Goal: Task Accomplishment & Management: Complete application form

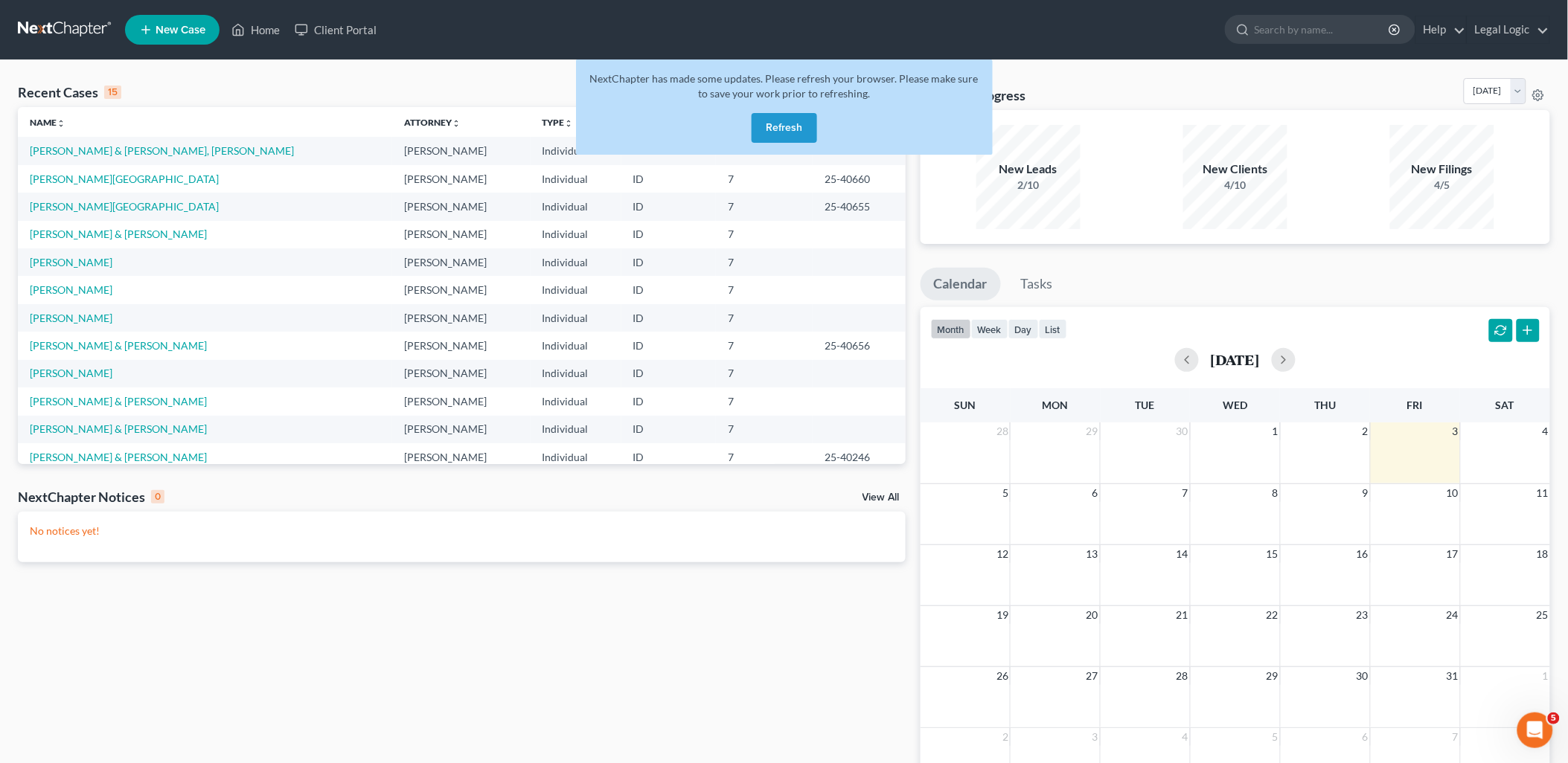
click at [777, 131] on button "Refresh" at bounding box center [784, 128] width 65 height 30
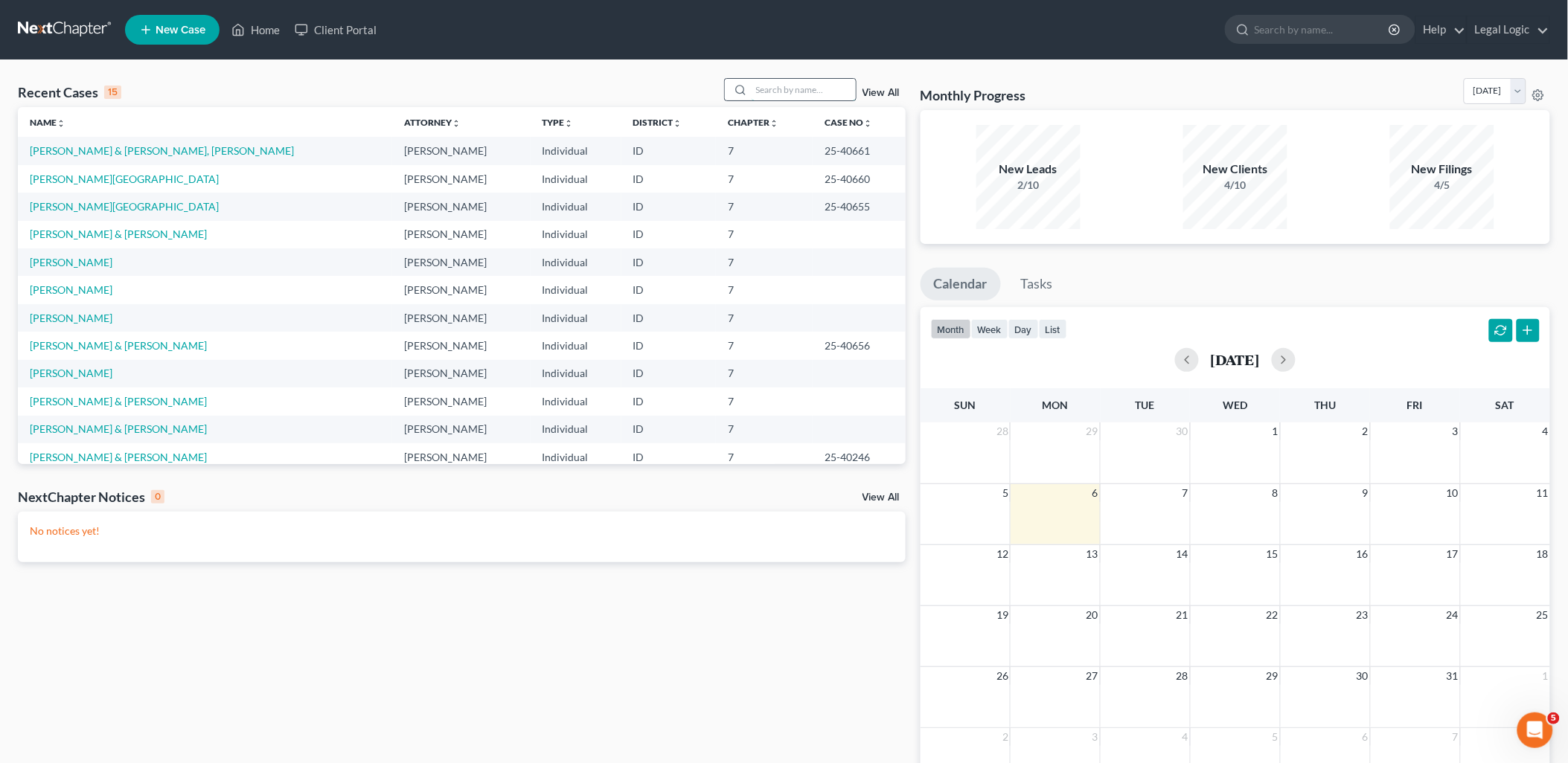
click at [778, 80] on input "search" at bounding box center [803, 90] width 104 height 21
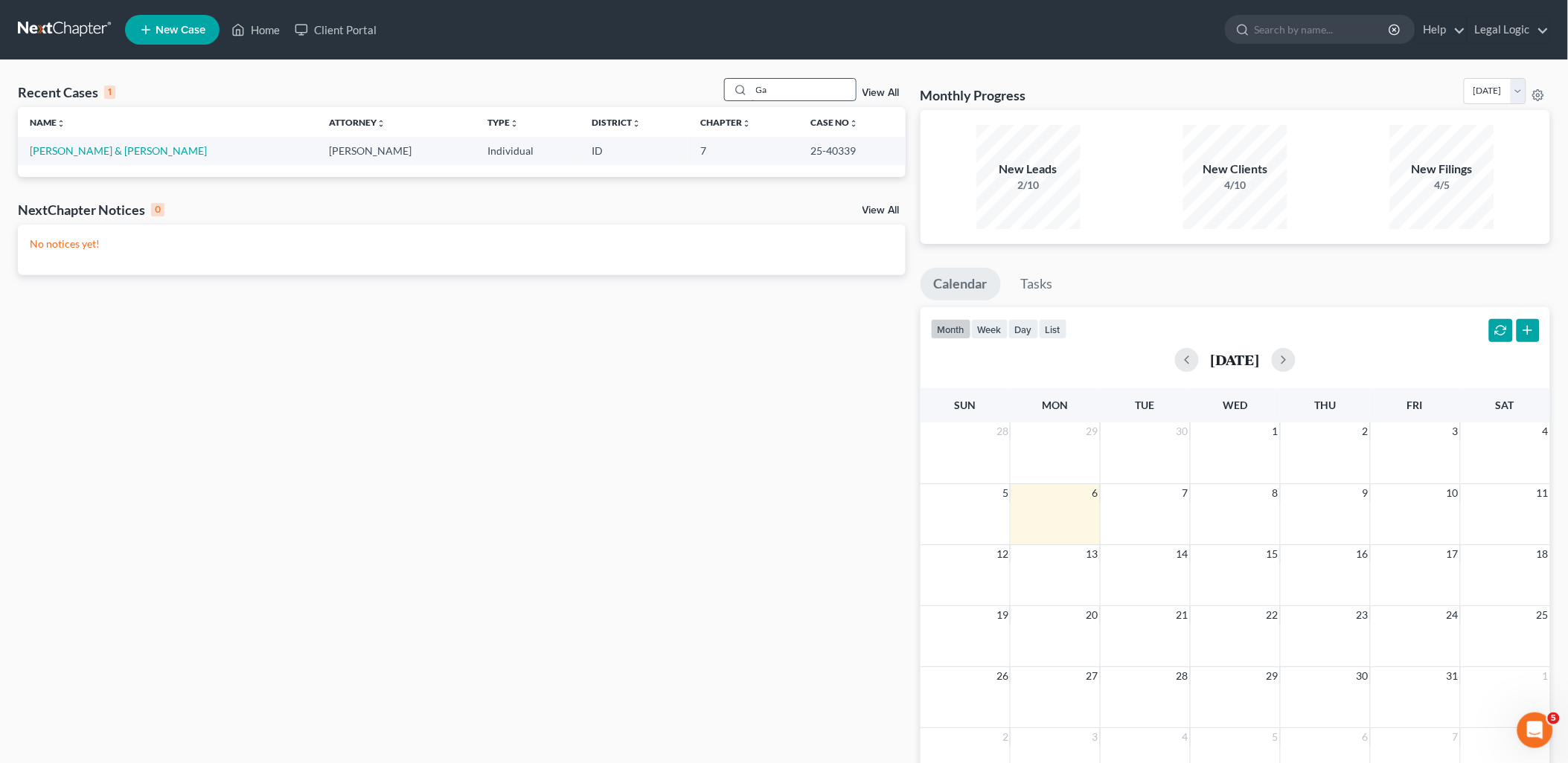
type input "G"
type input "[PERSON_NAME]"
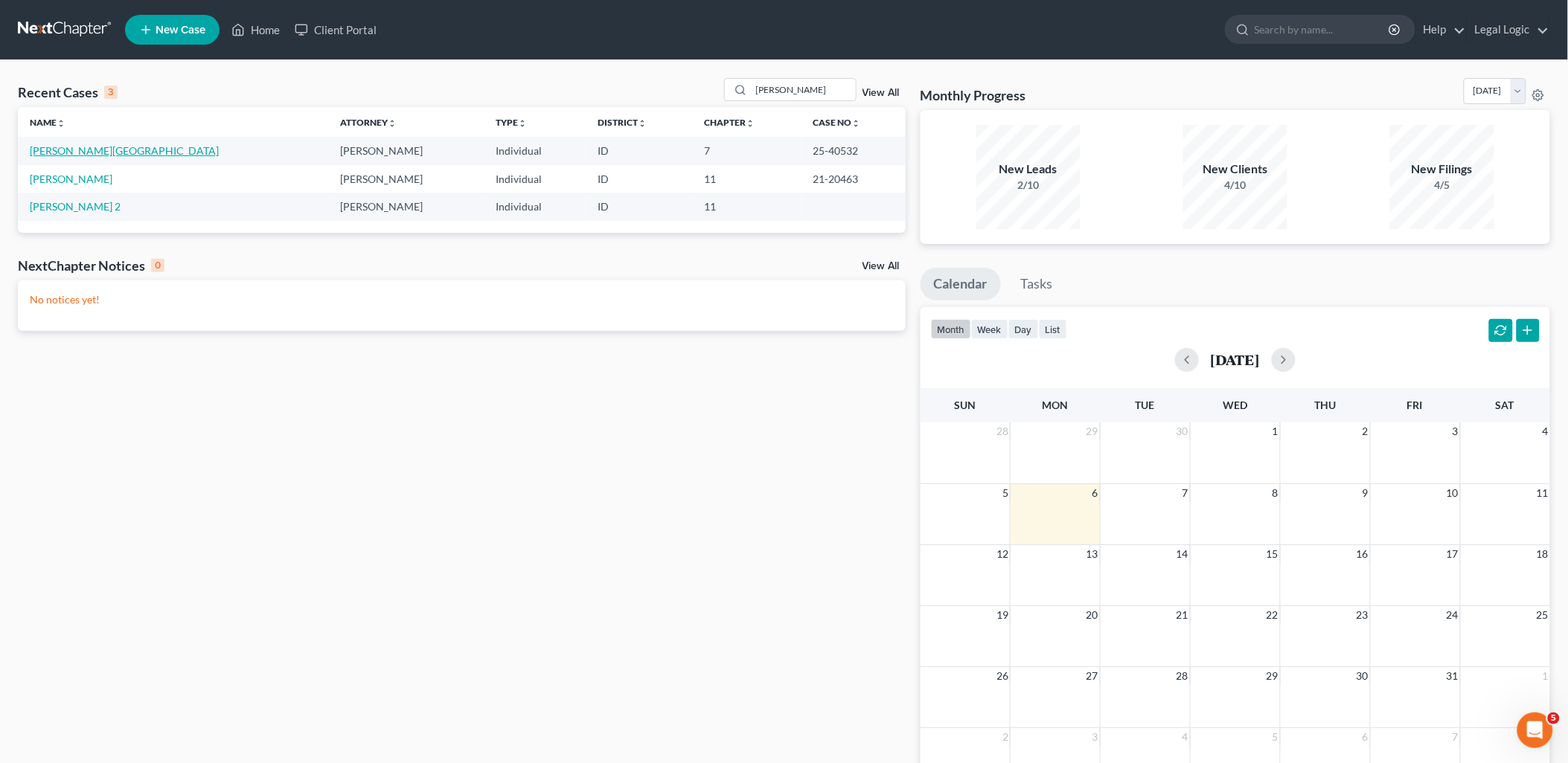
click at [72, 153] on link "[PERSON_NAME][GEOGRAPHIC_DATA]" at bounding box center [124, 150] width 189 height 13
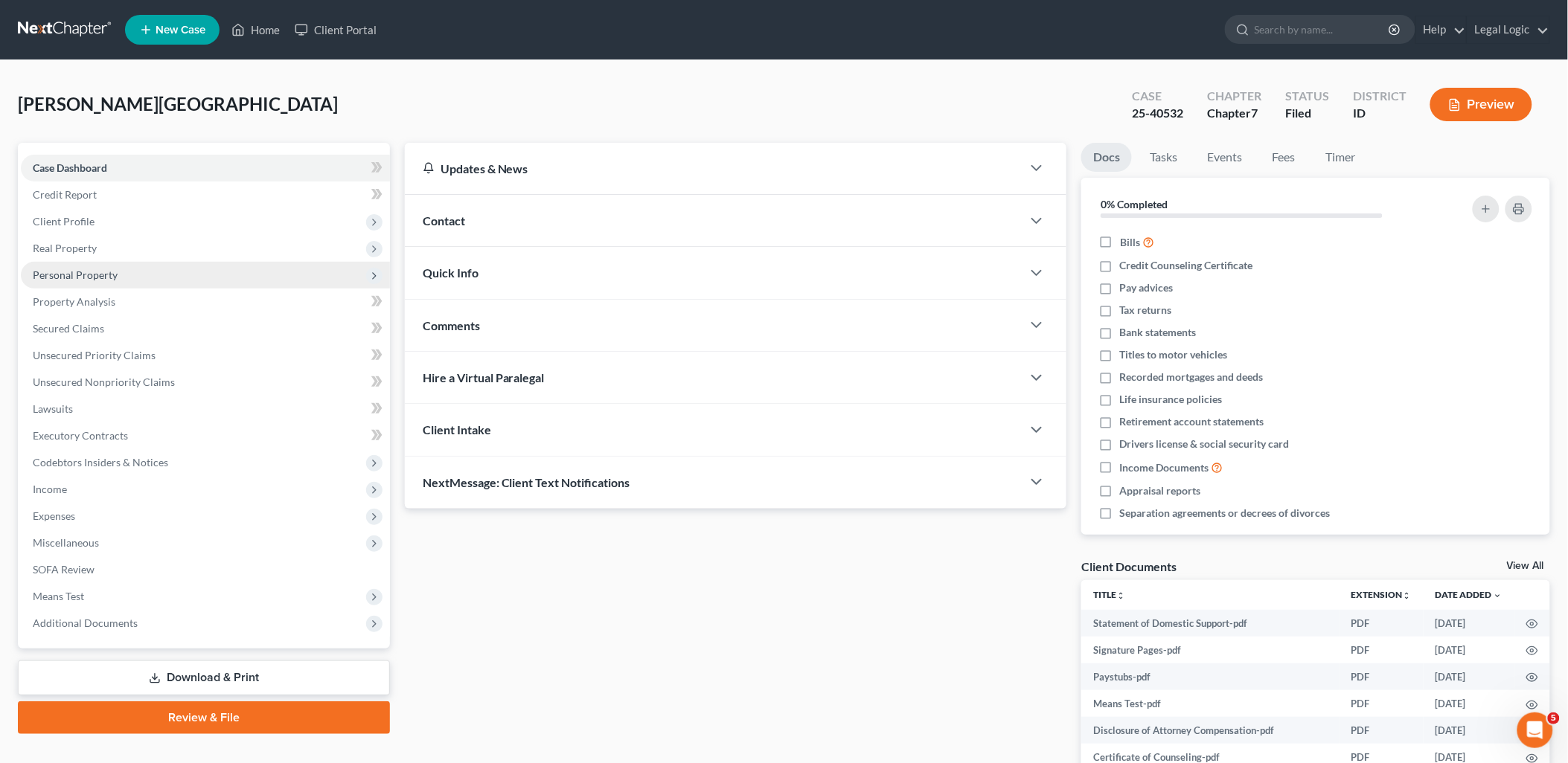
click at [106, 273] on span "Personal Property" at bounding box center [75, 275] width 85 height 13
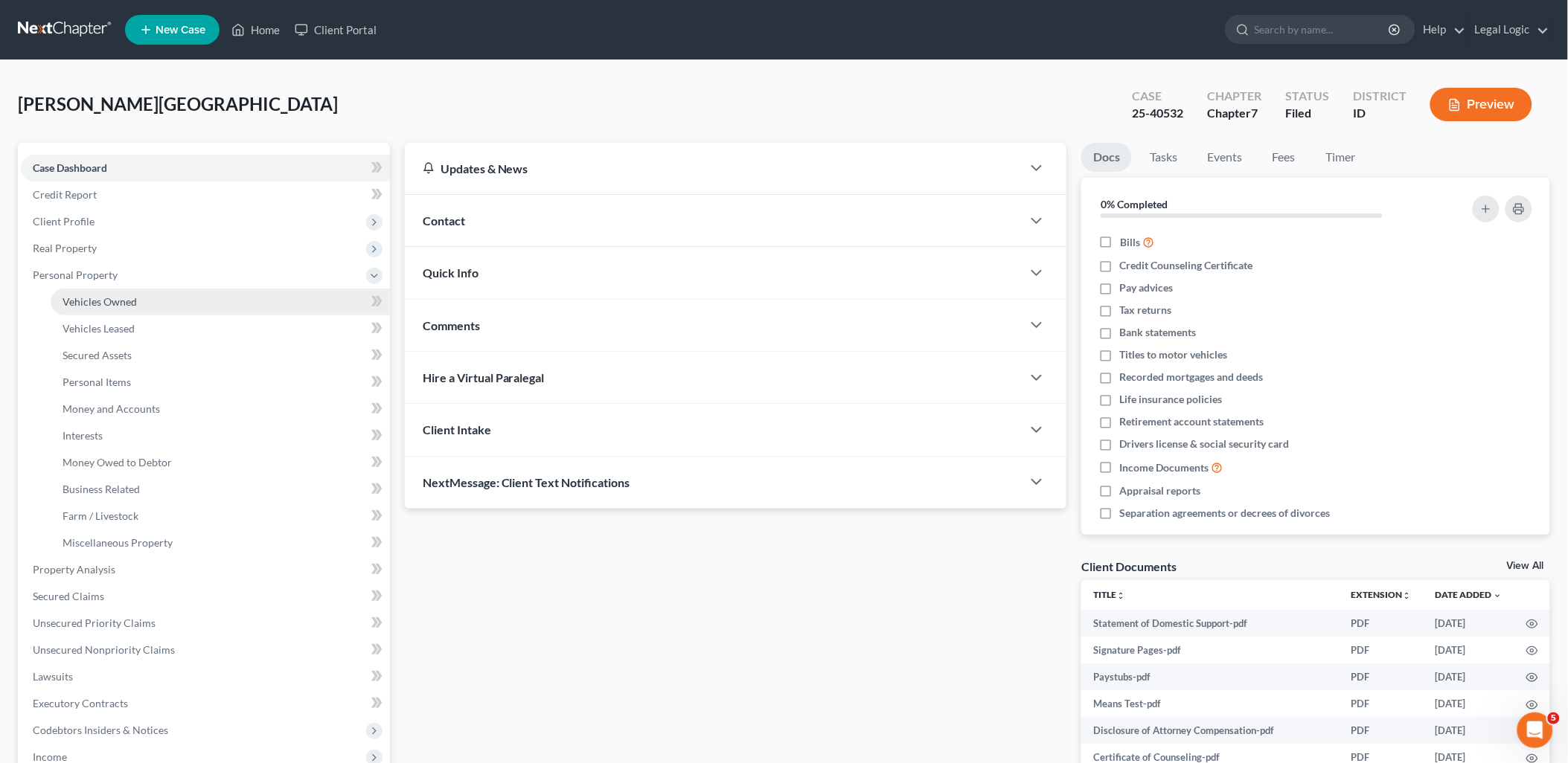
click at [113, 307] on span "Vehicles Owned" at bounding box center [99, 301] width 74 height 13
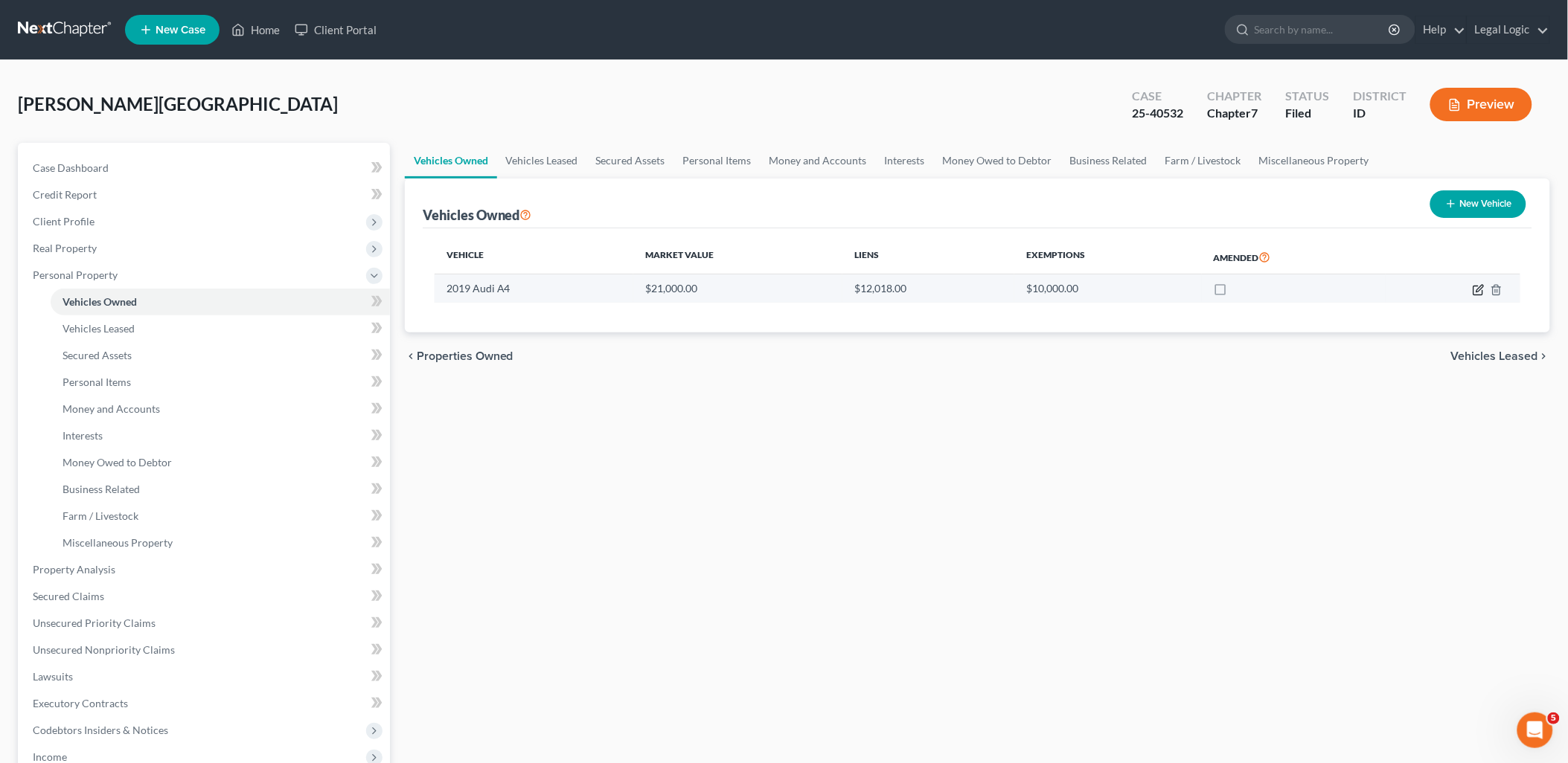
click at [1475, 294] on icon "button" at bounding box center [1478, 290] width 9 height 9
select select "0"
select select "7"
select select "2"
select select "0"
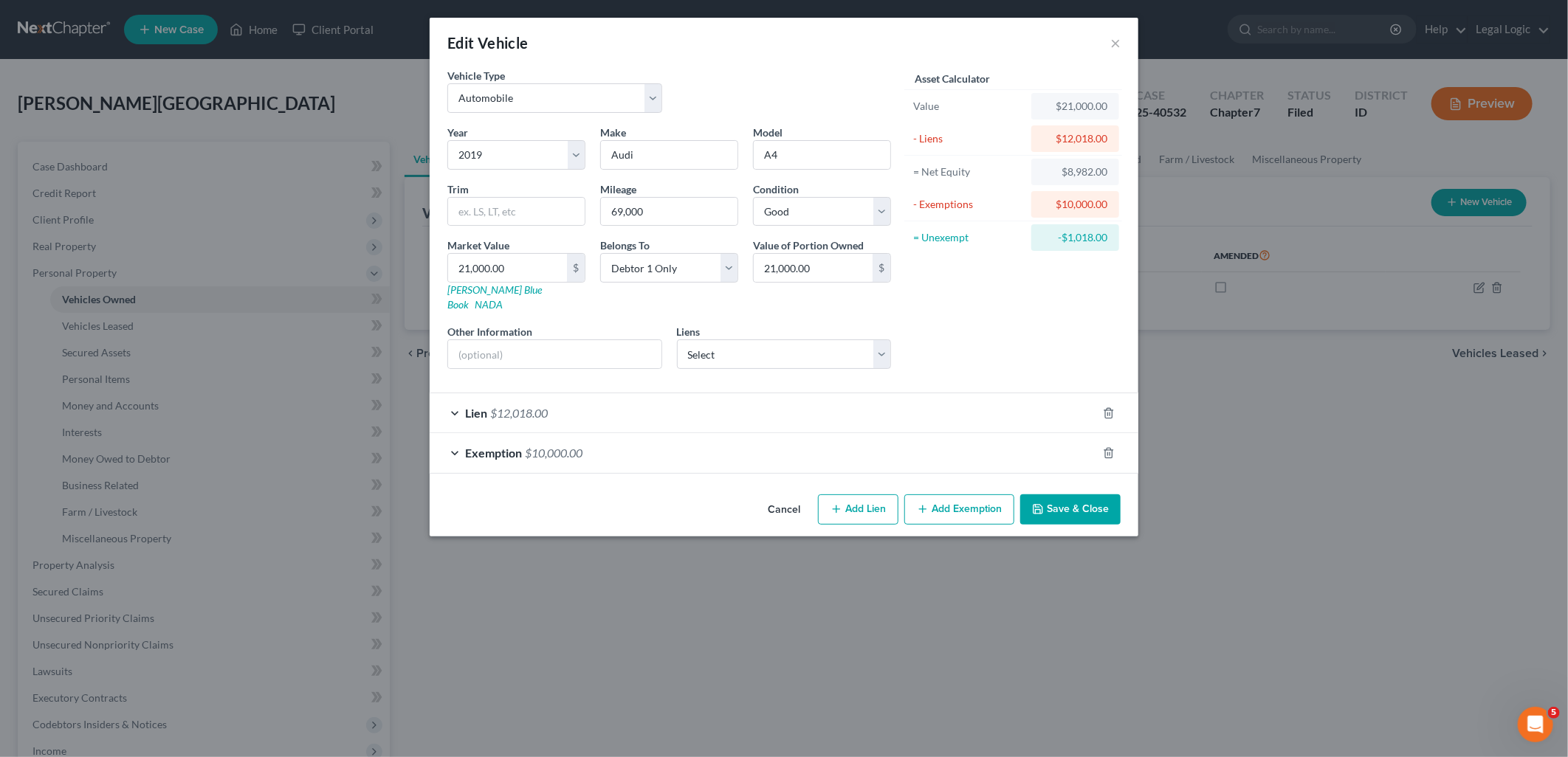
click at [1096, 494] on button "Save & Close" at bounding box center [1070, 509] width 100 height 31
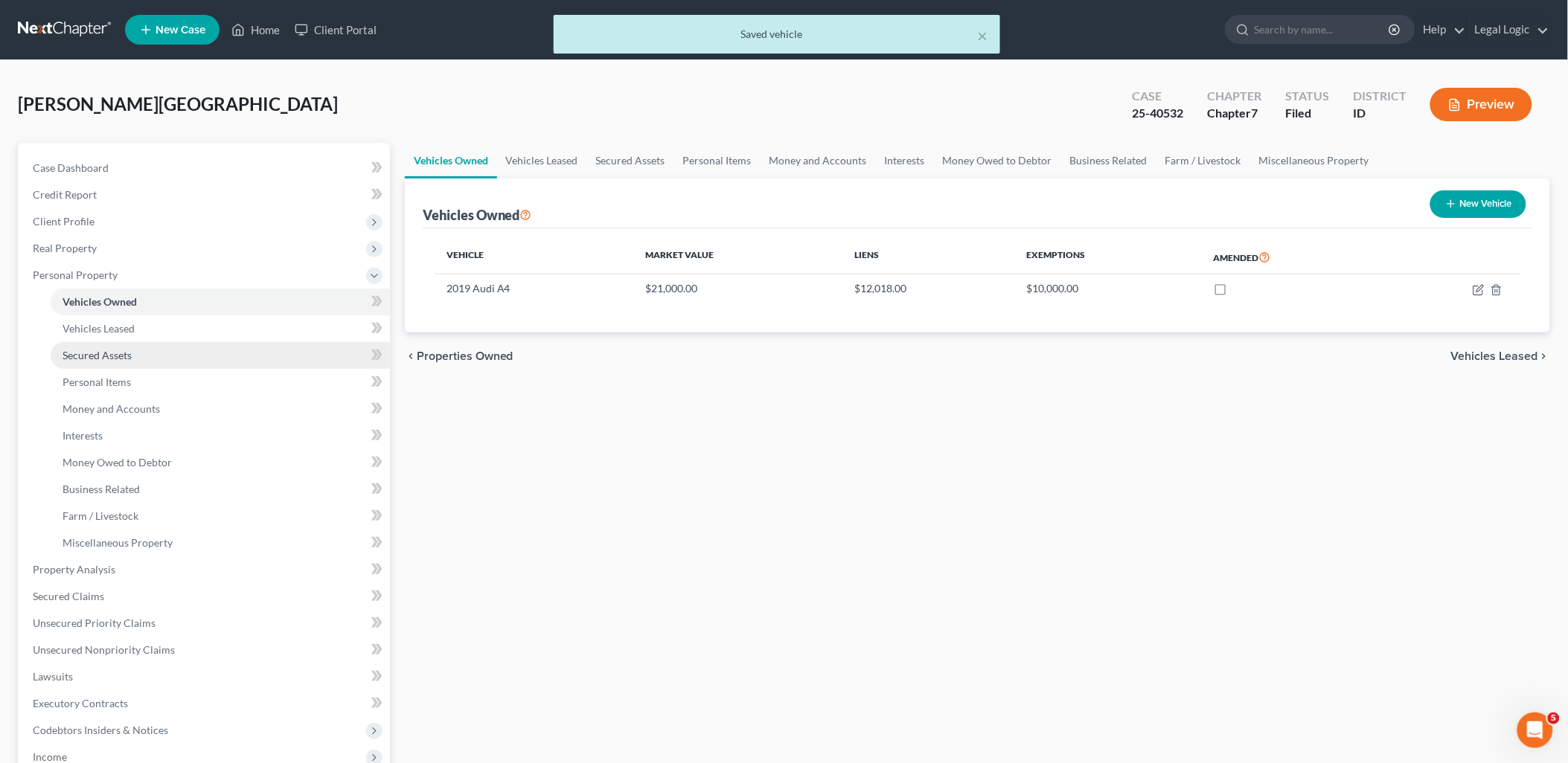
click at [88, 350] on span "Secured Assets" at bounding box center [96, 355] width 69 height 13
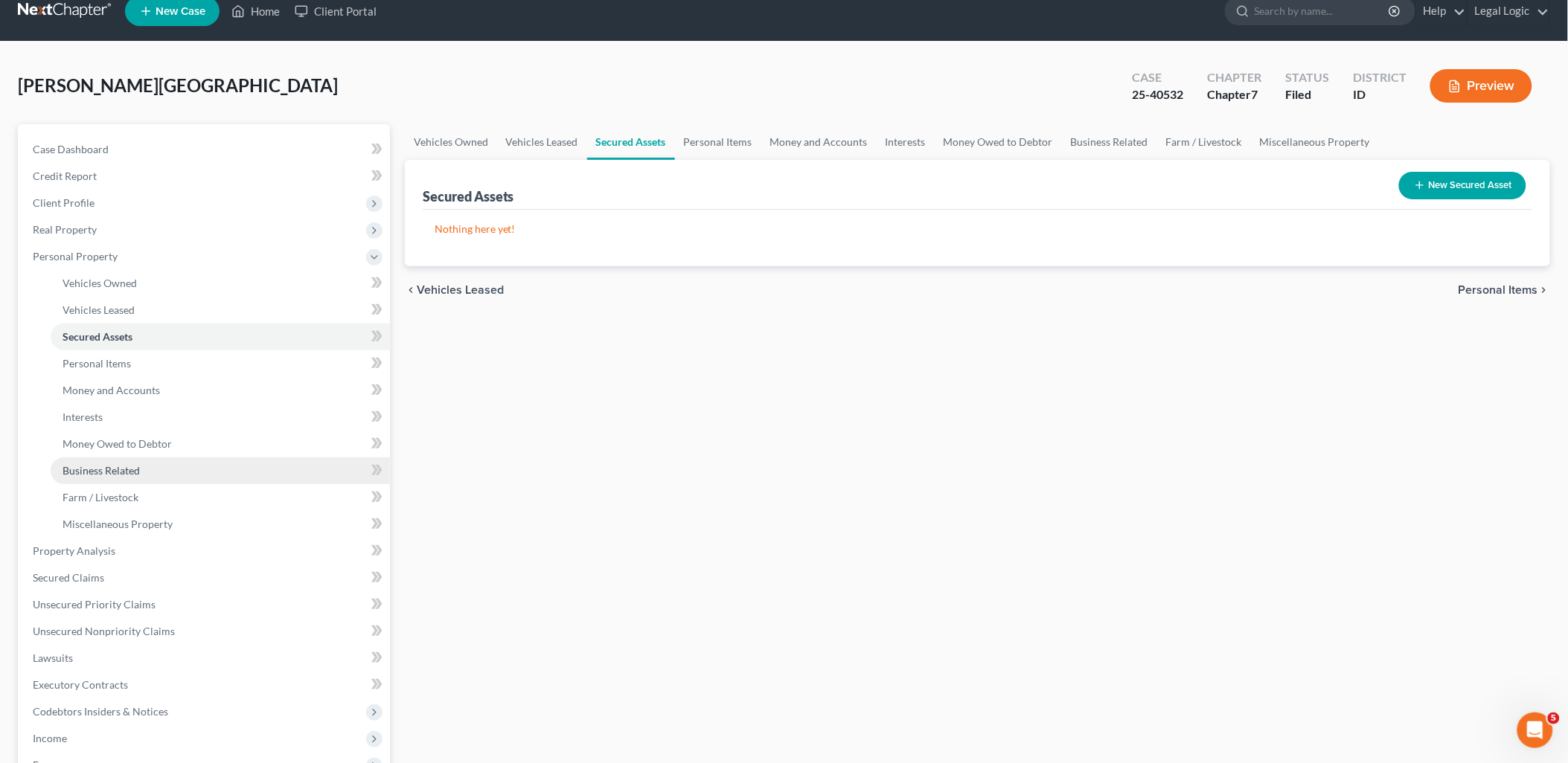
scroll to position [83, 0]
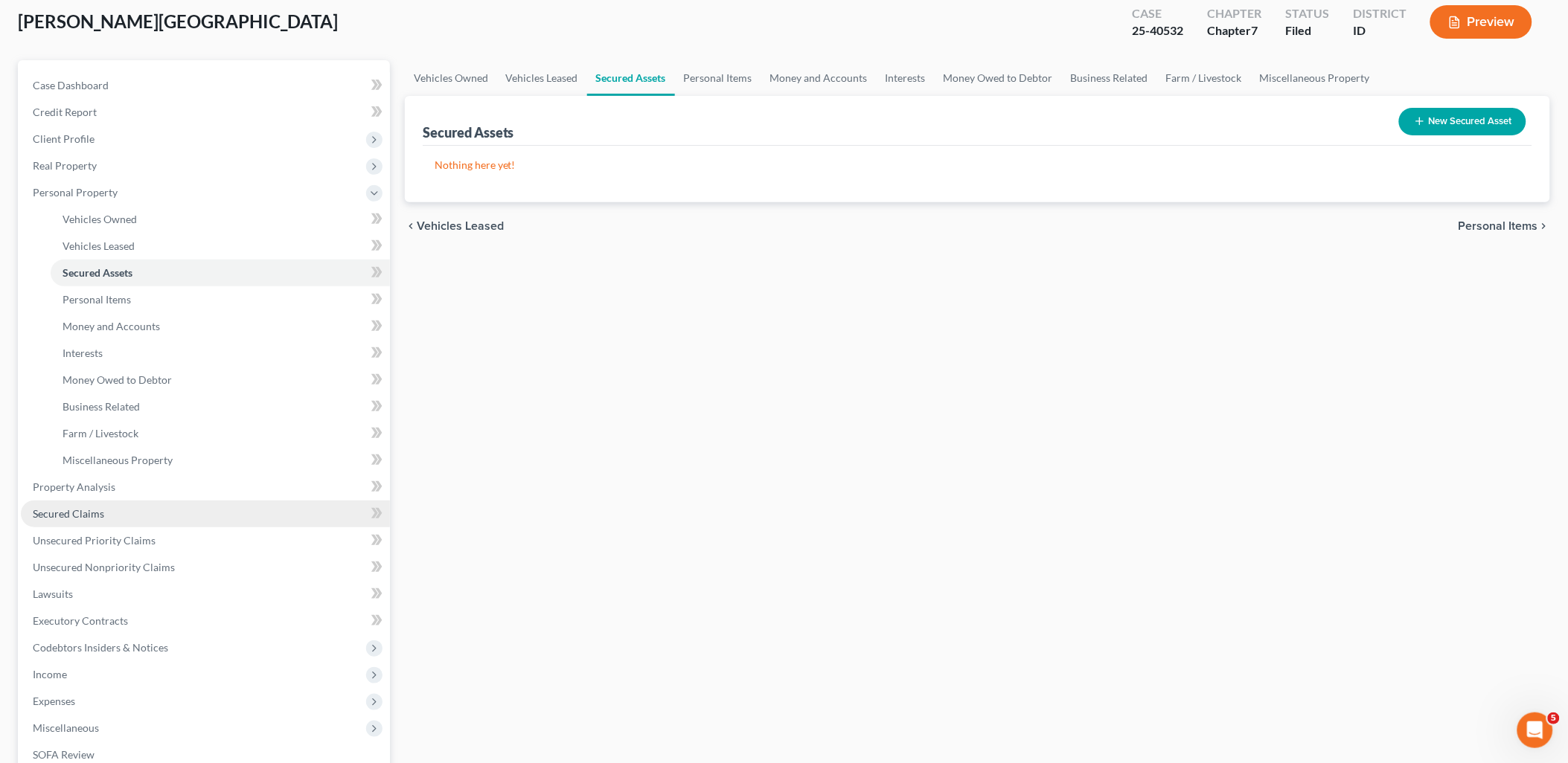
click at [83, 514] on span "Secured Claims" at bounding box center [68, 513] width 71 height 13
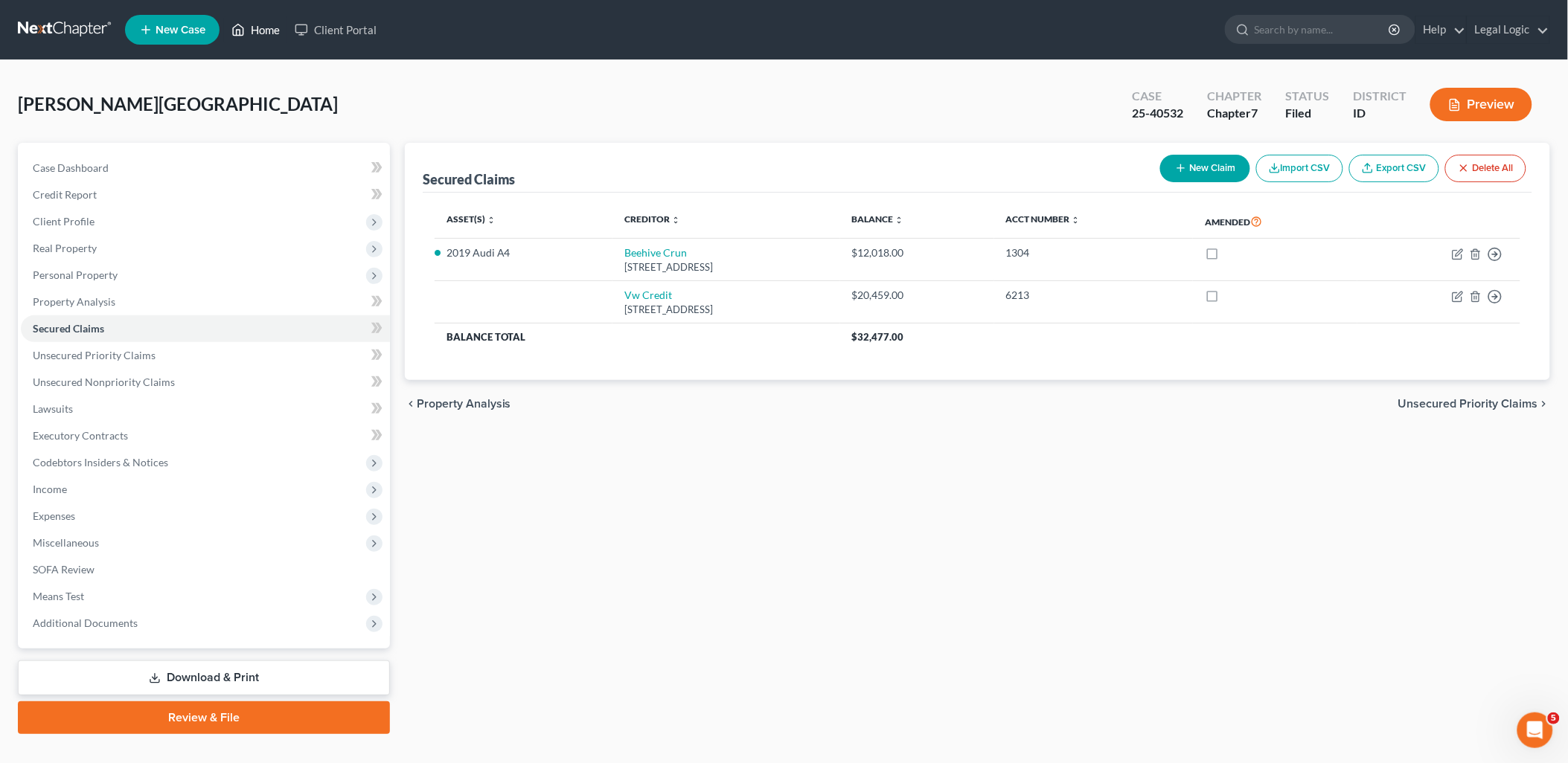
click at [266, 18] on link "Home" at bounding box center [255, 30] width 63 height 27
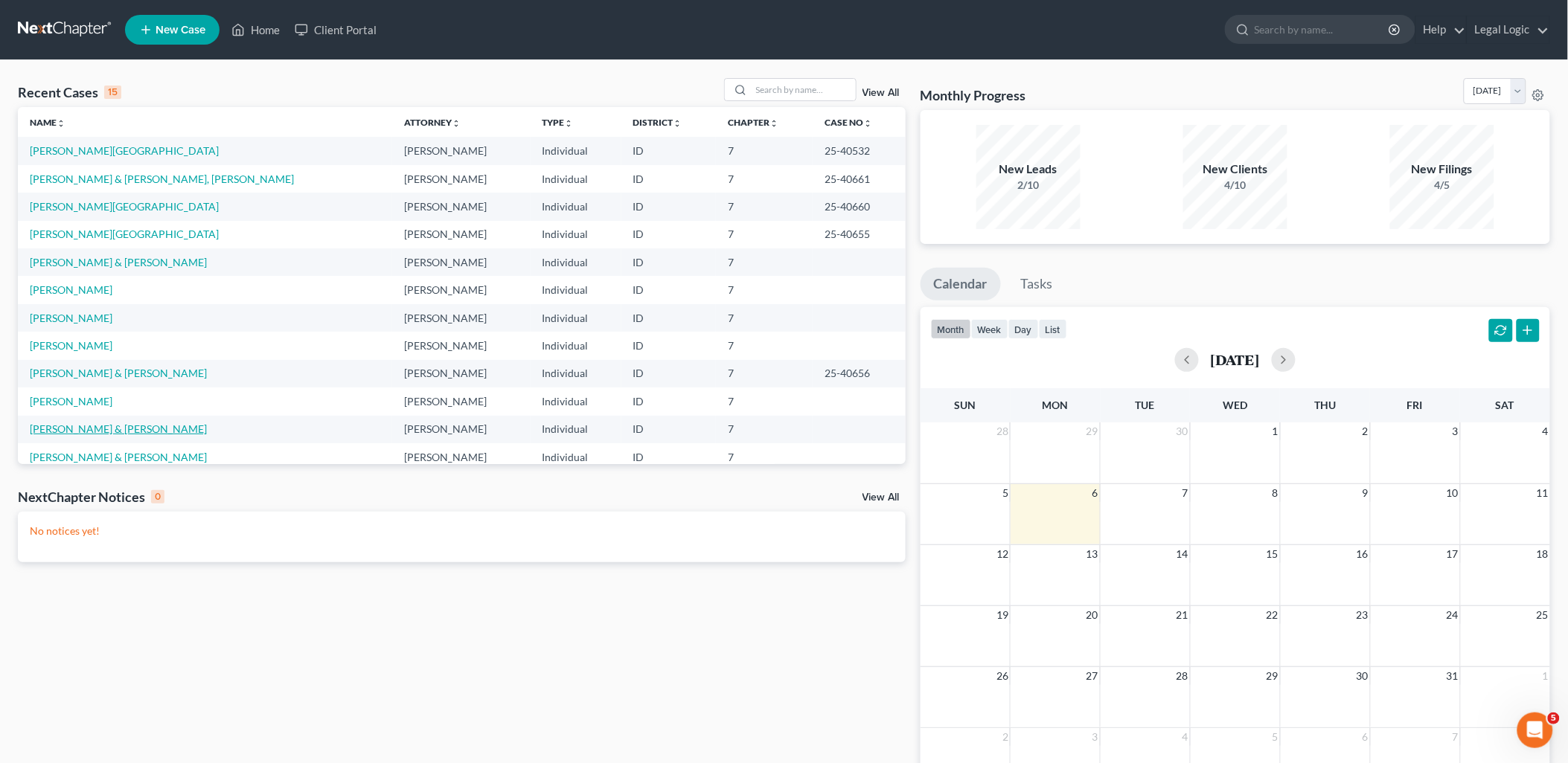
click at [91, 426] on link "[PERSON_NAME] & [PERSON_NAME]" at bounding box center [118, 429] width 177 height 13
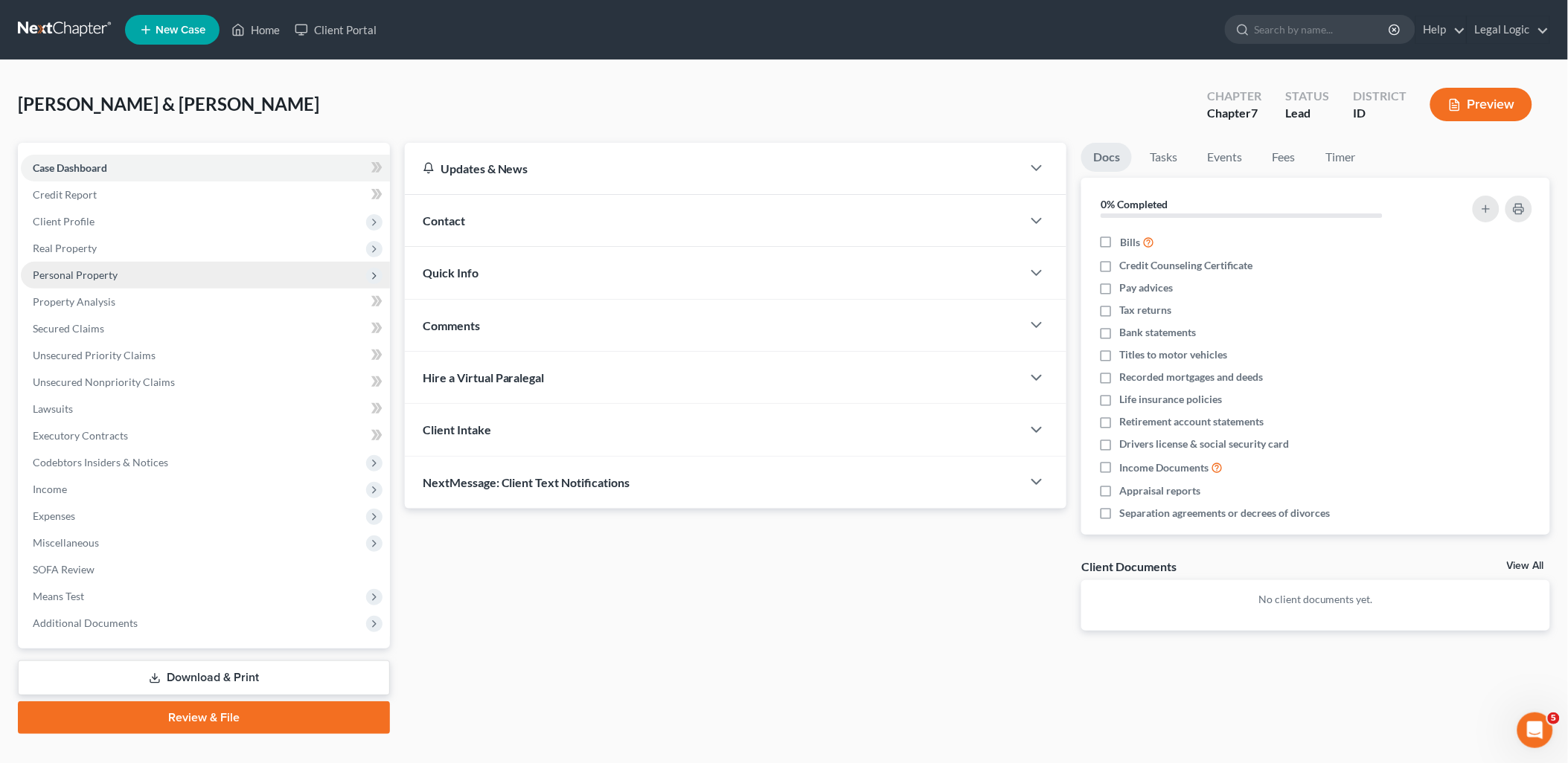
click at [104, 279] on span "Personal Property" at bounding box center [75, 275] width 85 height 13
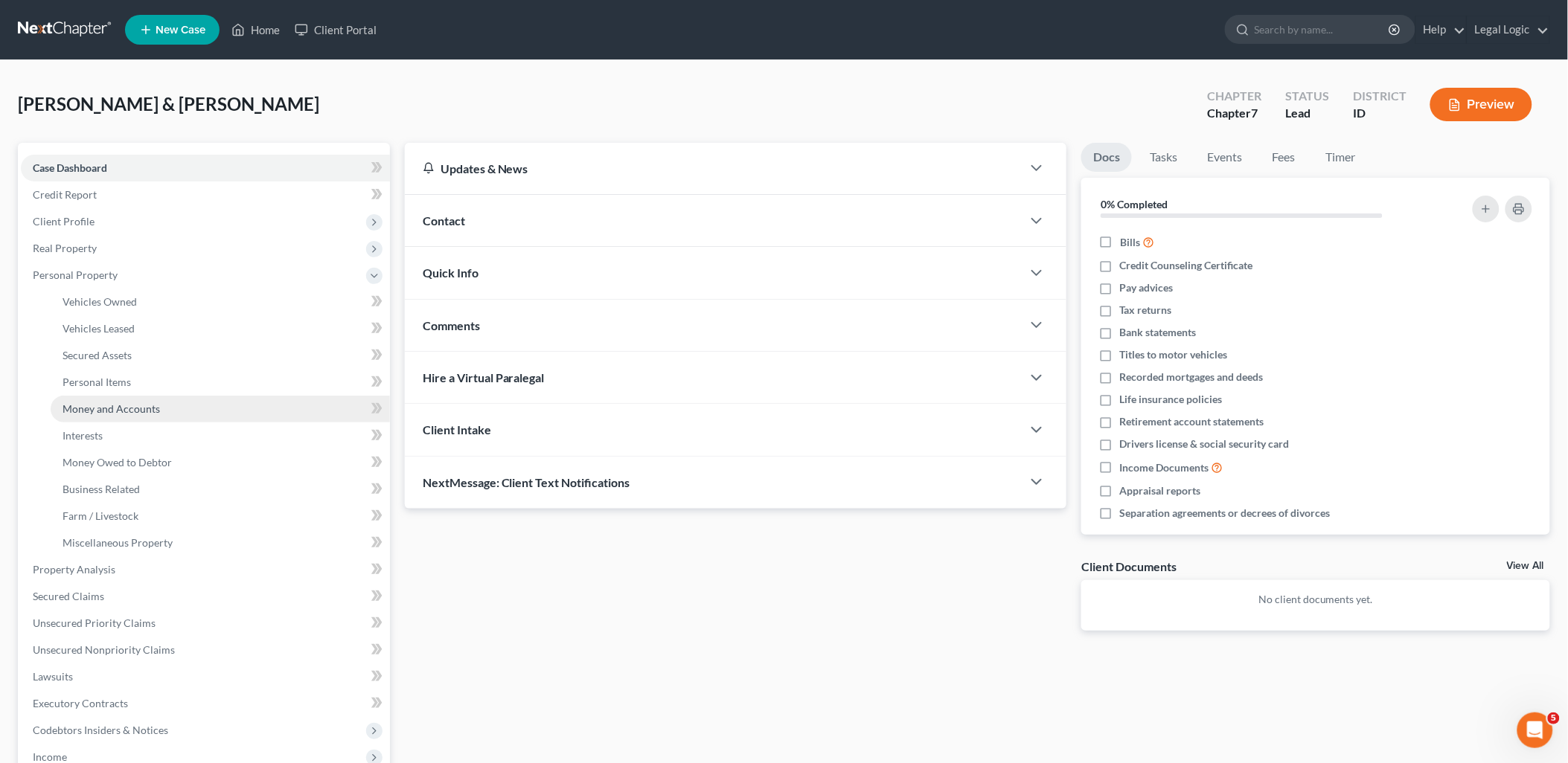
click at [124, 405] on span "Money and Accounts" at bounding box center [111, 408] width 97 height 13
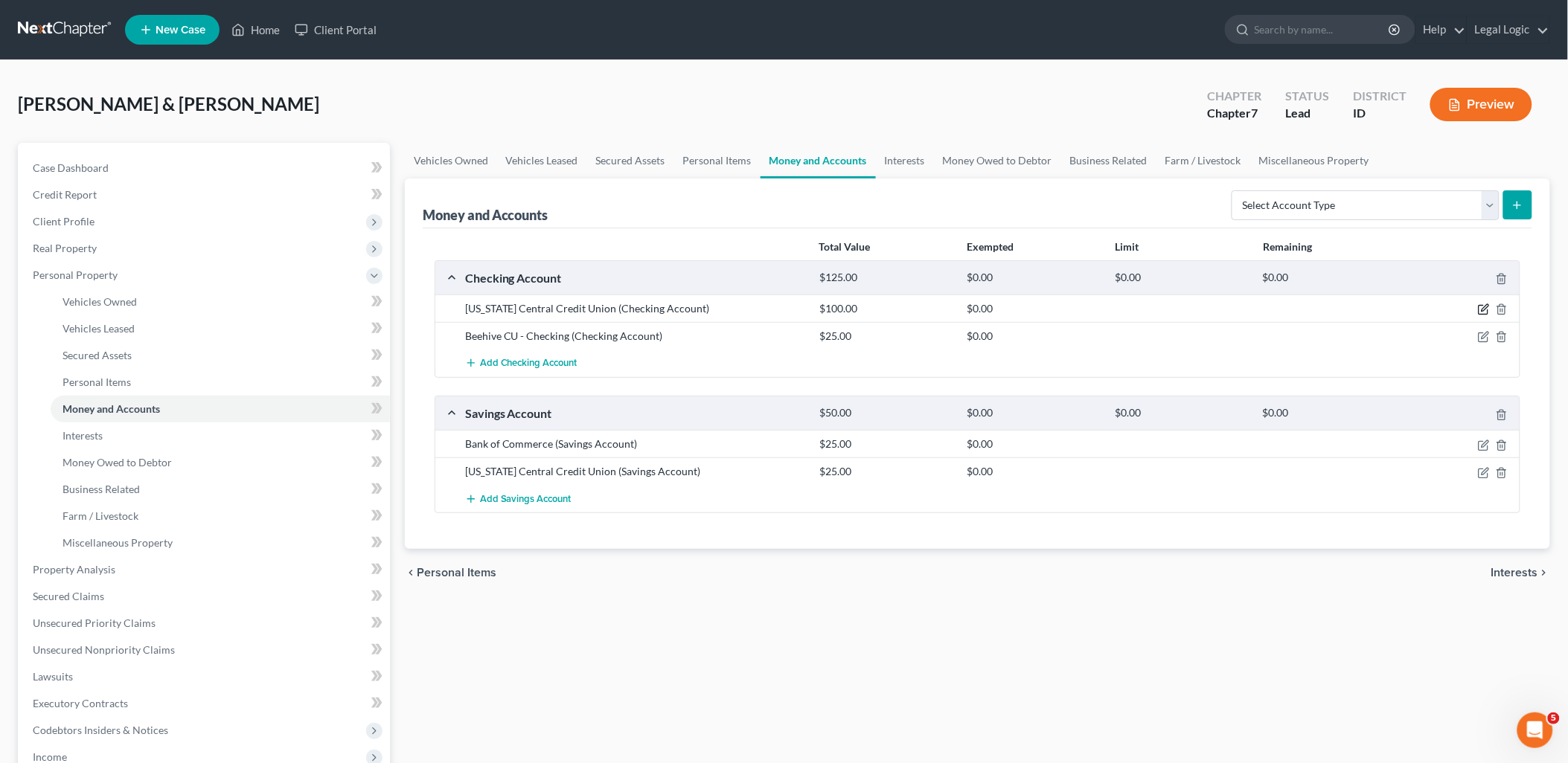
click at [1481, 311] on icon "button" at bounding box center [1484, 310] width 12 height 12
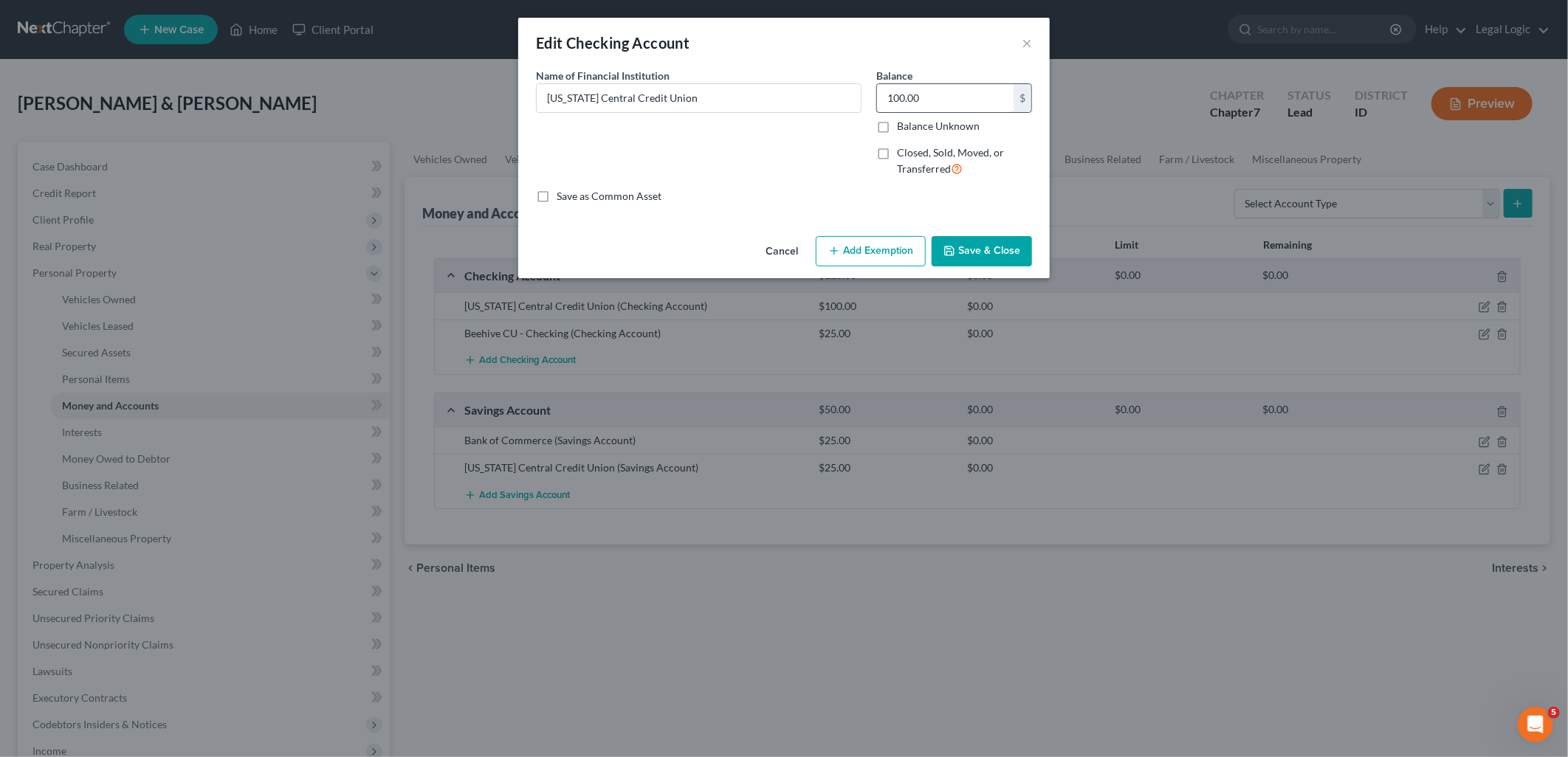
click at [941, 93] on input "100.00" at bounding box center [945, 98] width 136 height 28
type input "2,300.00"
click at [1022, 35] on button "×" at bounding box center [1027, 43] width 11 height 18
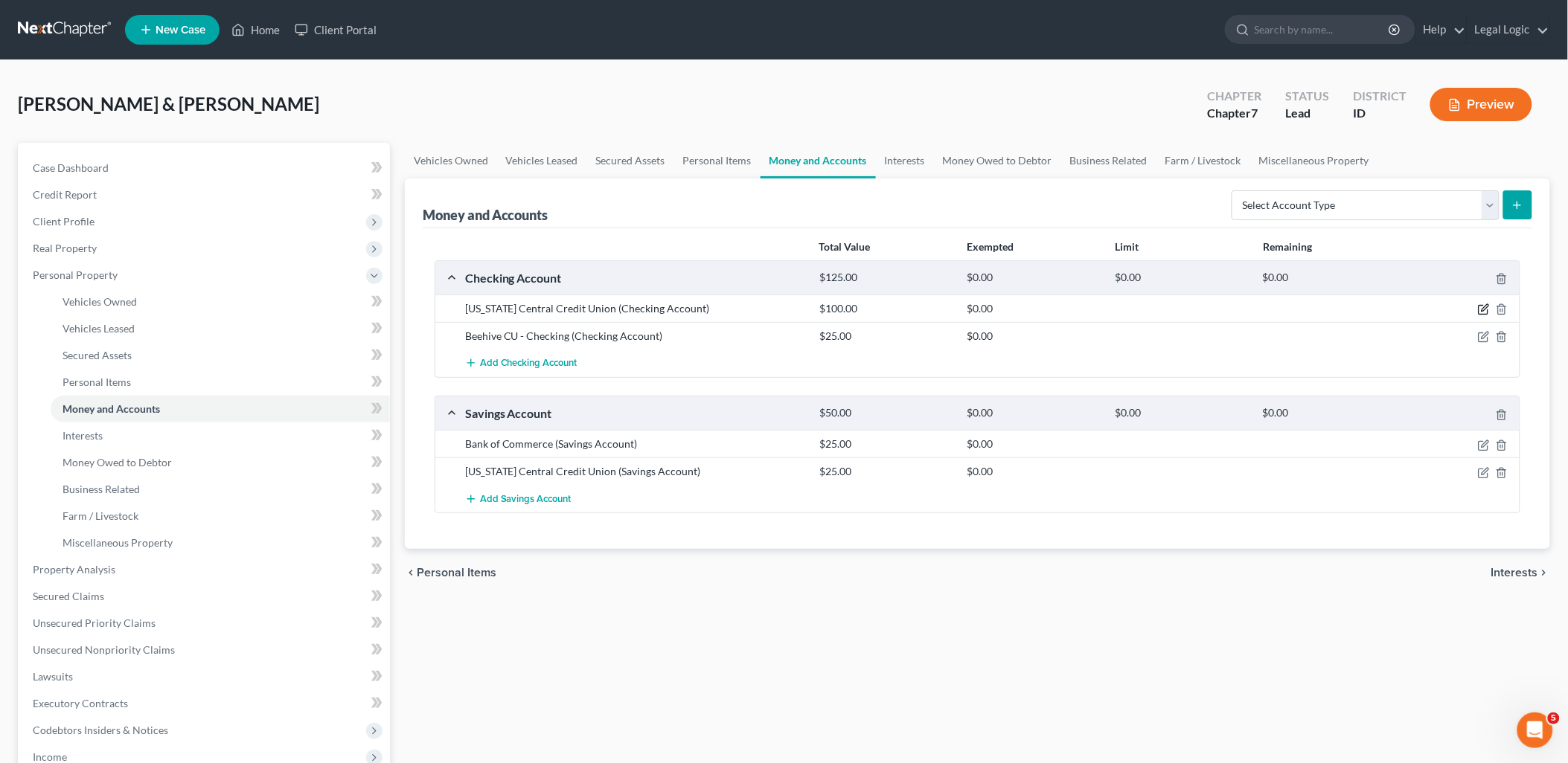
click at [1484, 314] on icon "button" at bounding box center [1484, 310] width 12 height 12
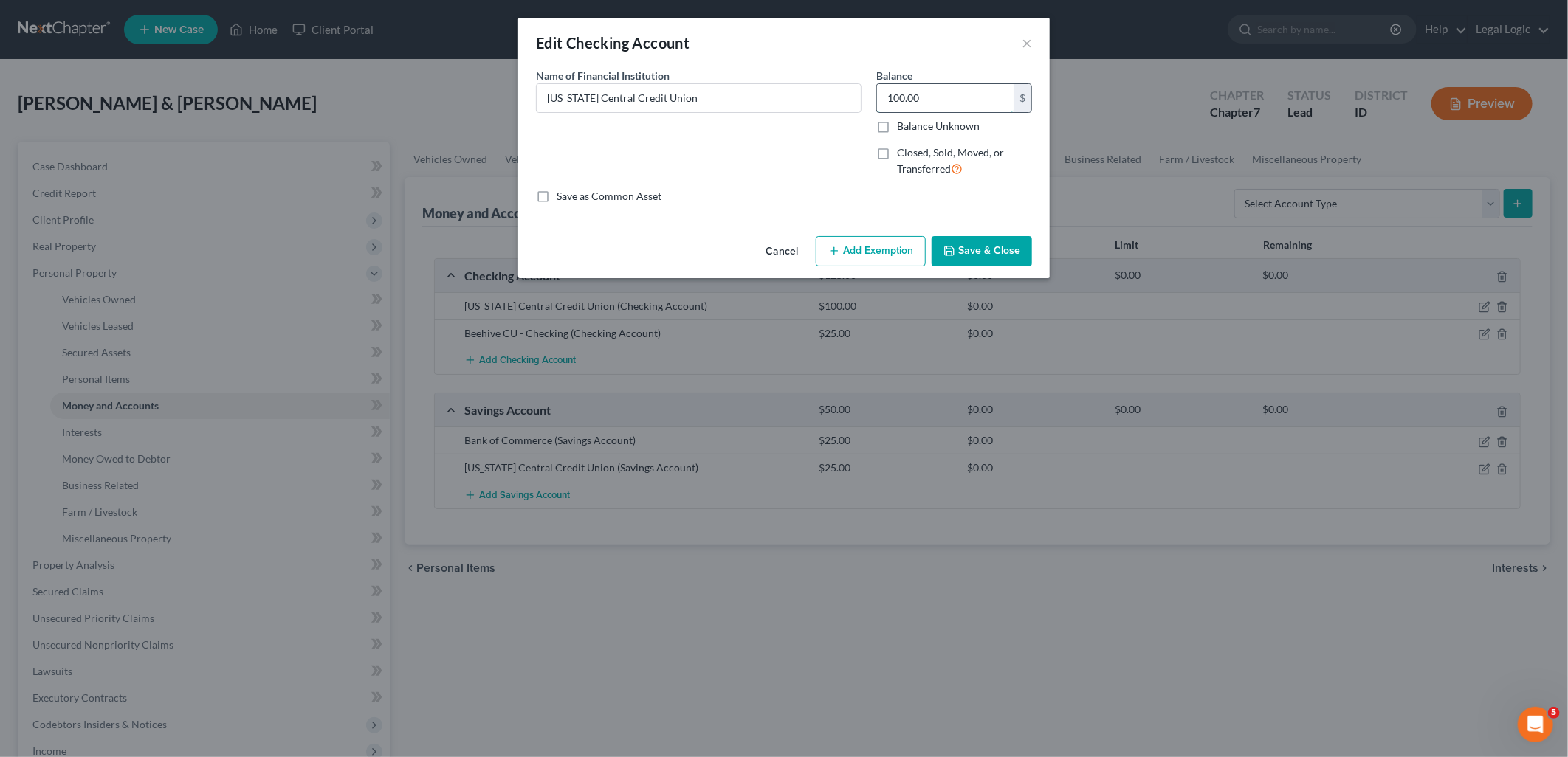
click at [939, 87] on input "100.00" at bounding box center [945, 98] width 136 height 28
type input "2,300.00"
click at [967, 258] on button "Save & Close" at bounding box center [982, 252] width 100 height 31
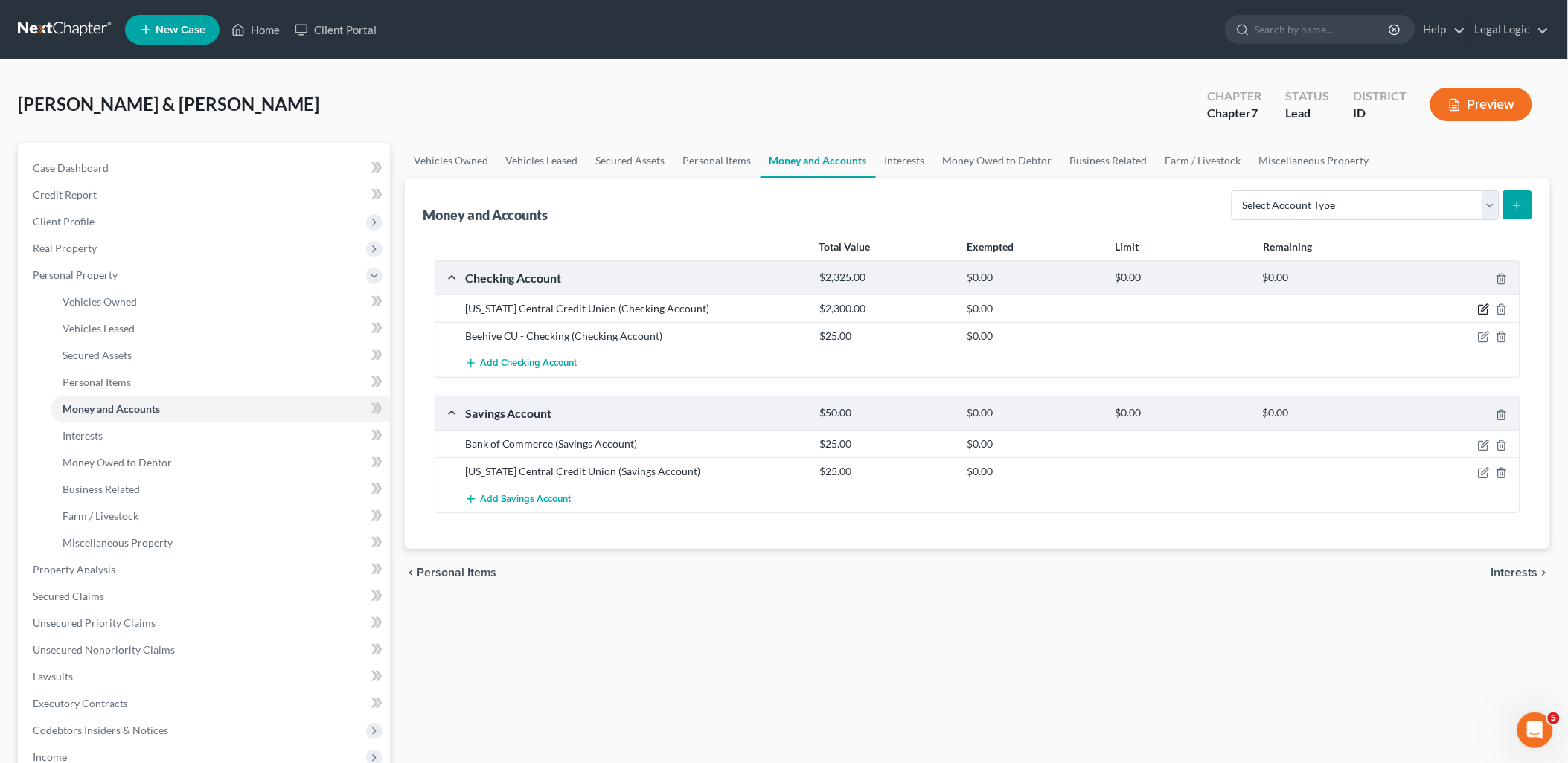
click at [1485, 307] on icon "button" at bounding box center [1484, 310] width 12 height 12
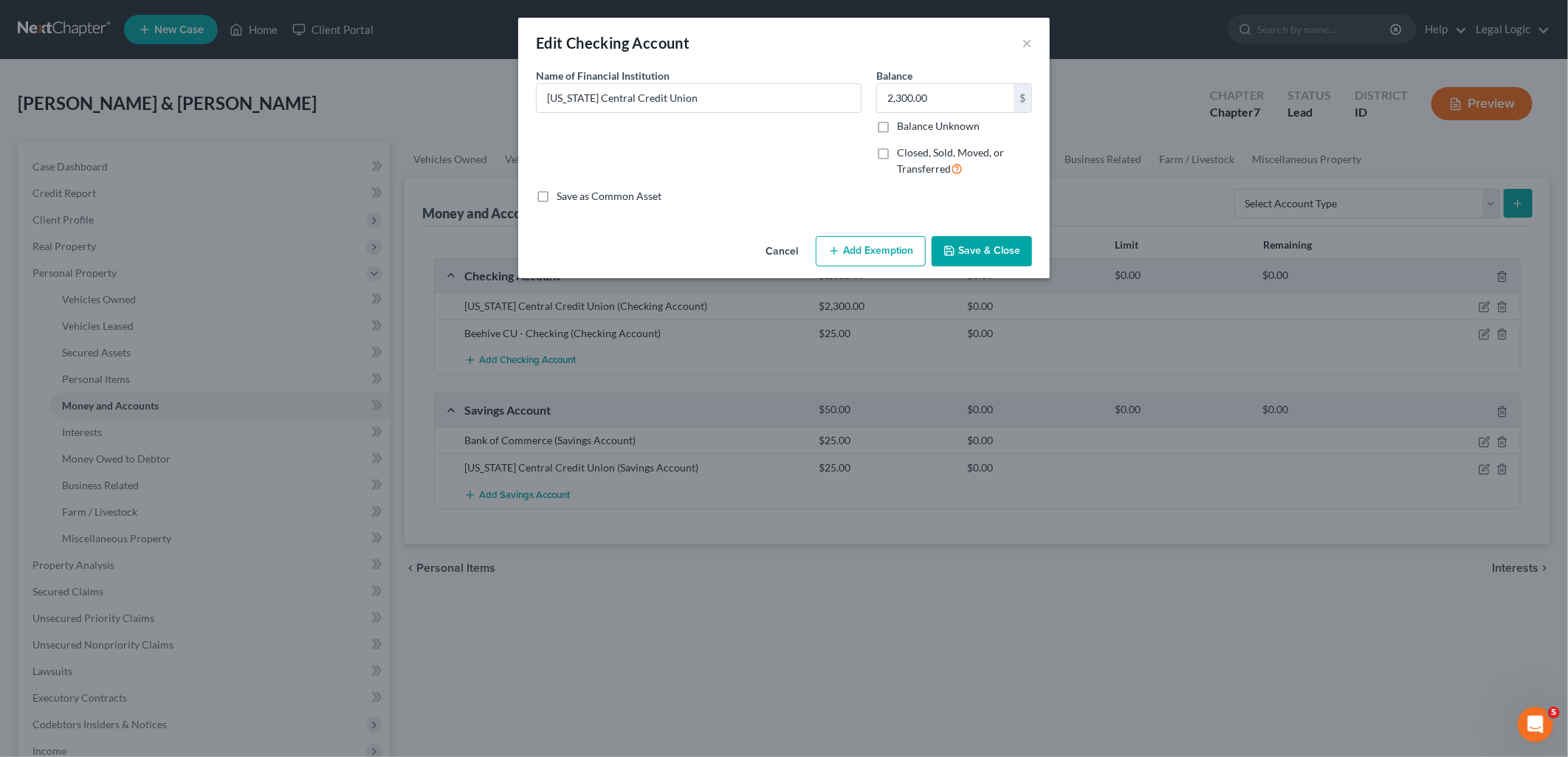
click at [889, 249] on button "Add Exemption" at bounding box center [871, 252] width 110 height 31
select select "2"
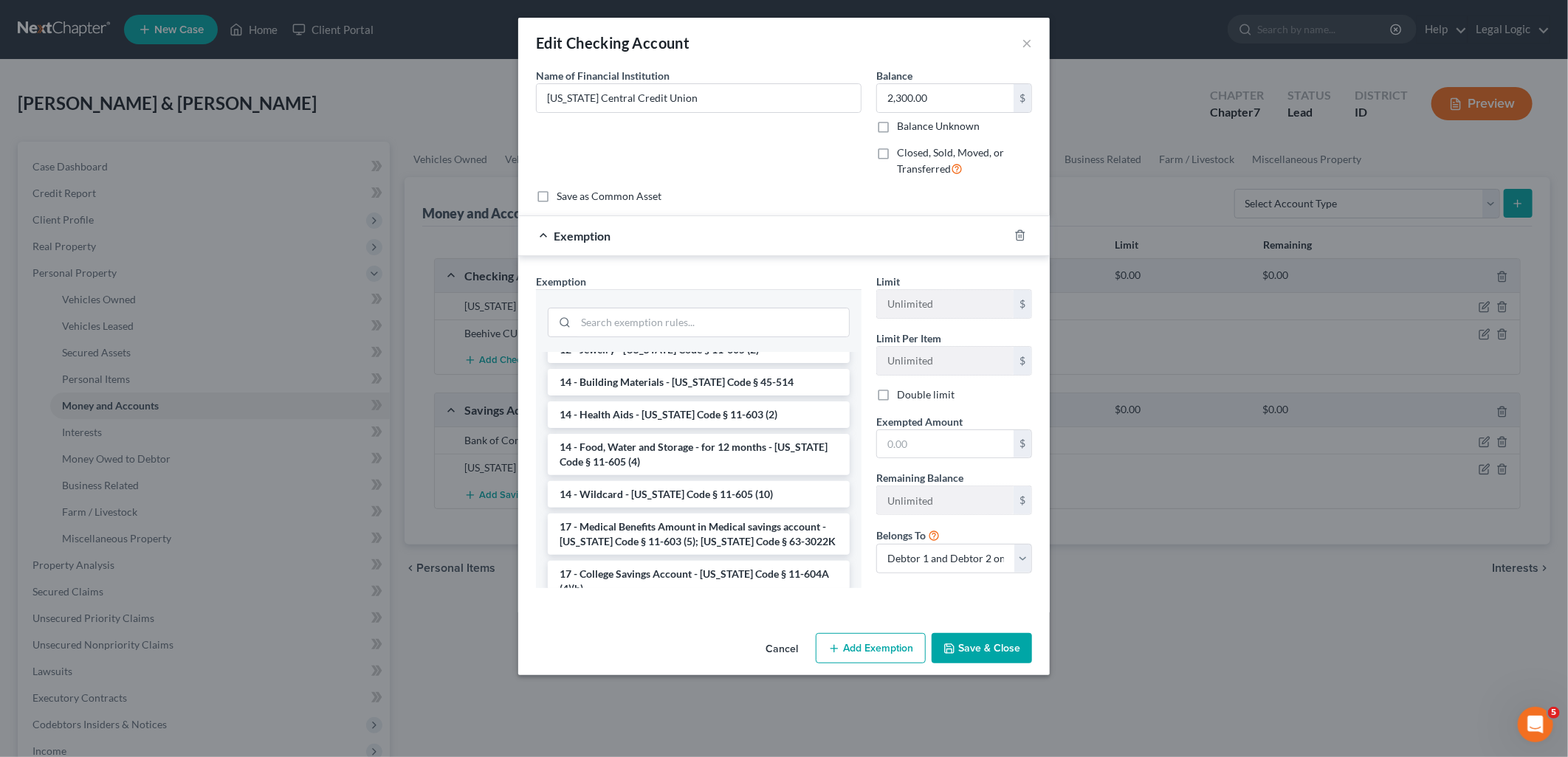
scroll to position [246, 0]
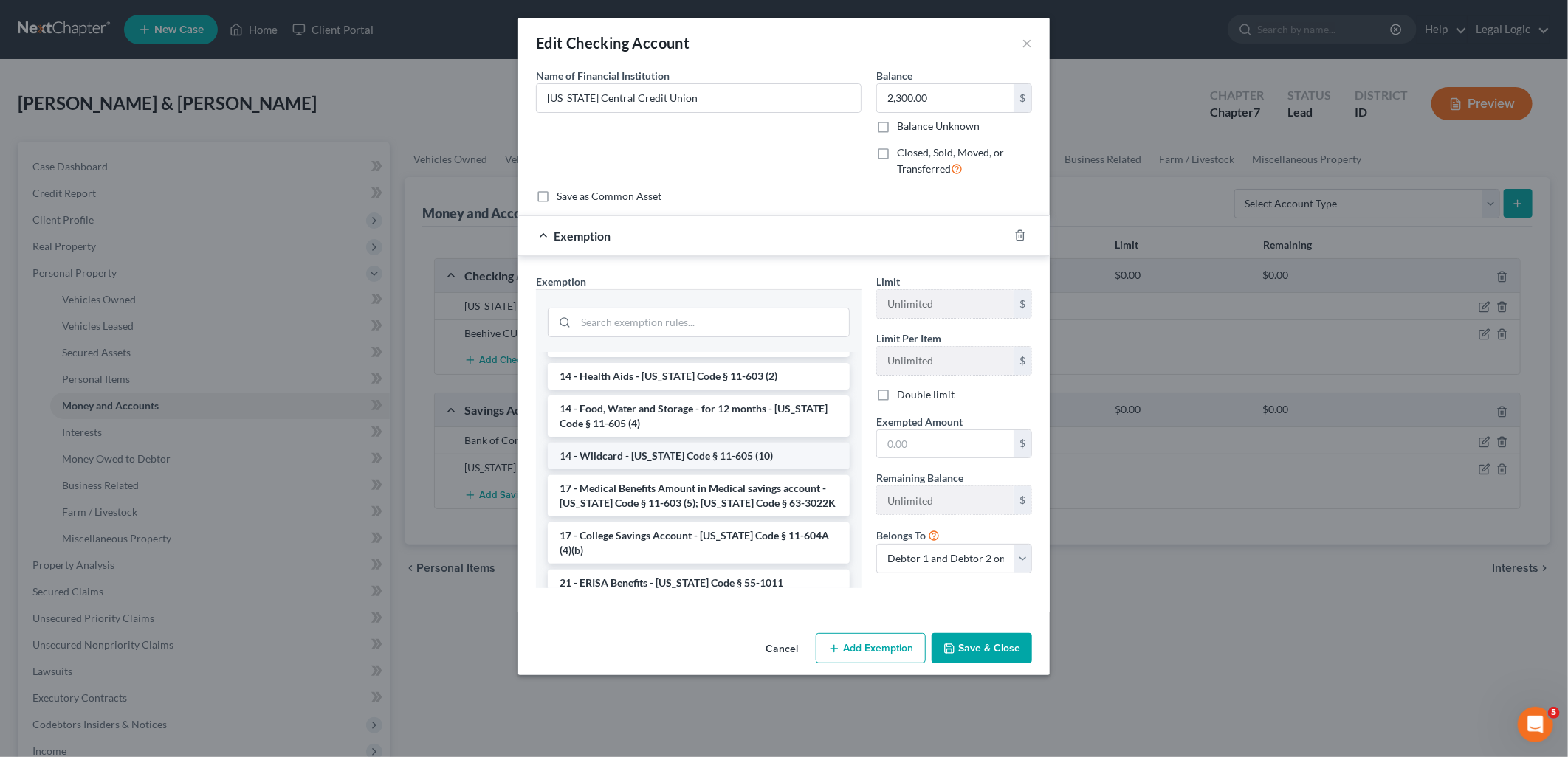
click at [687, 461] on li "14 - Wildcard - [US_STATE] Code § 11-605 (10)" at bounding box center [698, 456] width 302 height 26
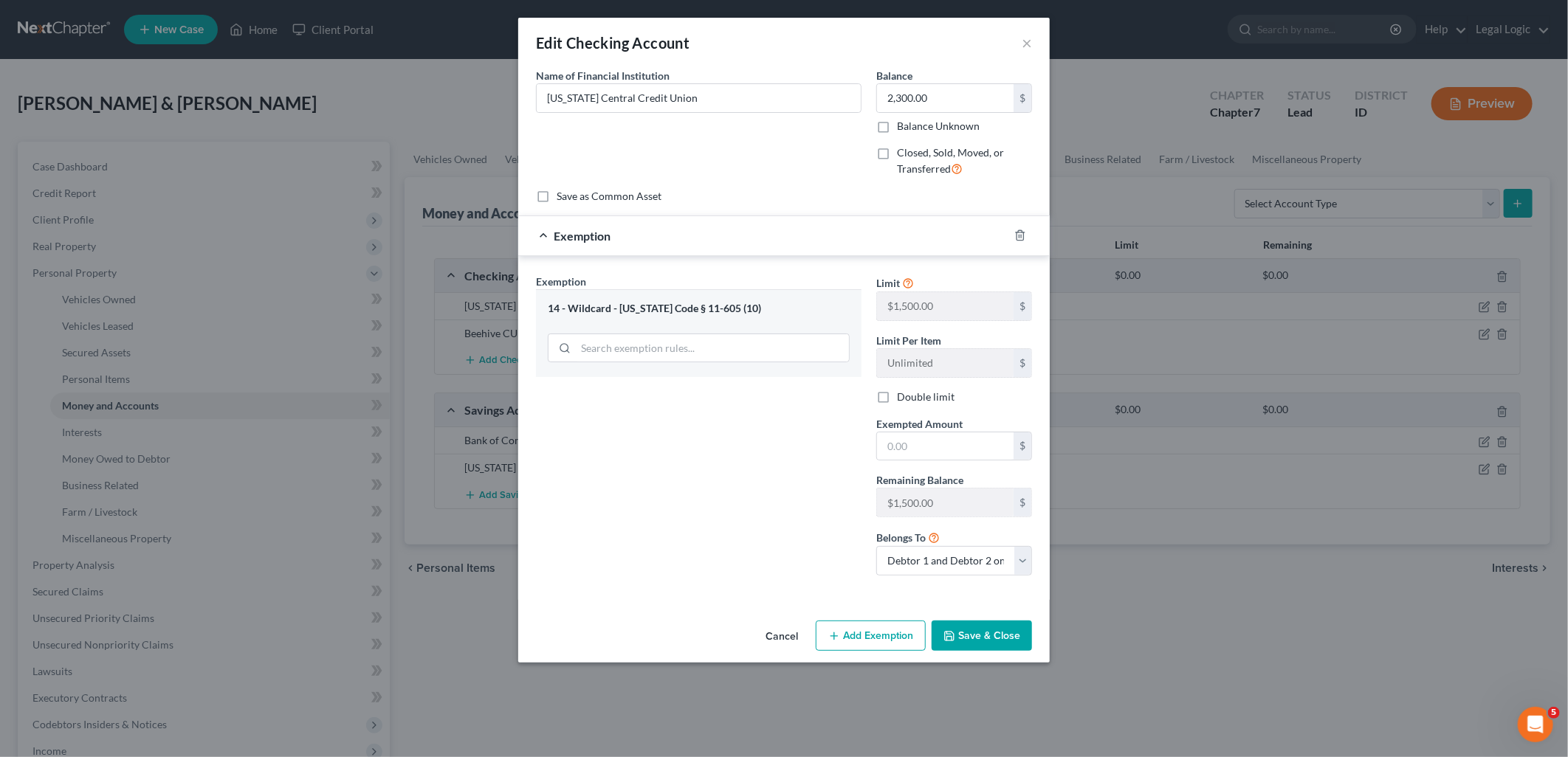
click at [897, 392] on label "Double limit" at bounding box center [926, 397] width 57 height 15
click at [903, 392] on input "Double limit" at bounding box center [907, 394] width 10 height 10
checkbox input "true"
click at [952, 443] on input "text" at bounding box center [945, 446] width 136 height 28
type input "2,300.00"
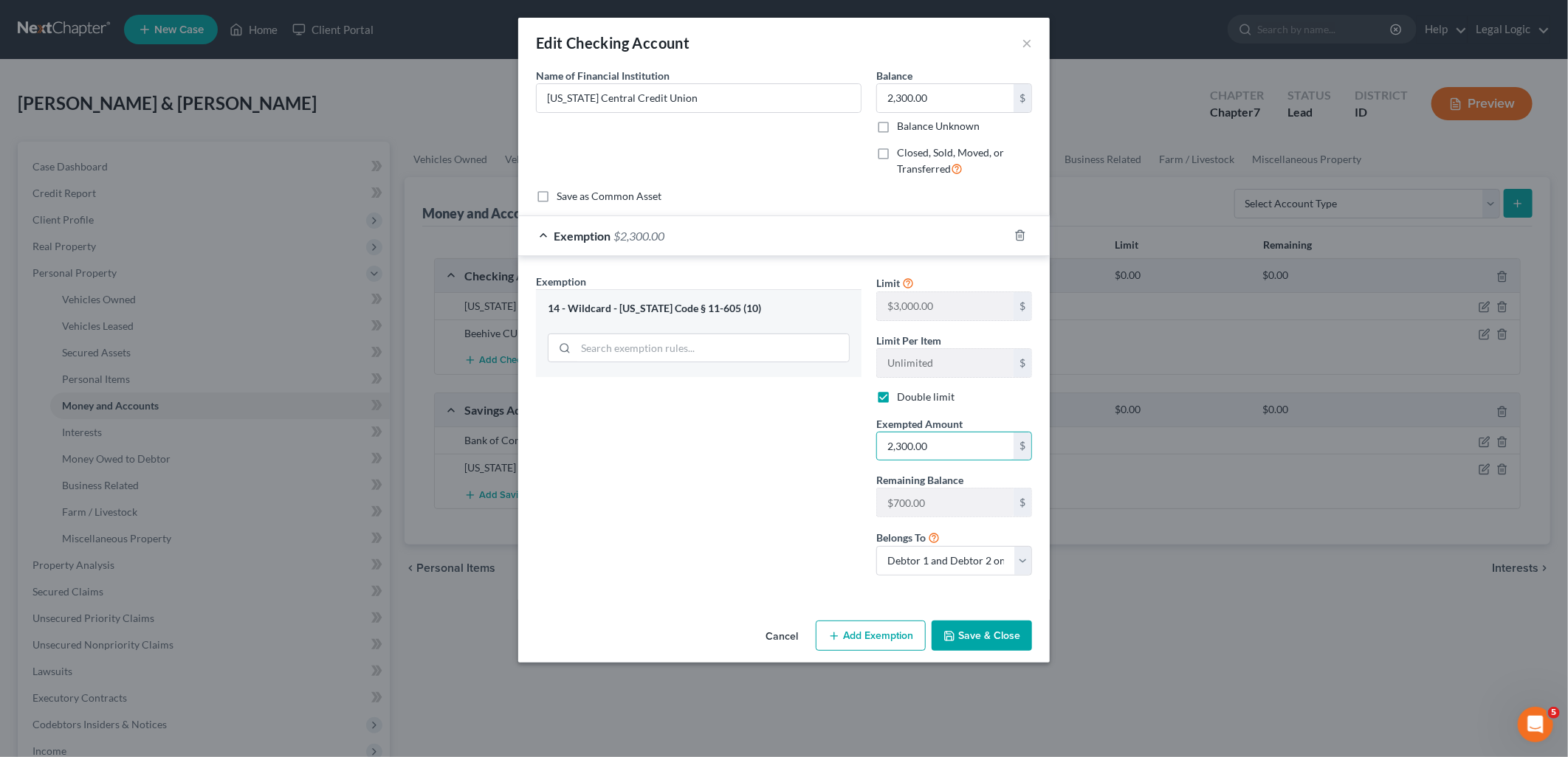
click at [970, 633] on button "Save & Close" at bounding box center [982, 636] width 100 height 31
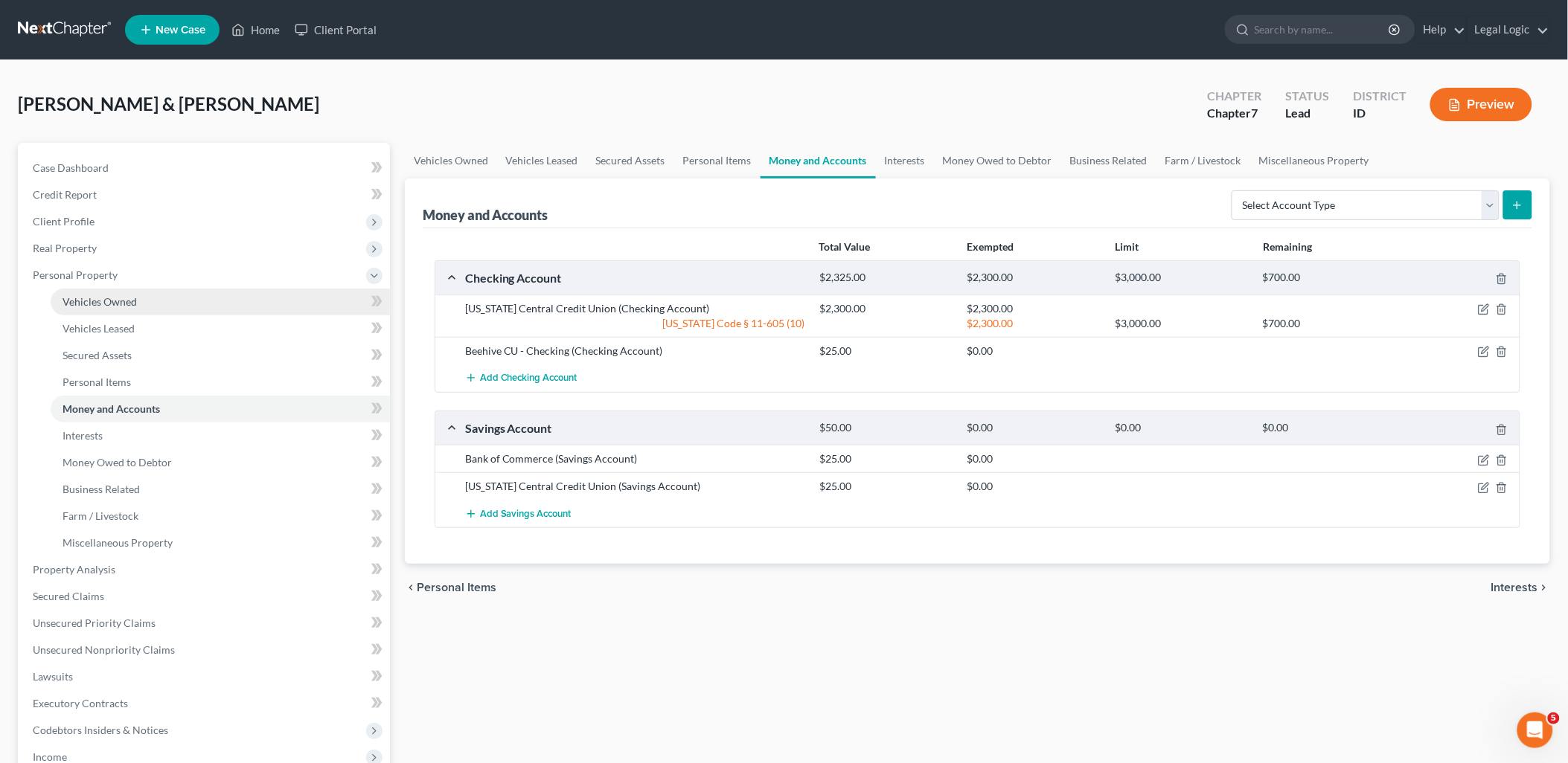
click at [94, 309] on link "Vehicles Owned" at bounding box center [220, 301] width 339 height 27
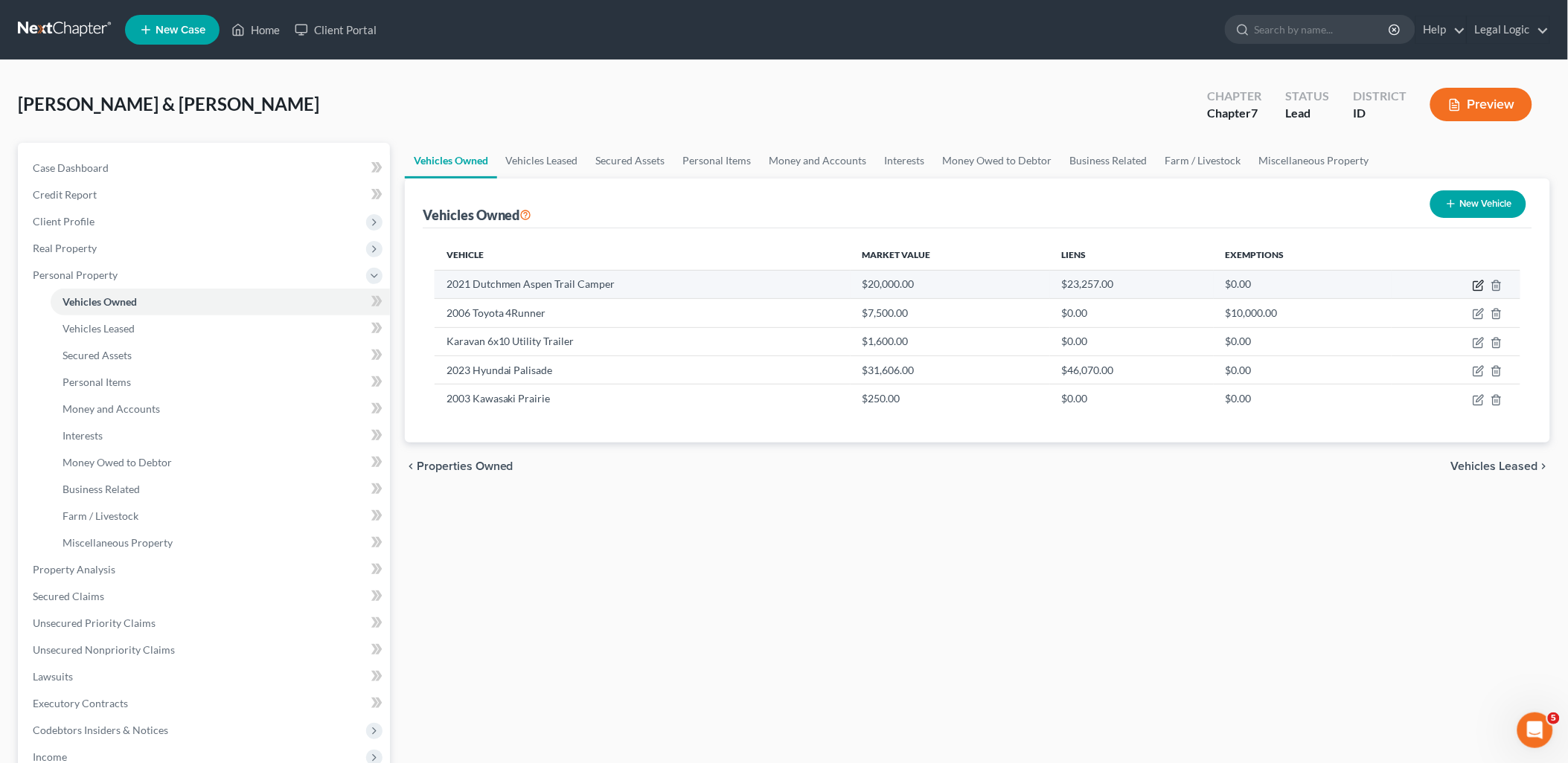
click at [1482, 285] on icon "button" at bounding box center [1478, 285] width 12 height 12
select select "2"
select select "5"
select select "2"
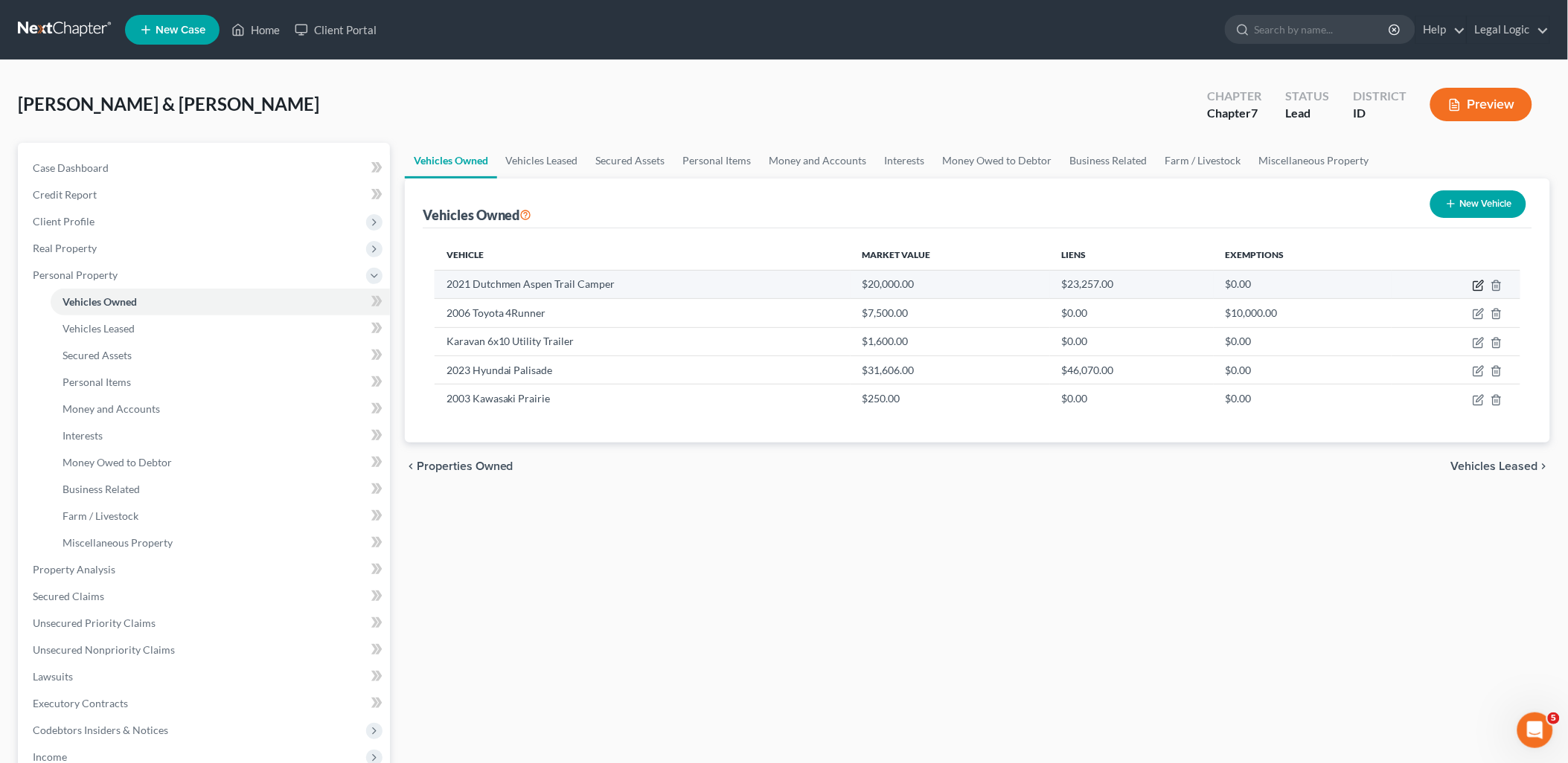
select select "13"
select select "2"
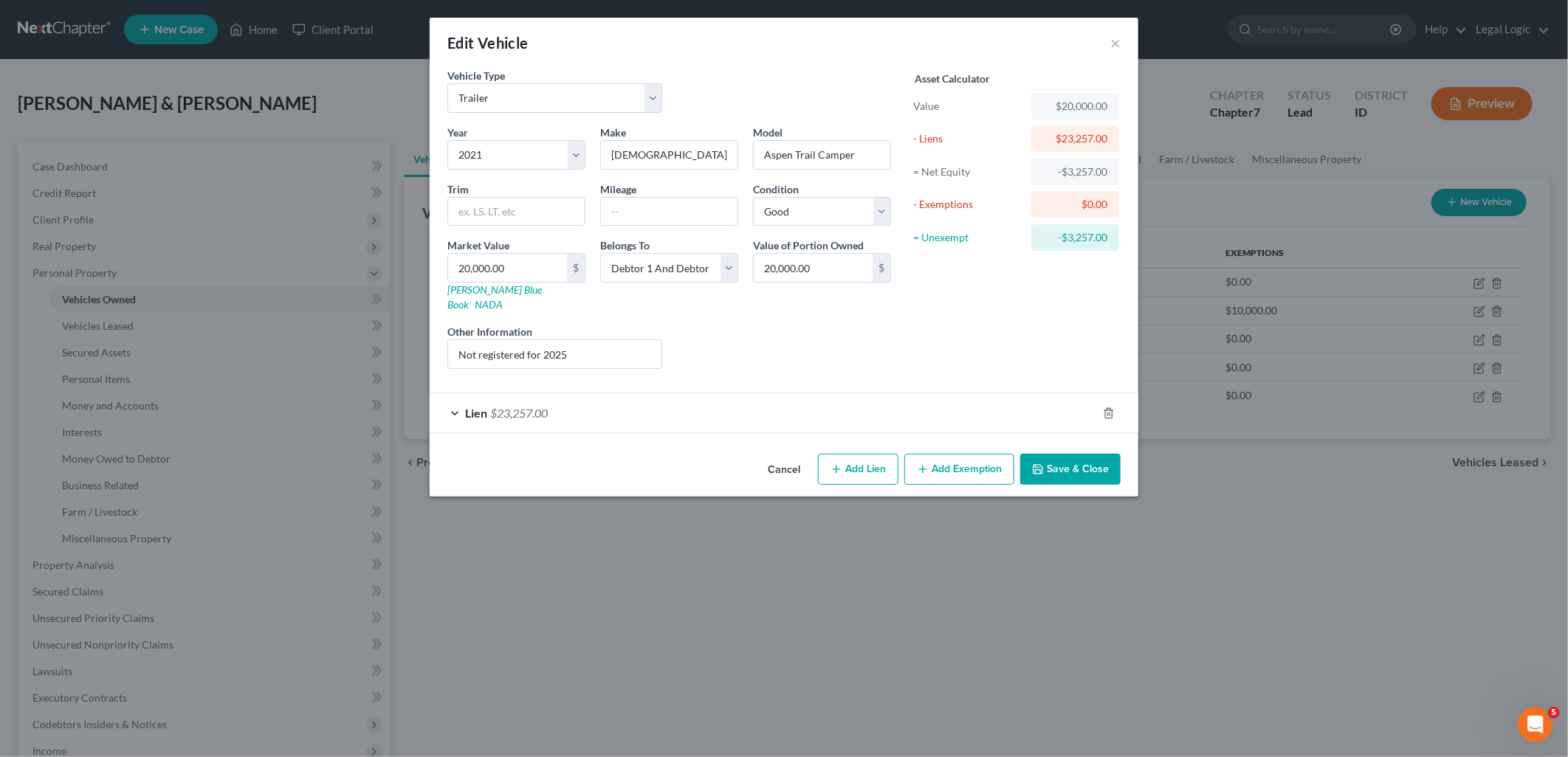
drag, startPoint x: 533, startPoint y: 392, endPoint x: 567, endPoint y: 402, distance: 35.4
click at [533, 406] on span "$23,257.00" at bounding box center [519, 413] width 57 height 14
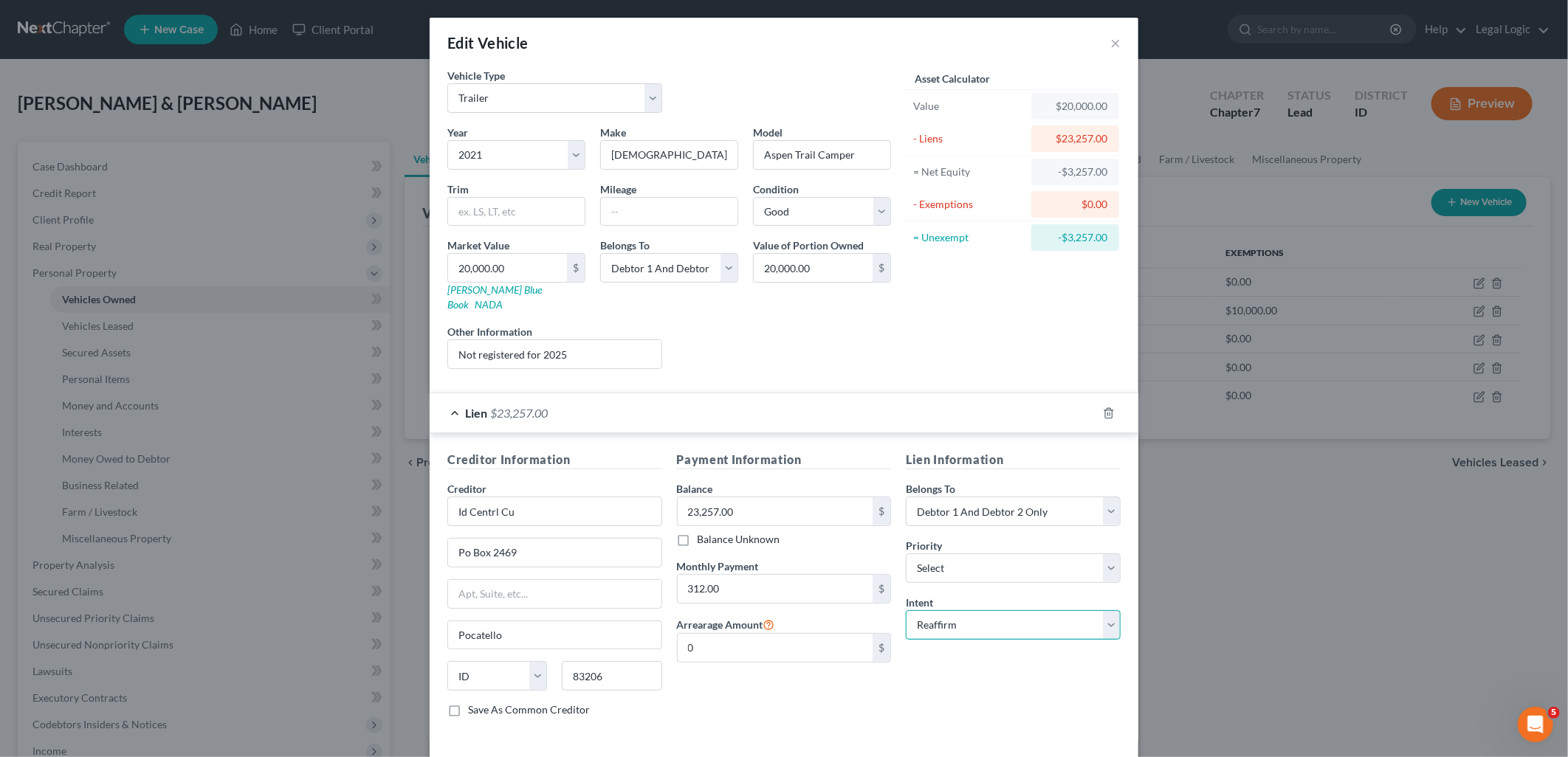
click at [1103, 610] on select "Select Surrender Redeem Reaffirm Avoid Other" at bounding box center [1013, 624] width 215 height 29
select select "0"
click at [906, 610] on select "Select Surrender Redeem Reaffirm Avoid Other" at bounding box center [1013, 624] width 215 height 29
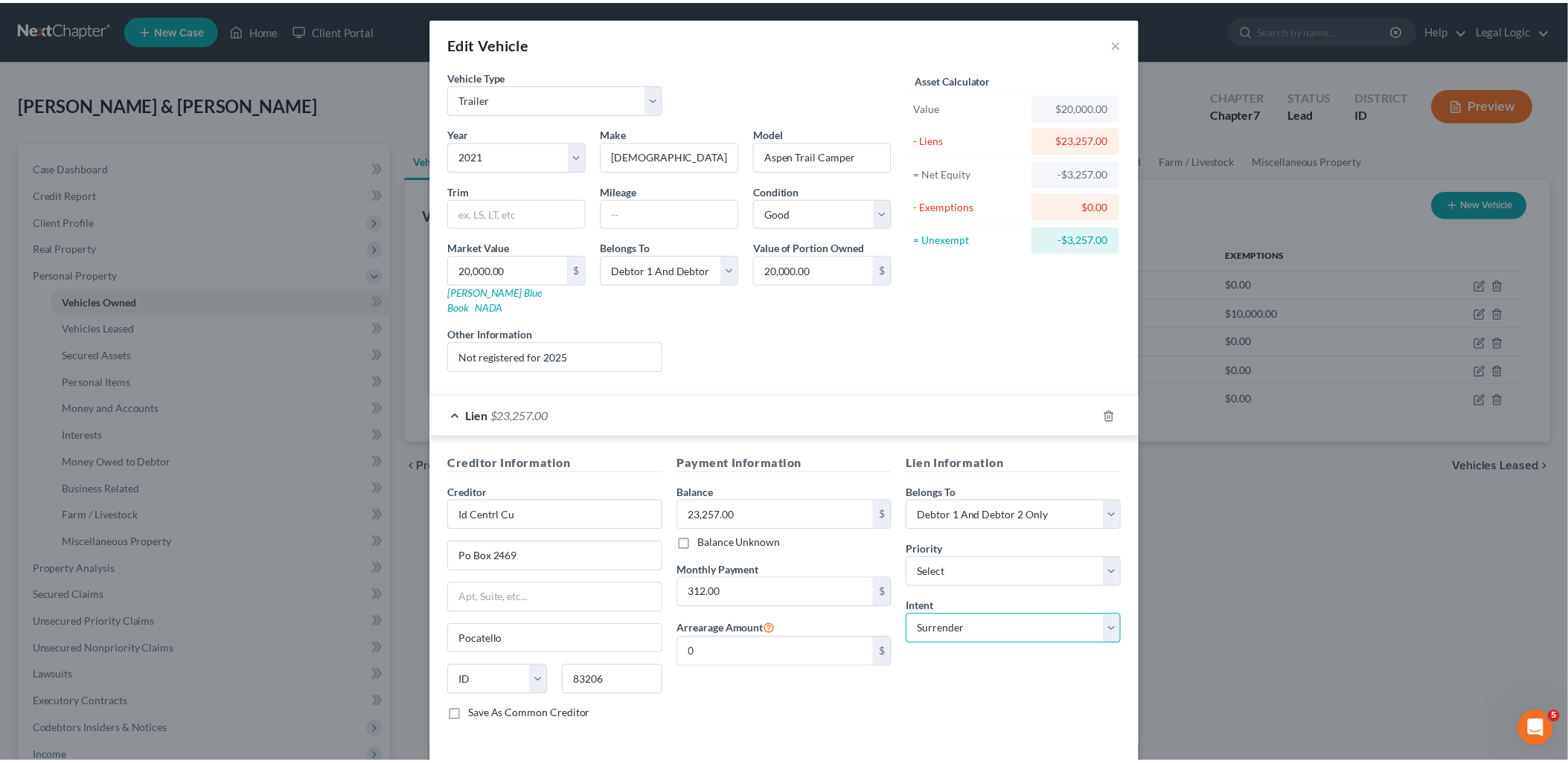
scroll to position [51, 0]
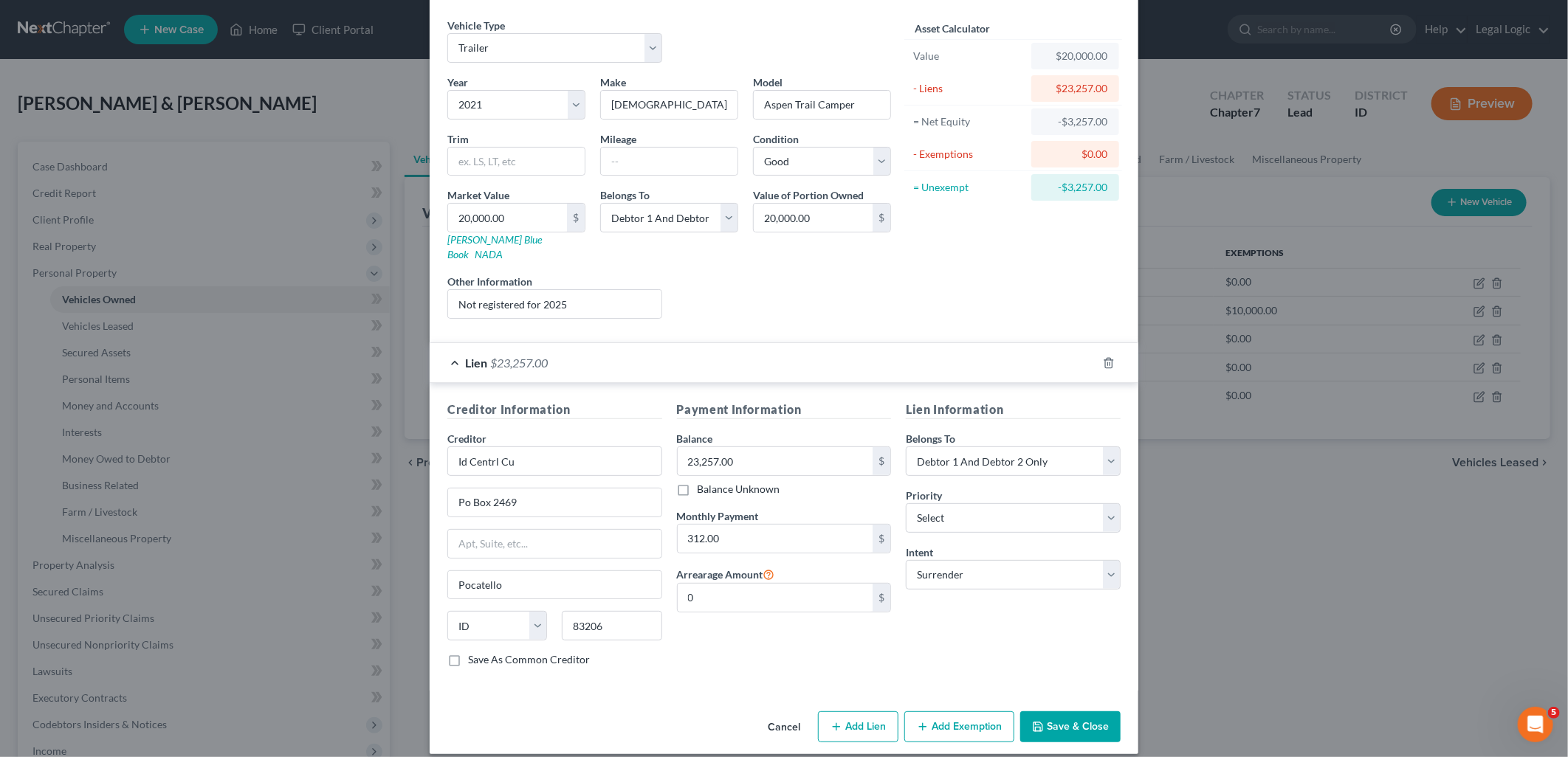
click at [1065, 712] on button "Save & Close" at bounding box center [1070, 727] width 100 height 31
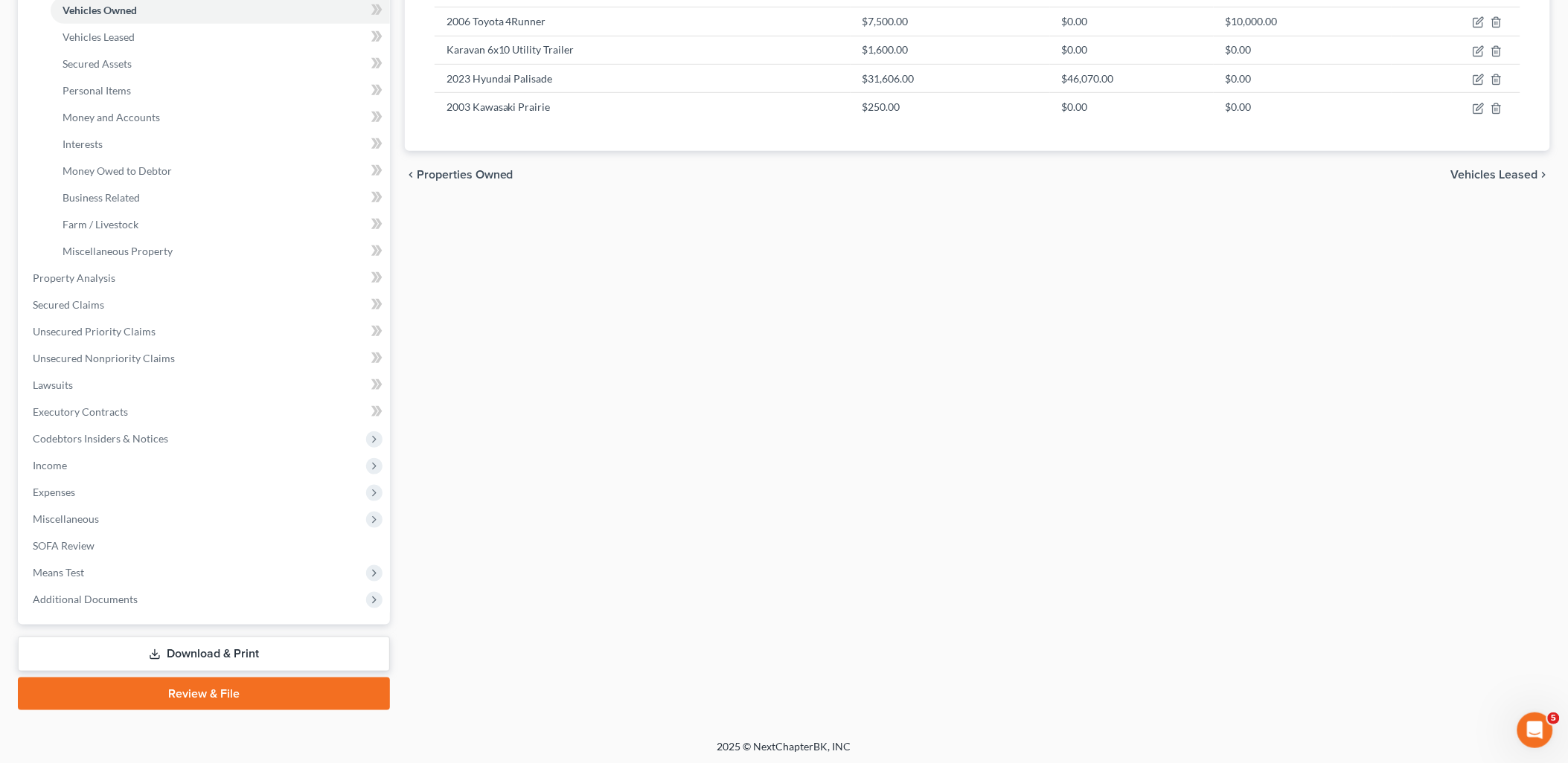
scroll to position [293, 0]
drag, startPoint x: 203, startPoint y: 638, endPoint x: 254, endPoint y: 619, distance: 54.4
click at [203, 638] on link "Download & Print" at bounding box center [204, 653] width 372 height 35
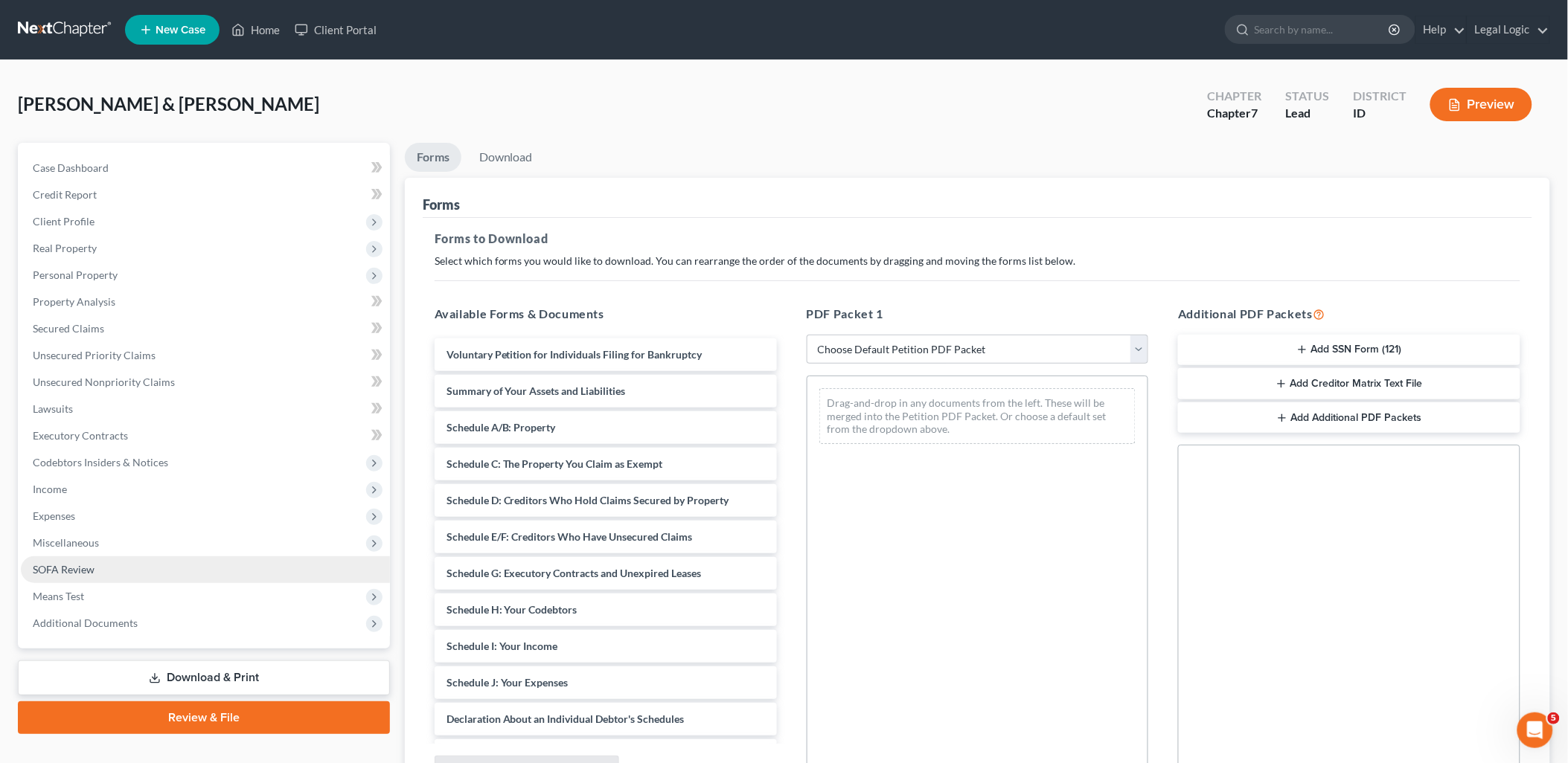
click at [55, 568] on span "SOFA Review" at bounding box center [63, 569] width 62 height 13
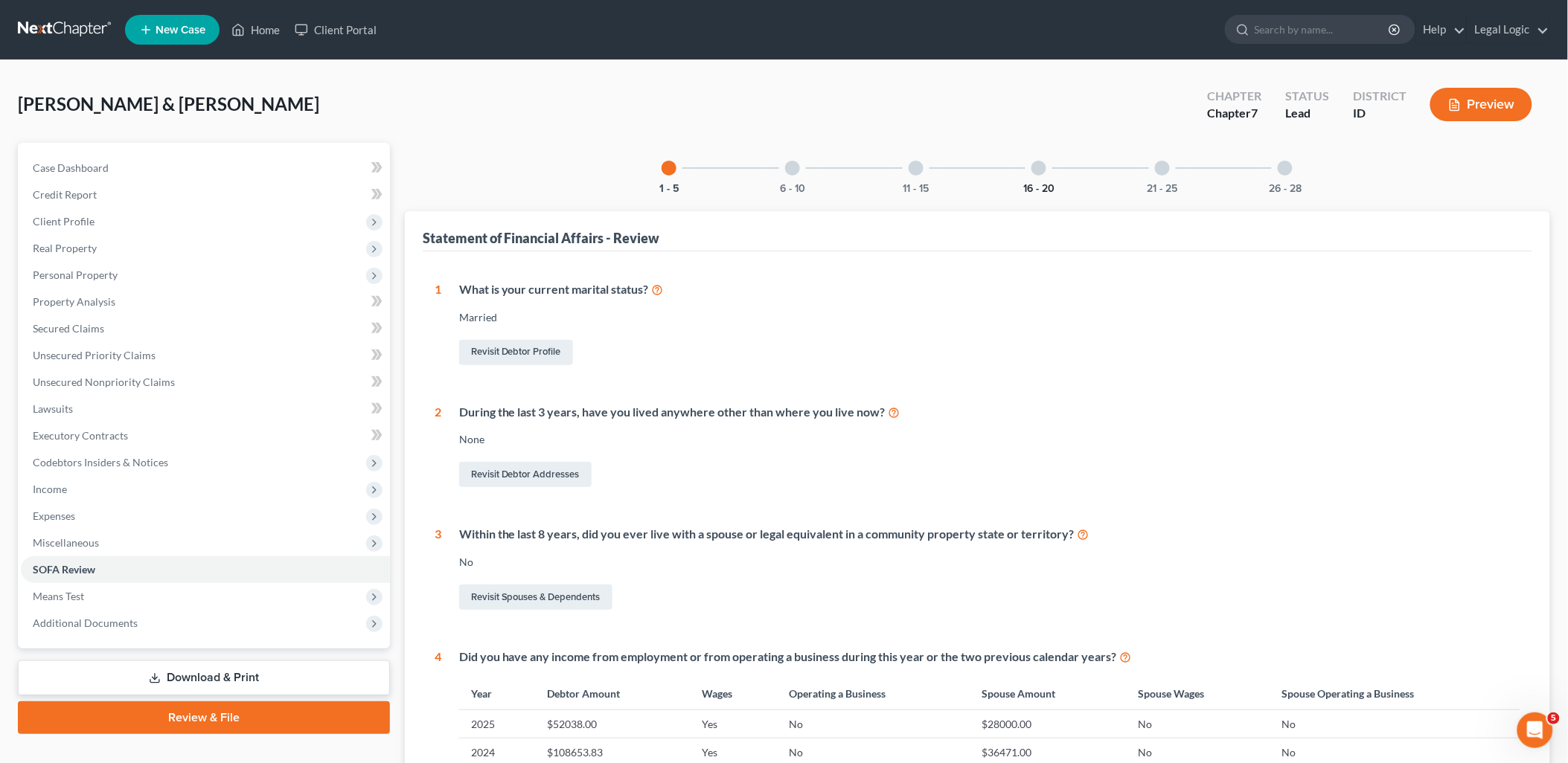
click at [1040, 189] on button "16 - 20" at bounding box center [1038, 189] width 31 height 11
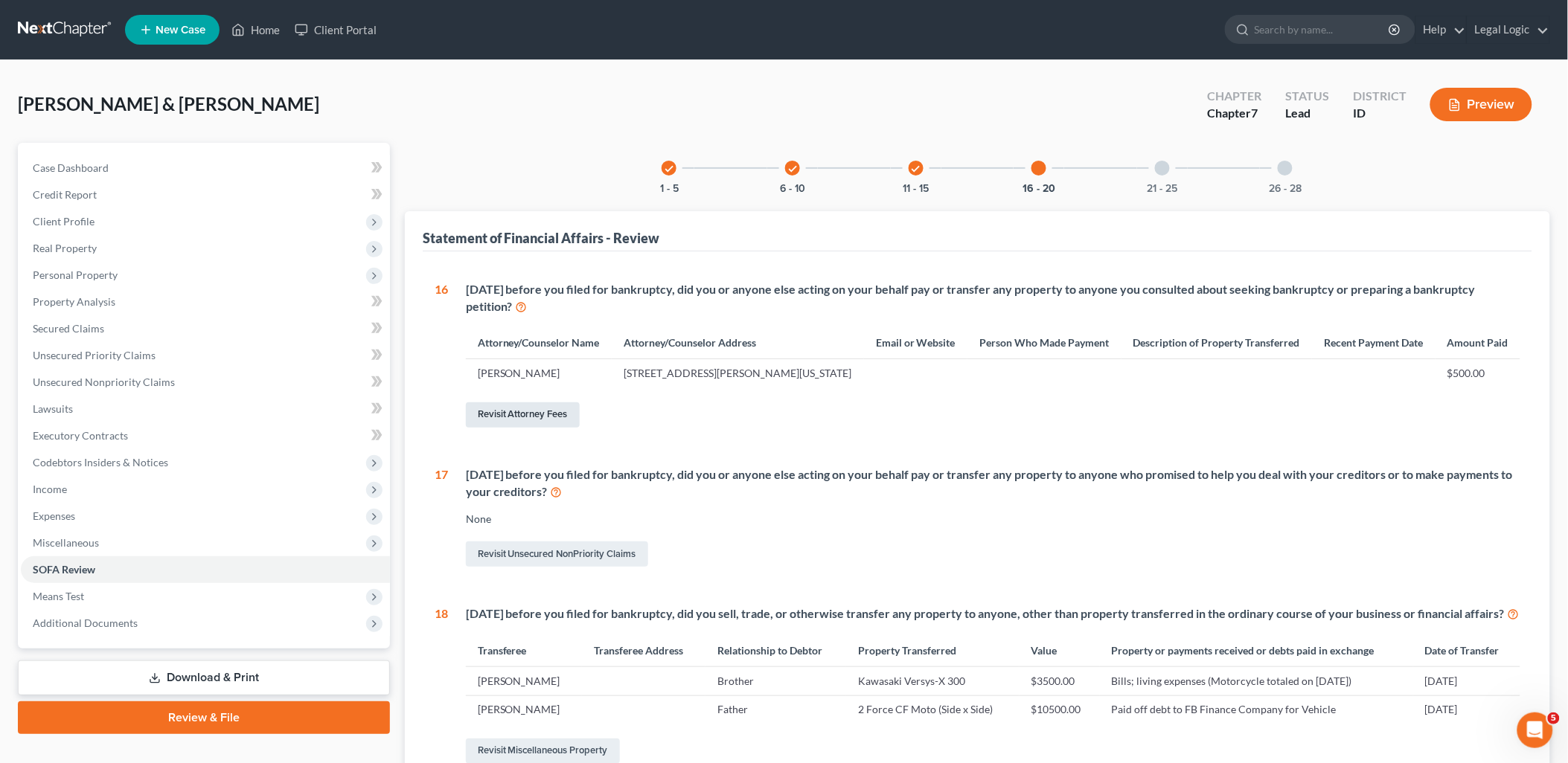
click at [497, 413] on link "Revisit Attorney Fees" at bounding box center [522, 415] width 114 height 25
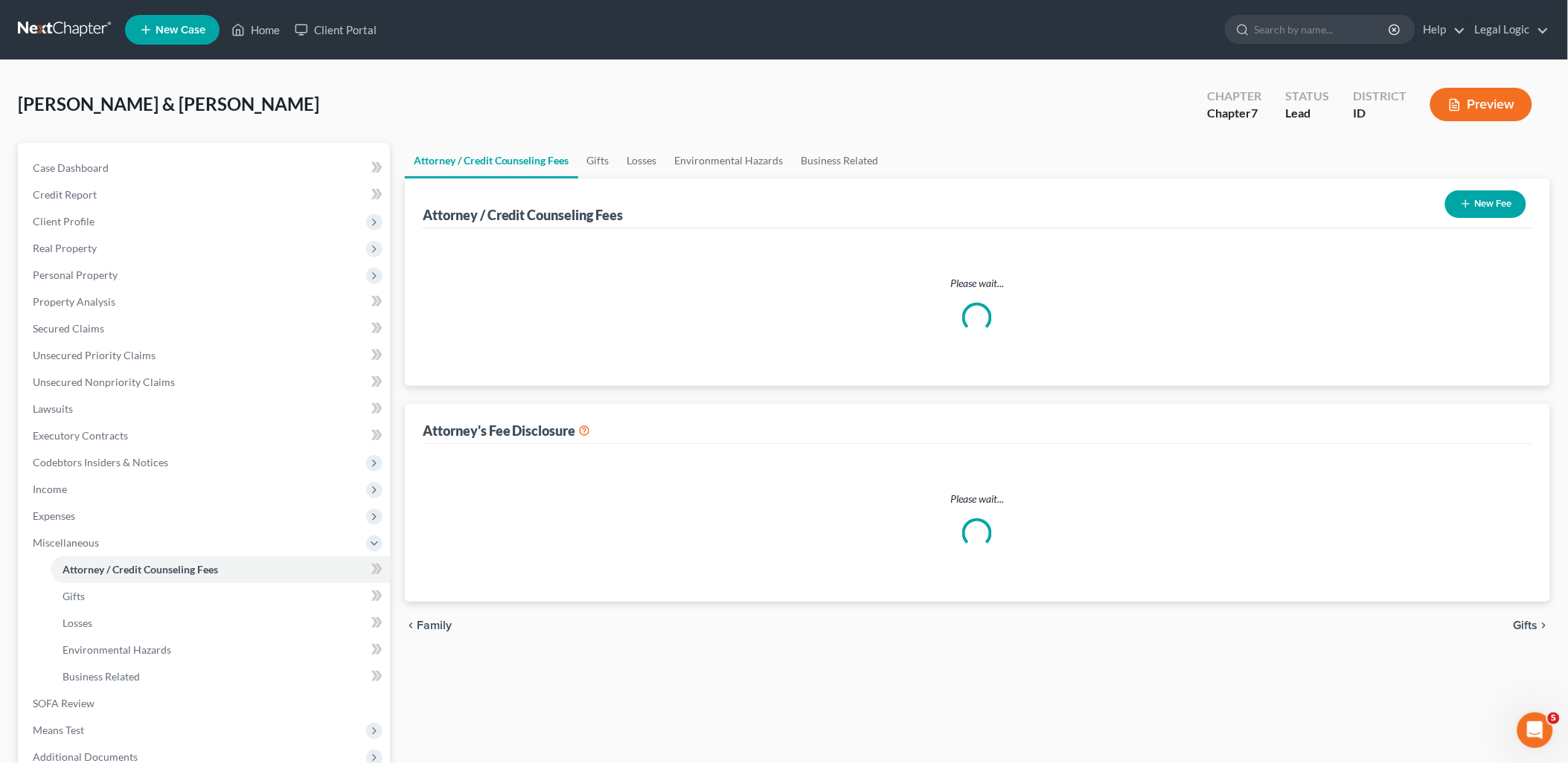
select select "0"
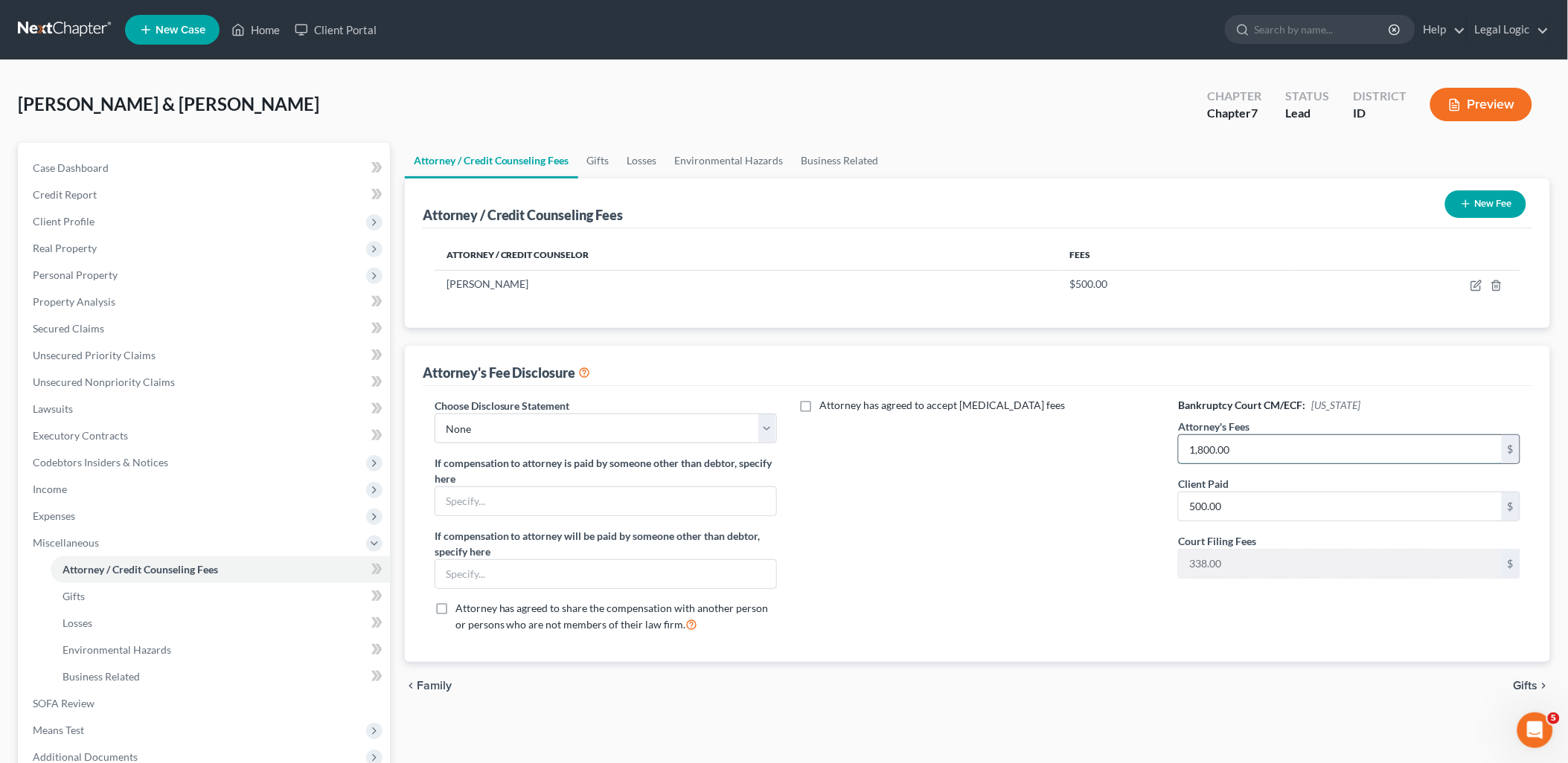
click at [1252, 452] on input "1,800.00" at bounding box center [1339, 449] width 323 height 28
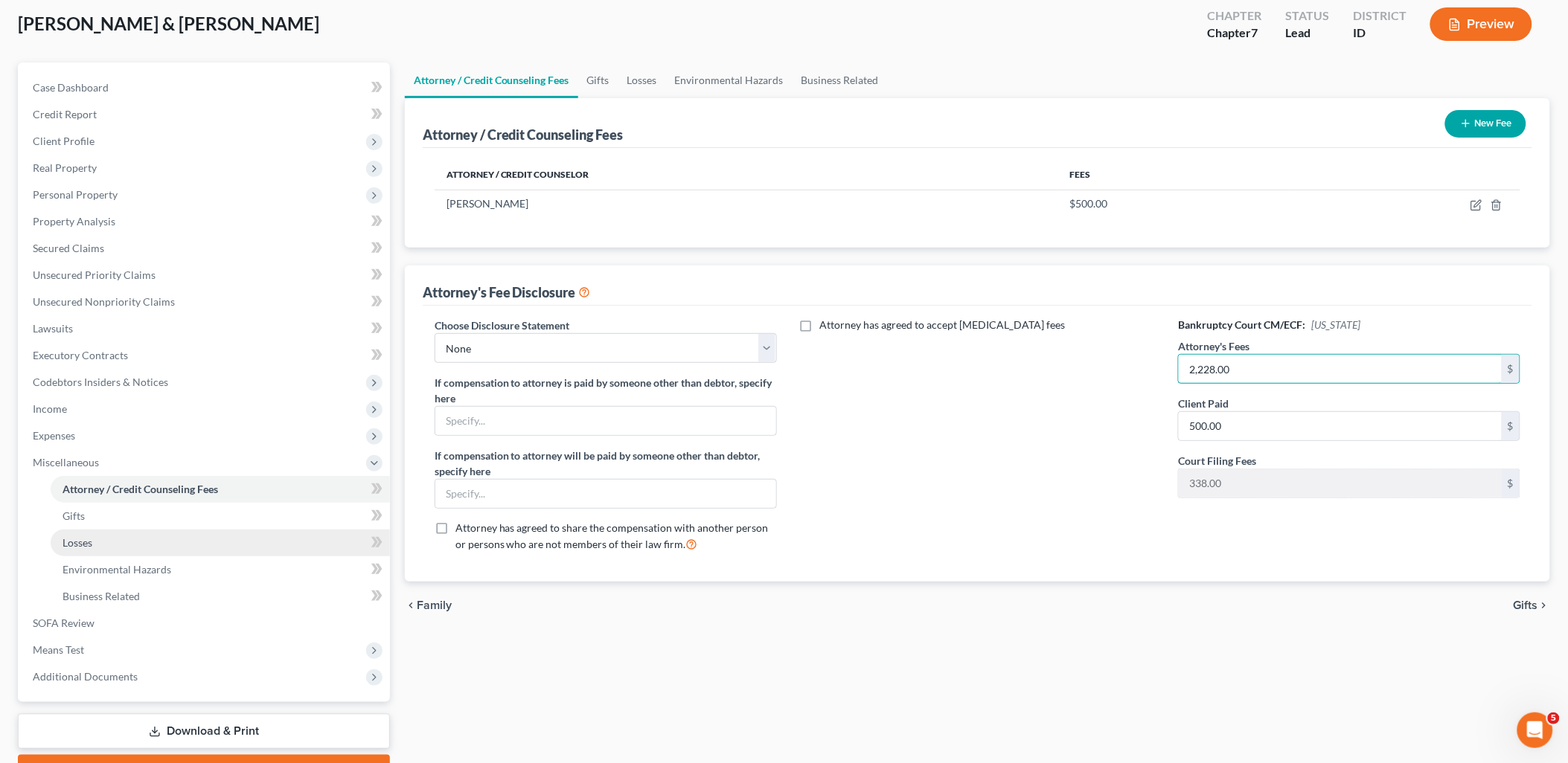
scroll to position [159, 0]
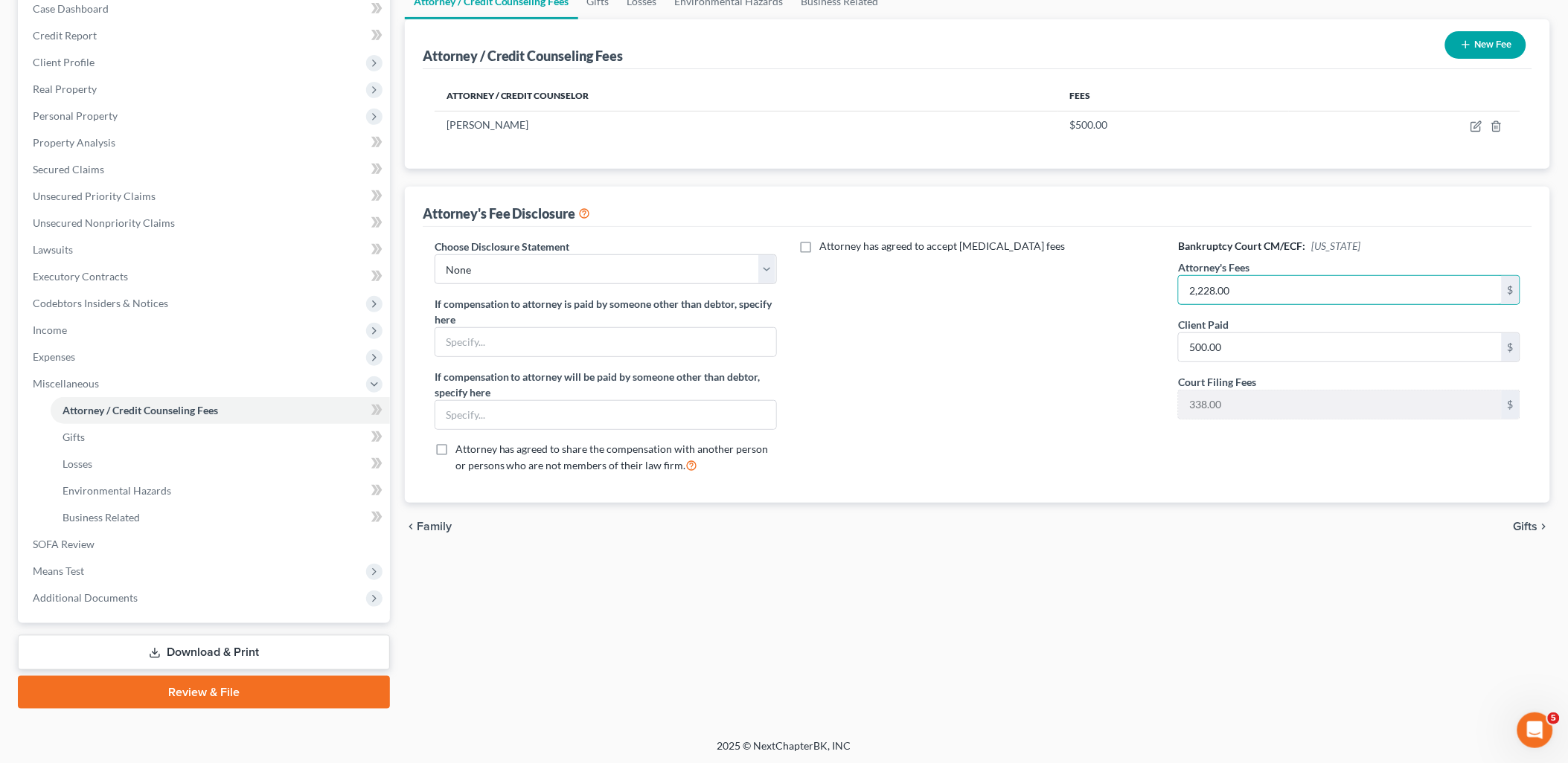
type input "2,228.00"
click at [270, 645] on link "Download & Print" at bounding box center [204, 653] width 372 height 35
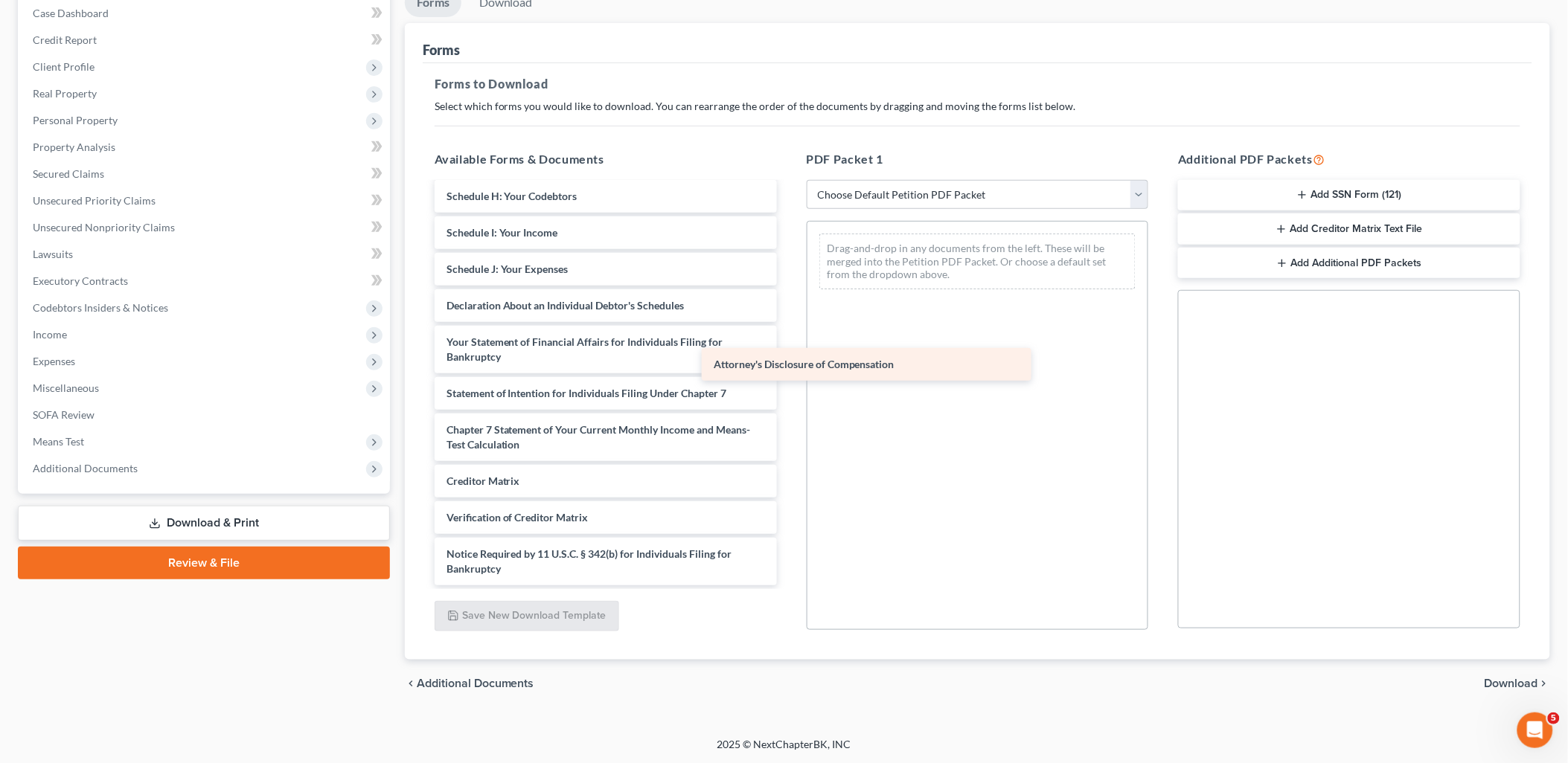
scroll to position [258, 0]
drag, startPoint x: 638, startPoint y: 570, endPoint x: 909, endPoint y: 360, distance: 342.8
click at [789, 360] on div "Attorney's Disclosure of Compensation Voluntary Petition for Individuals Filing…" at bounding box center [606, 256] width 366 height 661
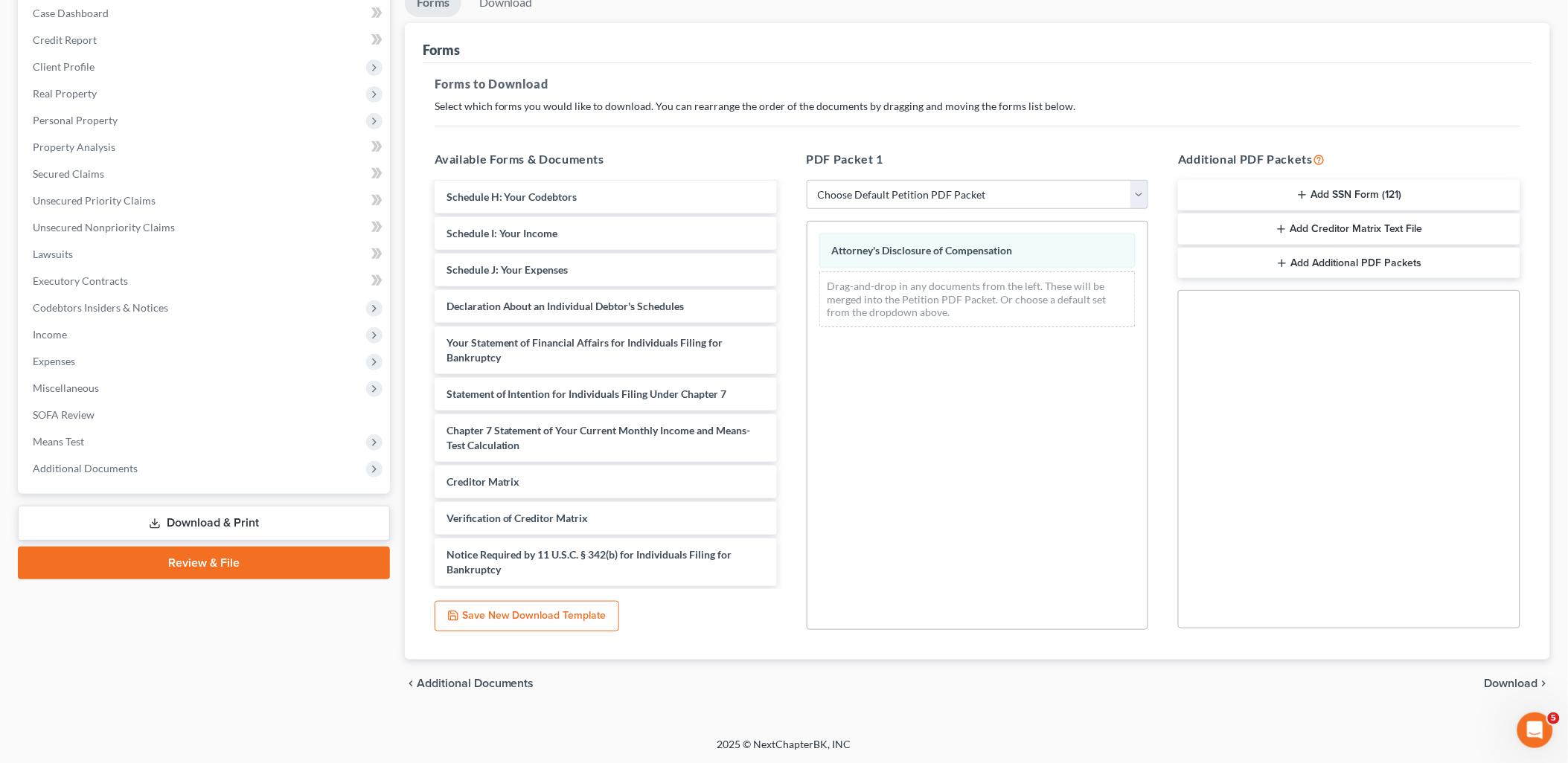
click at [1516, 679] on span "Download" at bounding box center [1511, 684] width 54 height 12
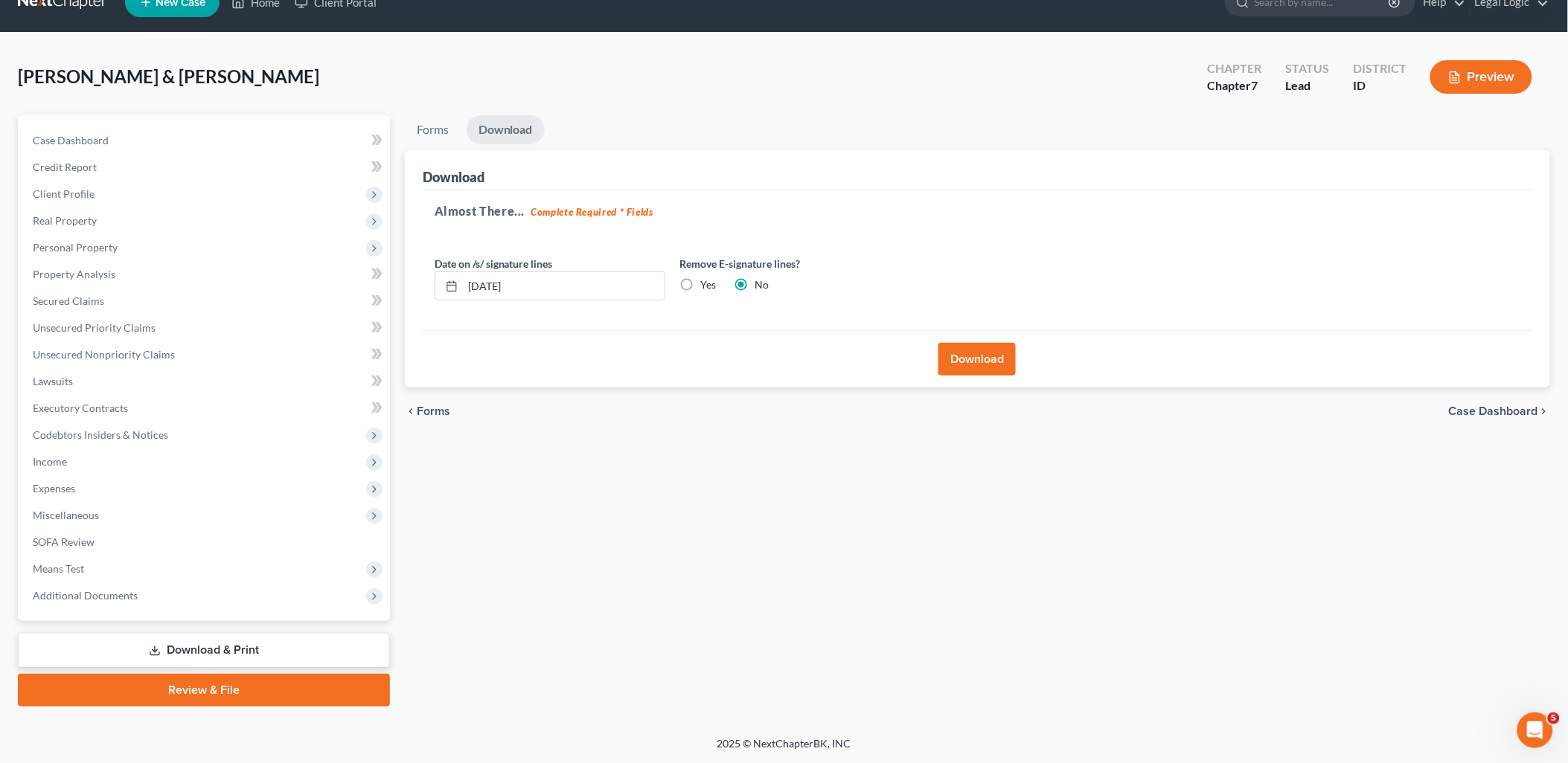
scroll to position [25, 0]
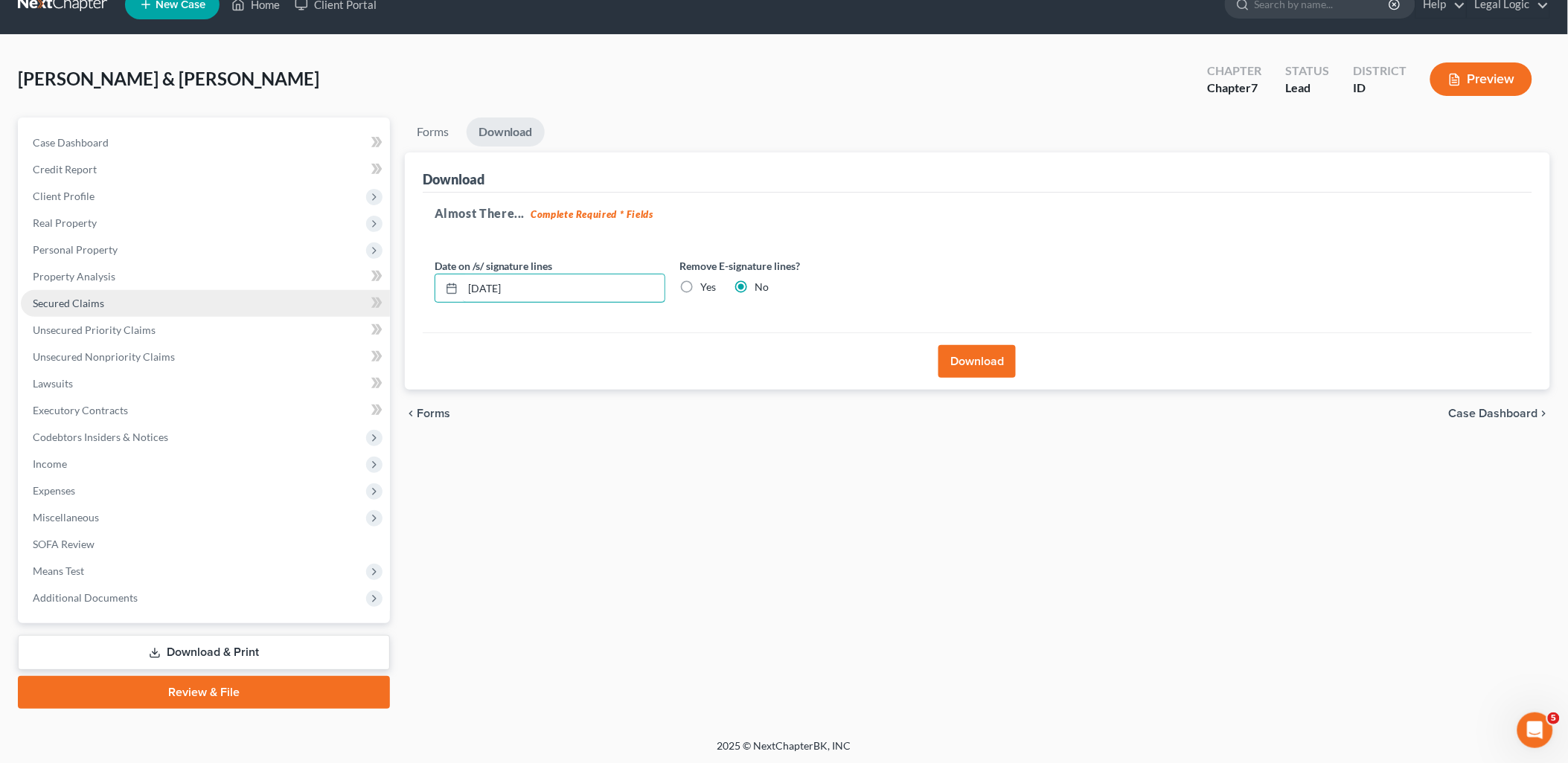
drag, startPoint x: 557, startPoint y: 290, endPoint x: 293, endPoint y: 304, distance: 264.4
click at [314, 302] on div "Petition Navigation Case Dashboard Payments Invoices Payments Payments Credit R…" at bounding box center [784, 413] width 1547 height 591
click at [701, 283] on label "Yes" at bounding box center [708, 287] width 16 height 15
click at [707, 283] on input "Yes" at bounding box center [711, 284] width 10 height 10
radio input "true"
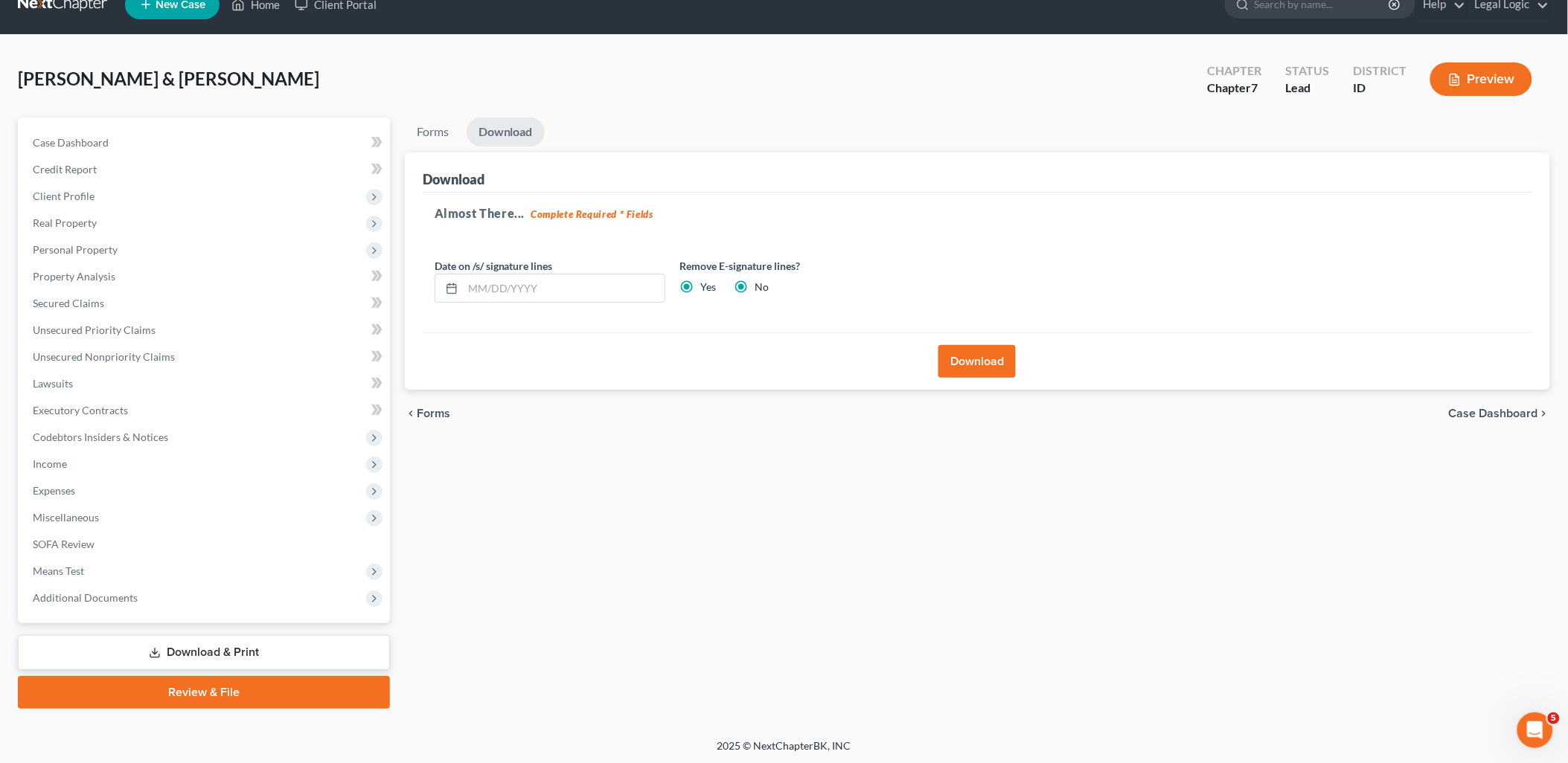
radio input "false"
click at [972, 364] on button "Download" at bounding box center [977, 361] width 77 height 33
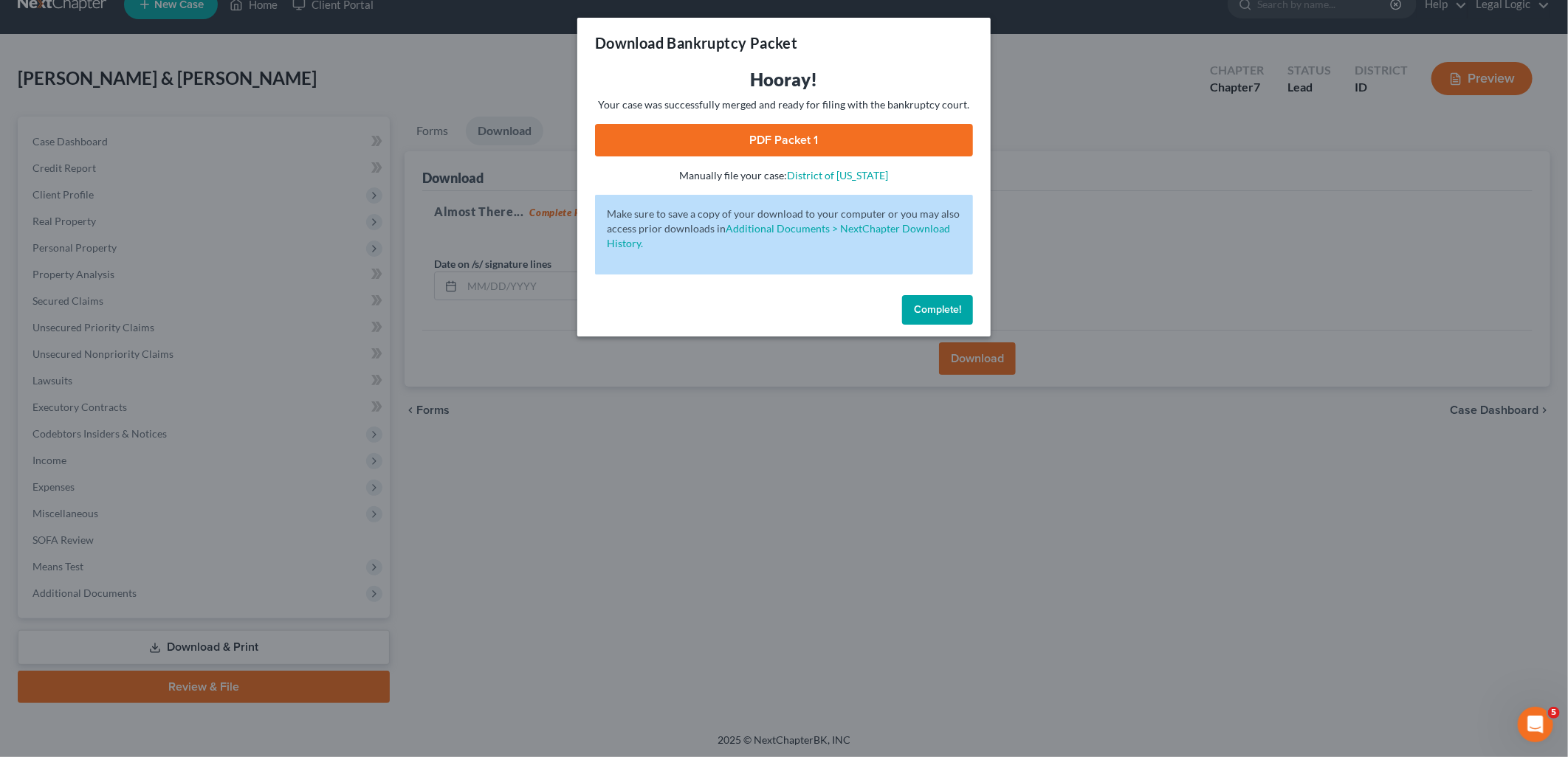
click at [857, 136] on link "PDF Packet 1" at bounding box center [784, 140] width 378 height 32
click at [931, 307] on span "Complete!" at bounding box center [937, 310] width 47 height 13
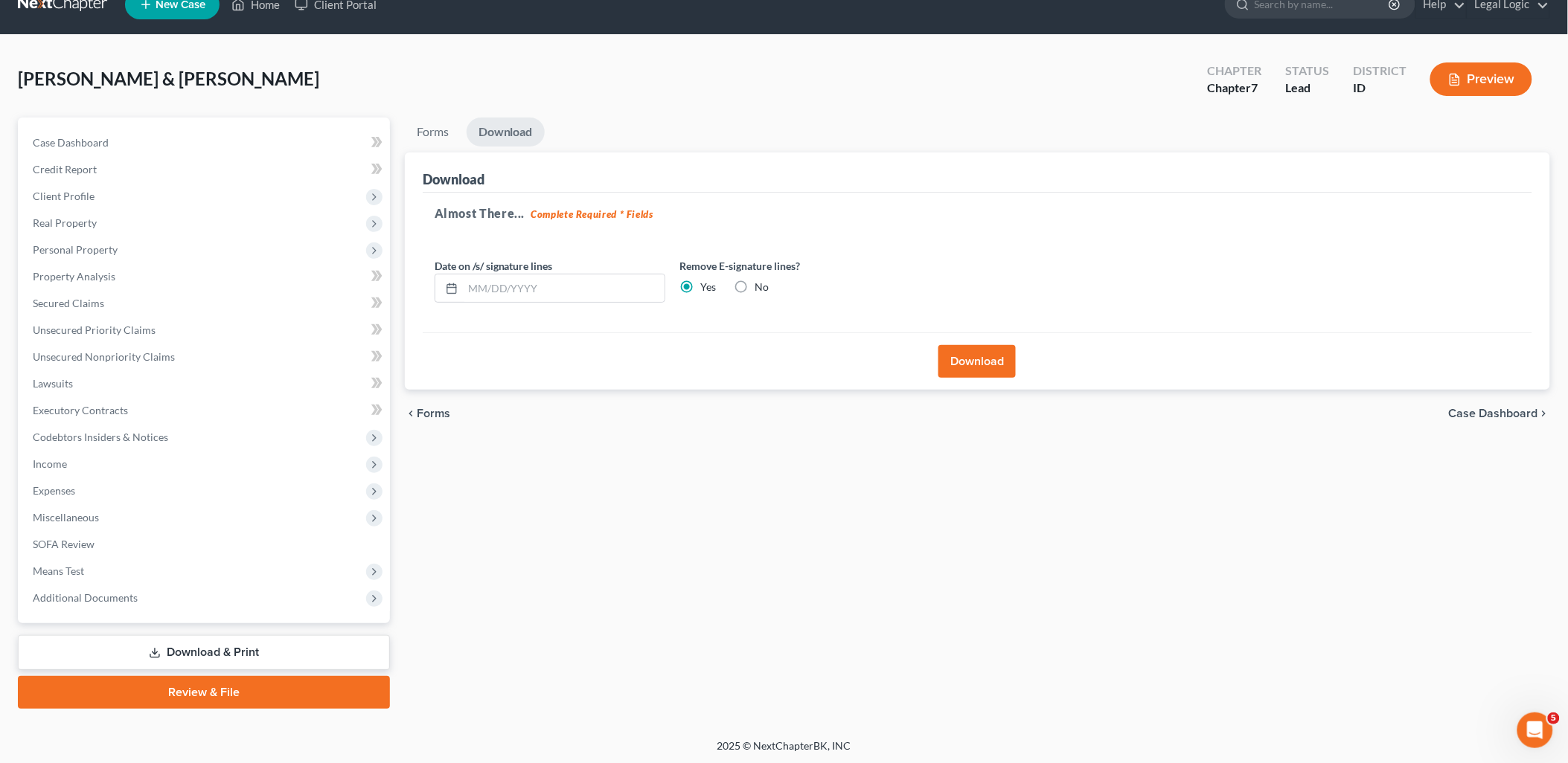
click at [183, 698] on link "Review & File" at bounding box center [204, 692] width 372 height 33
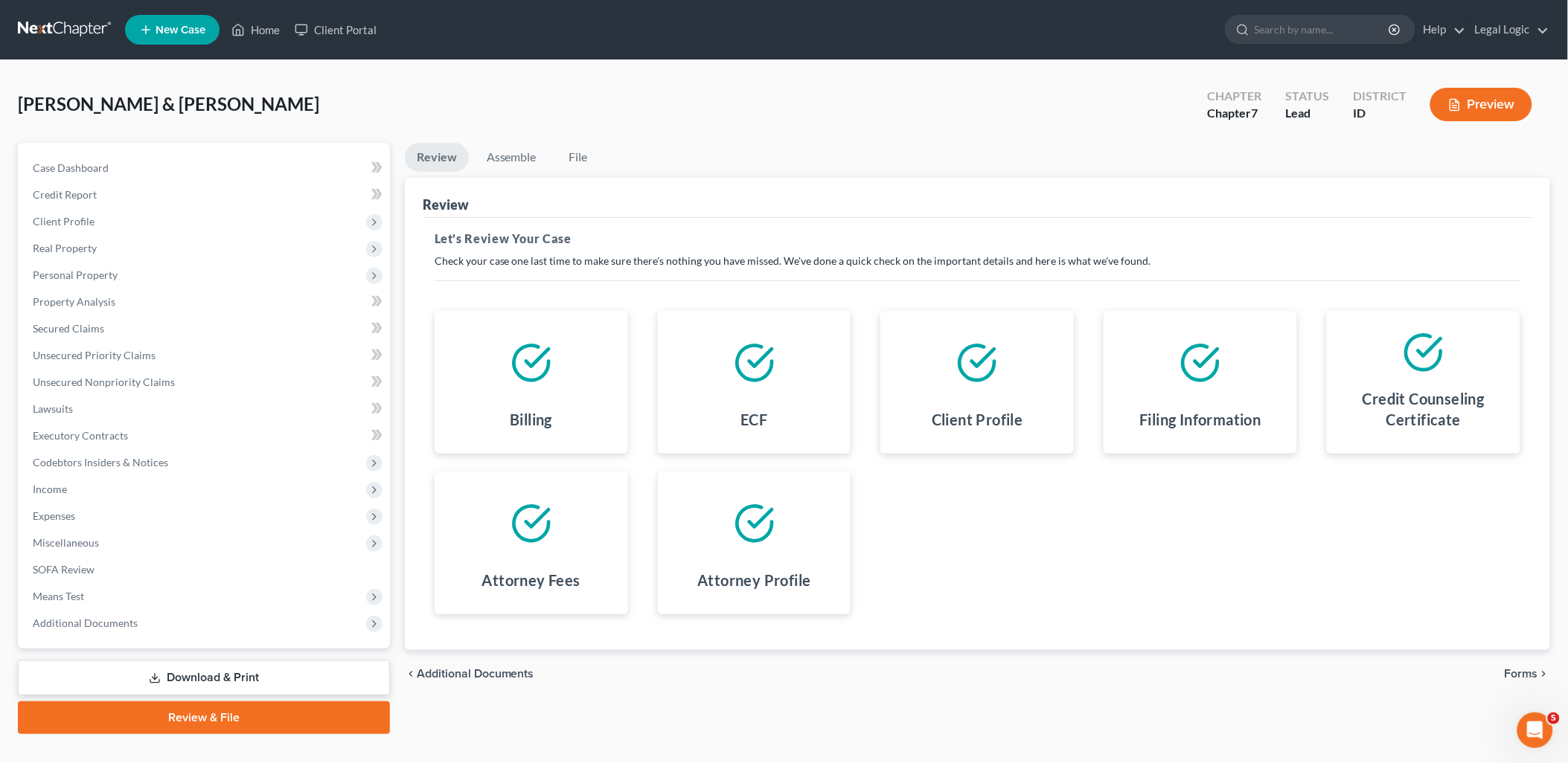
click at [514, 674] on span "Additional Documents" at bounding box center [475, 674] width 118 height 12
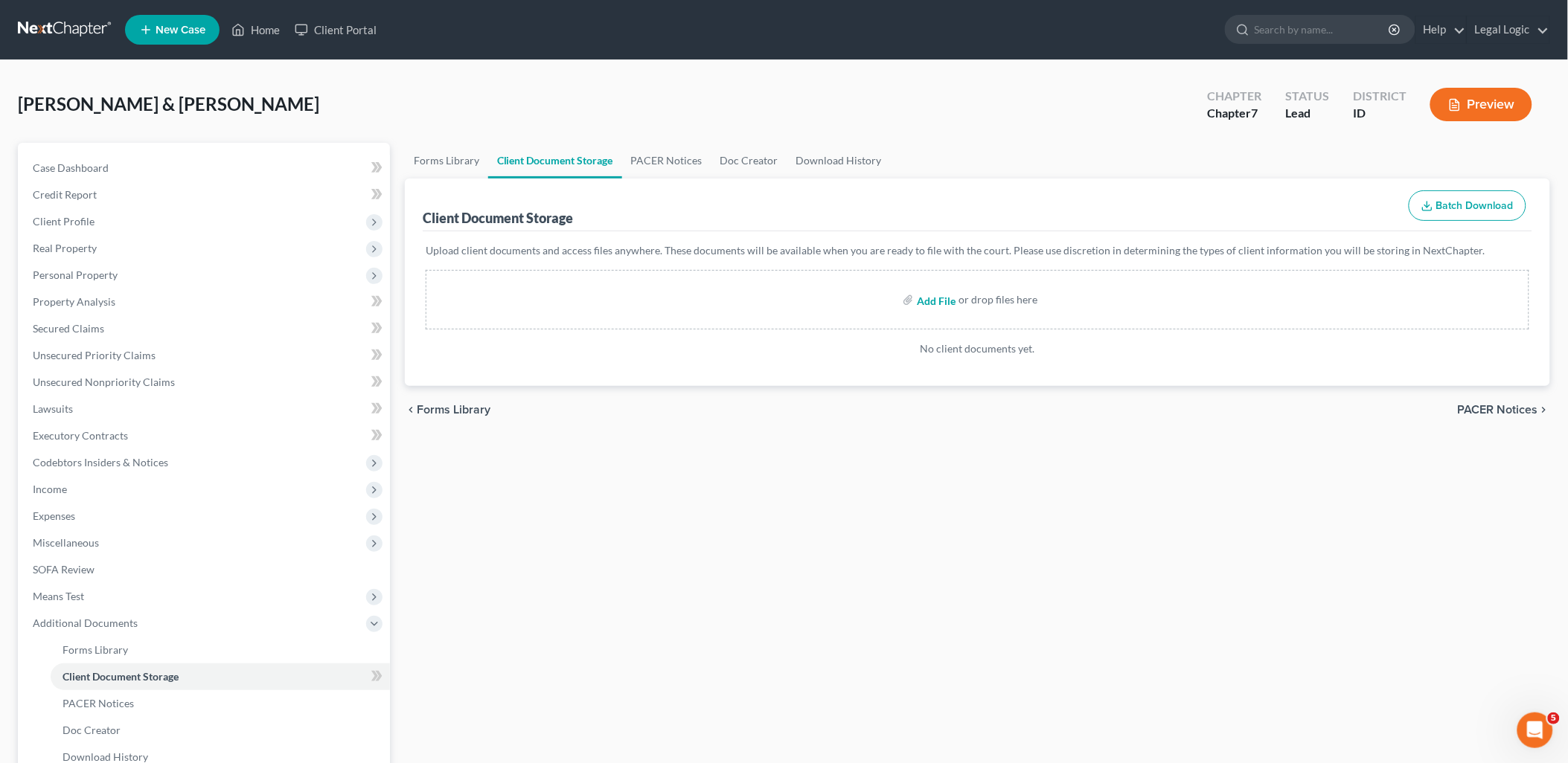
click at [935, 299] on input "file" at bounding box center [934, 299] width 36 height 27
type input "C:\fakepath\Certificates of Counseling.pdf"
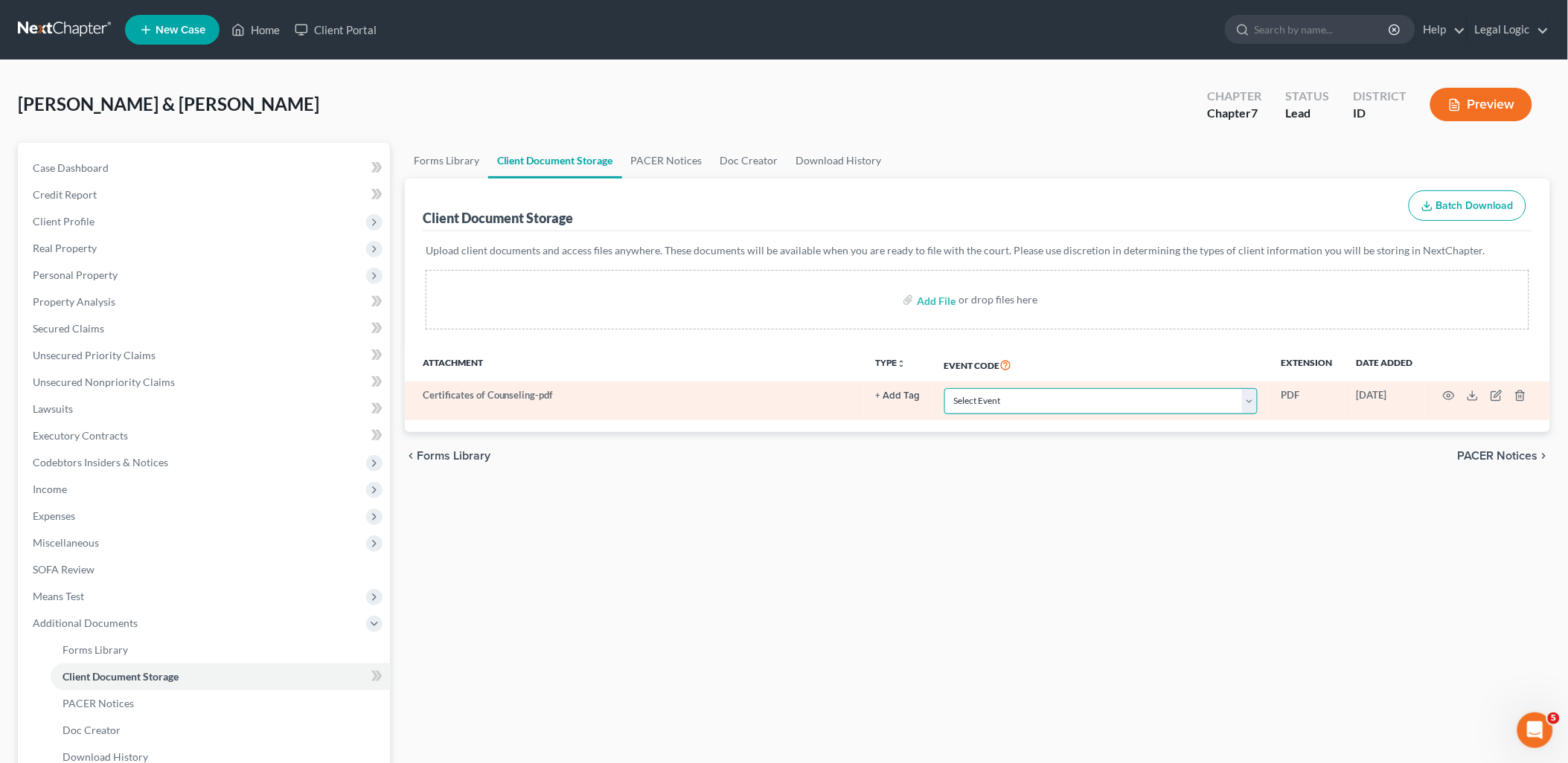
click at [1256, 398] on select "Select Event Certificate of Credit Counseling Chapter 13 Calculation of Disposa…" at bounding box center [1100, 401] width 314 height 26
select select "0"
click at [944, 388] on select "Select Event Certificate of Credit Counseling Chapter 13 Calculation of Disposa…" at bounding box center [1100, 401] width 314 height 26
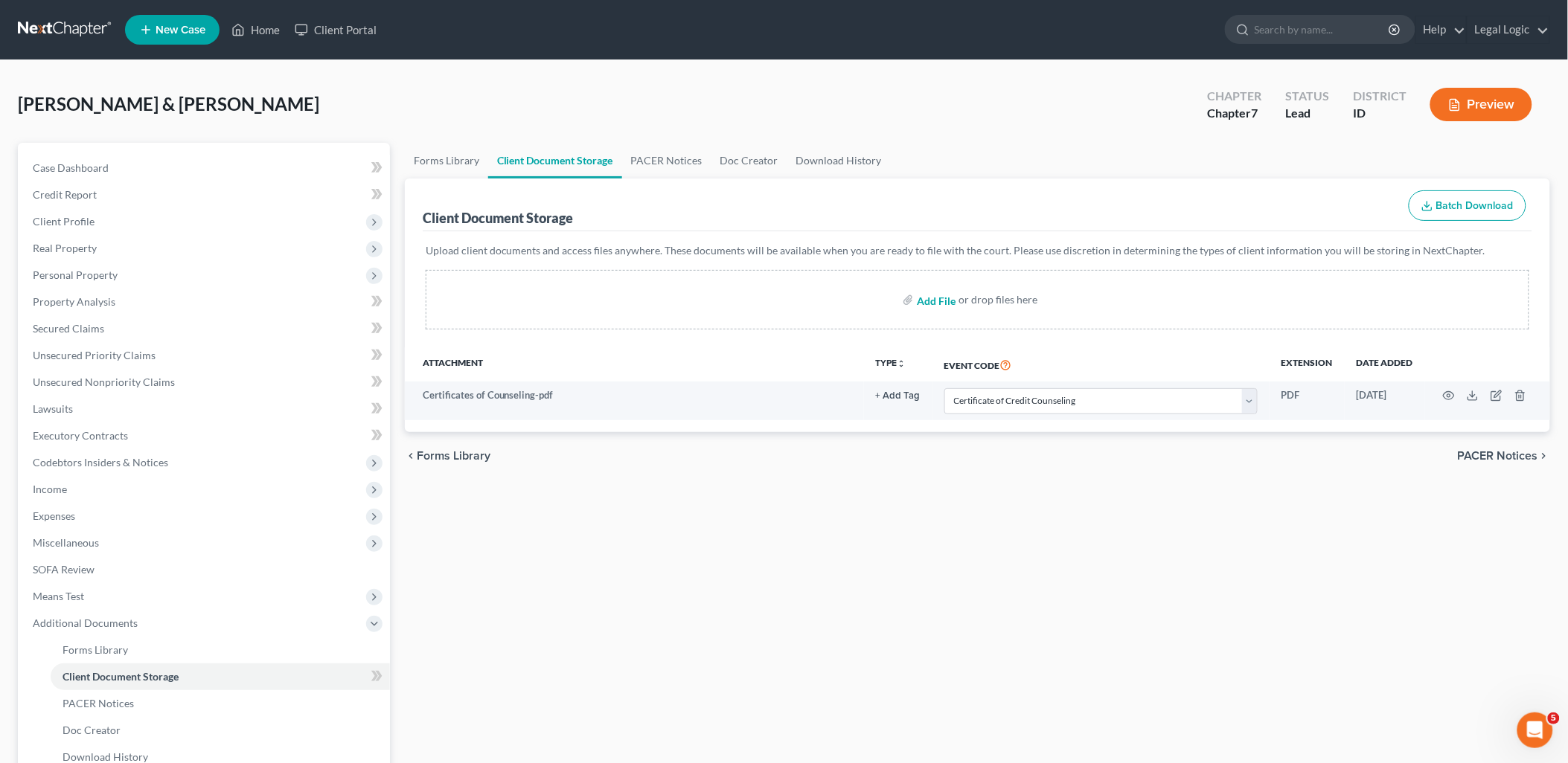
click at [947, 307] on input "file" at bounding box center [934, 299] width 36 height 27
type input "C:\fakepath\Disclosure of Attorney Compensation.pdf"
select select "0"
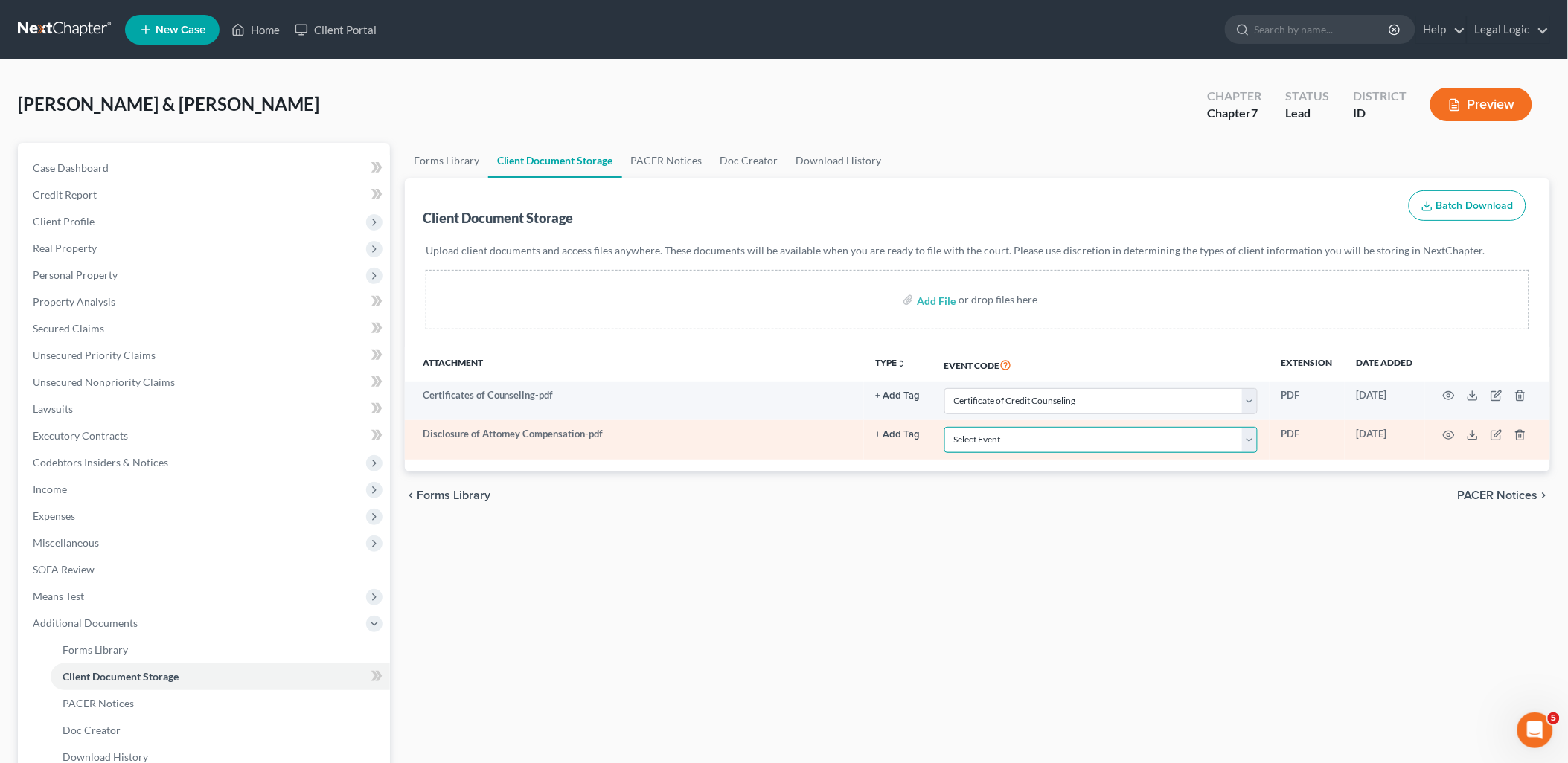
click at [1254, 440] on select "Select Event Certificate of Credit Counseling Chapter 13 Calculation of Disposa…" at bounding box center [1100, 440] width 314 height 26
select select "6"
click at [944, 427] on select "Select Event Certificate of Credit Counseling Chapter 13 Calculation of Disposa…" at bounding box center [1100, 440] width 314 height 26
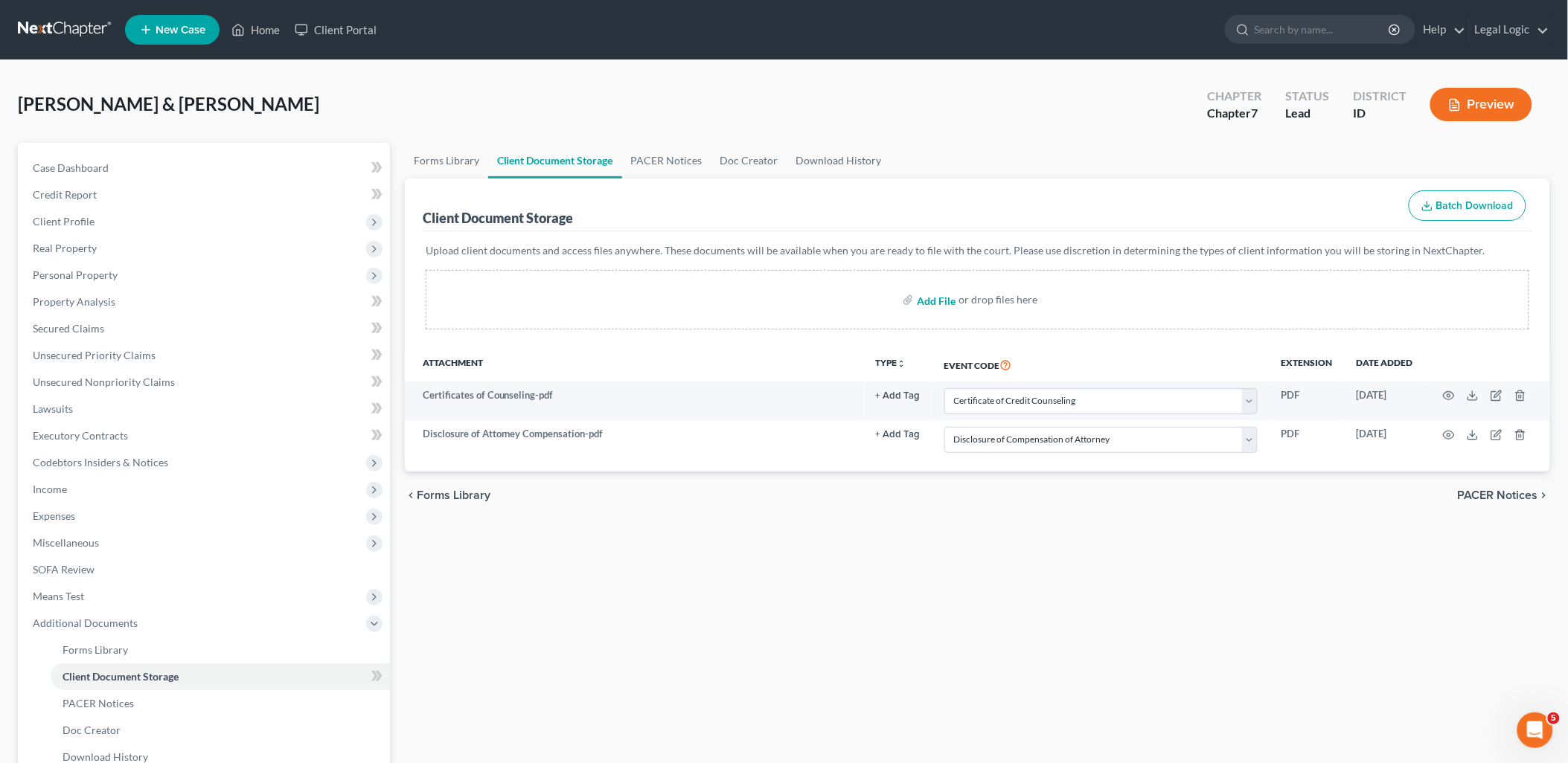
click at [940, 303] on input "file" at bounding box center [934, 299] width 36 height 27
type input "C:\fakepath\Means Test.pdf"
select select "0"
select select "6"
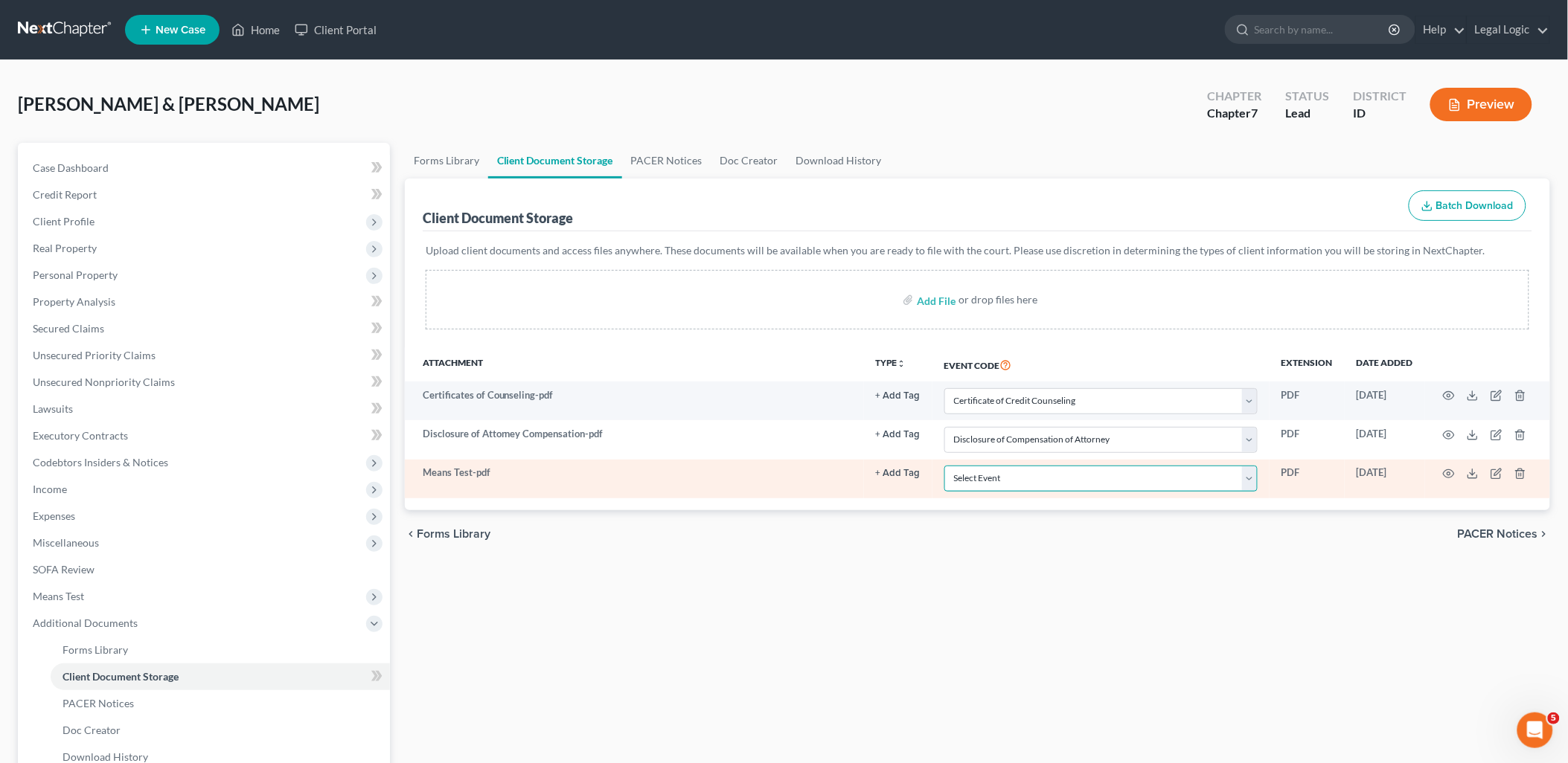
click at [1253, 477] on select "Select Event Certificate of Credit Counseling Chapter 13 Calculation of Disposa…" at bounding box center [1100, 478] width 314 height 26
select select "5"
click at [944, 465] on select "Select Event Certificate of Credit Counseling Chapter 13 Calculation of Disposa…" at bounding box center [1100, 478] width 314 height 26
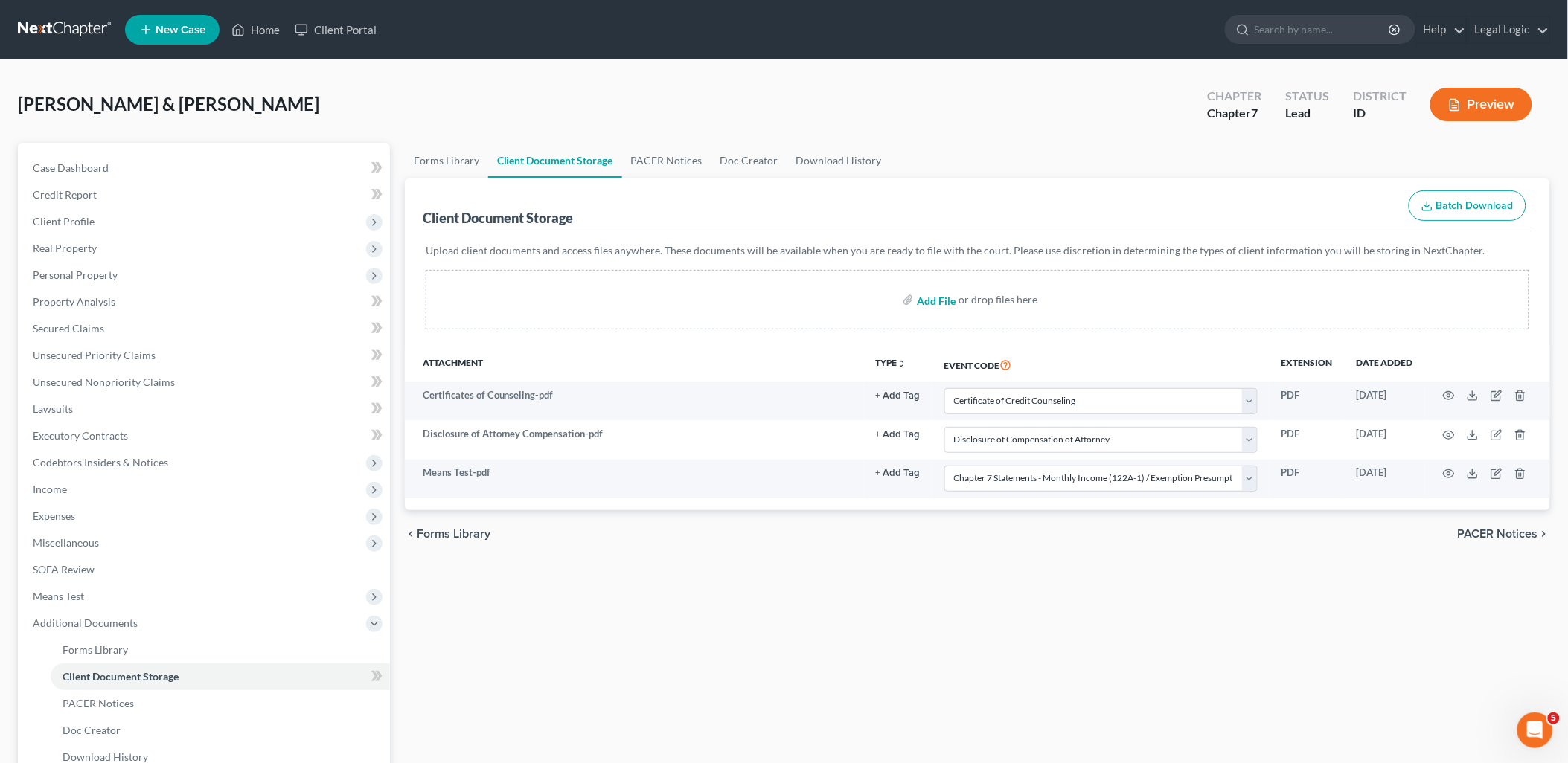
click at [935, 296] on input "file" at bounding box center [934, 299] width 36 height 27
type input "C:\fakepath\[PERSON_NAME] Energy - [DATE] - [DATE].pdf"
select select "0"
select select "6"
select select "5"
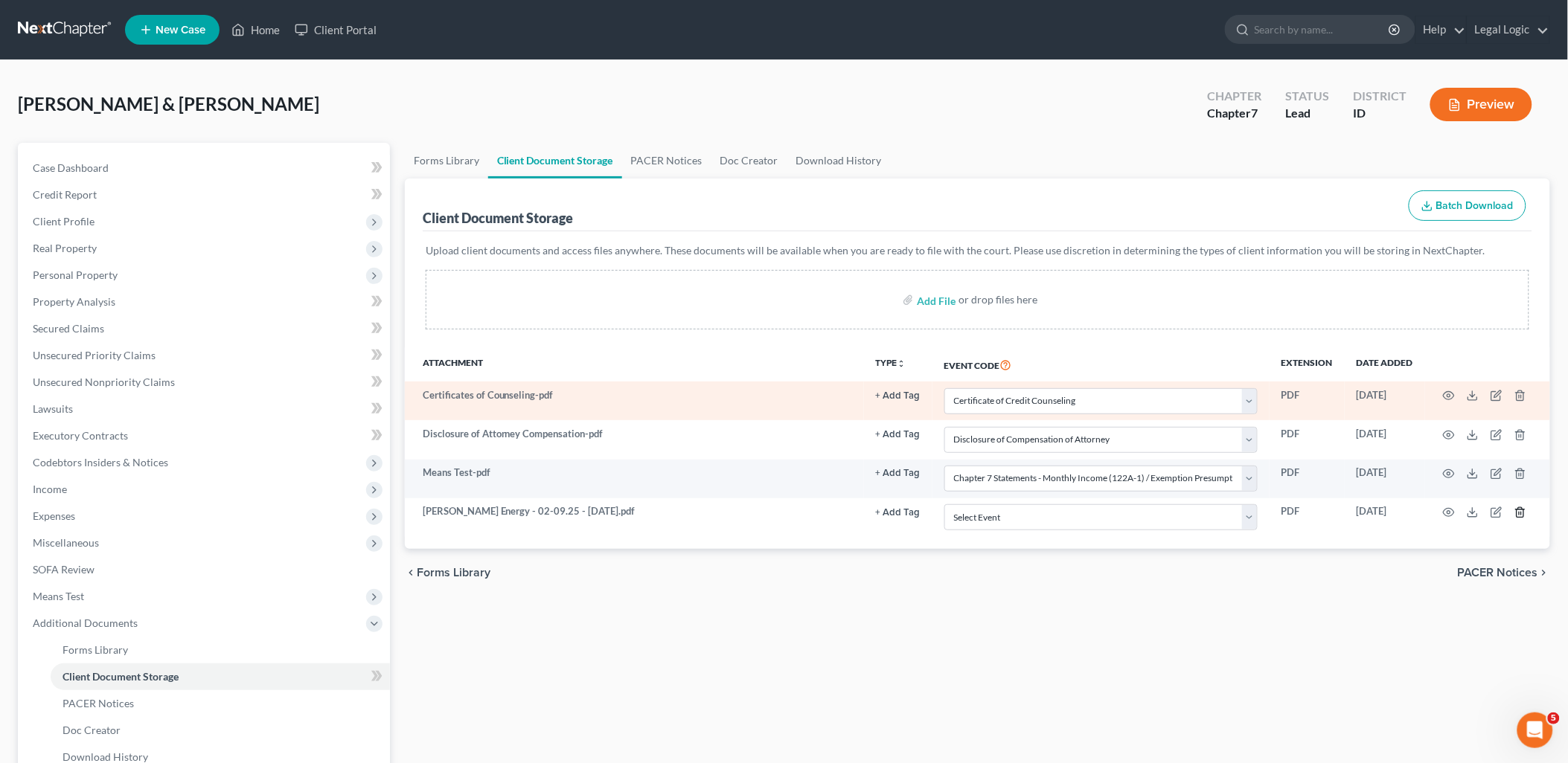
drag, startPoint x: 1523, startPoint y: 515, endPoint x: 1122, endPoint y: 382, distance: 422.5
click at [1521, 517] on icon "button" at bounding box center [1520, 512] width 12 height 12
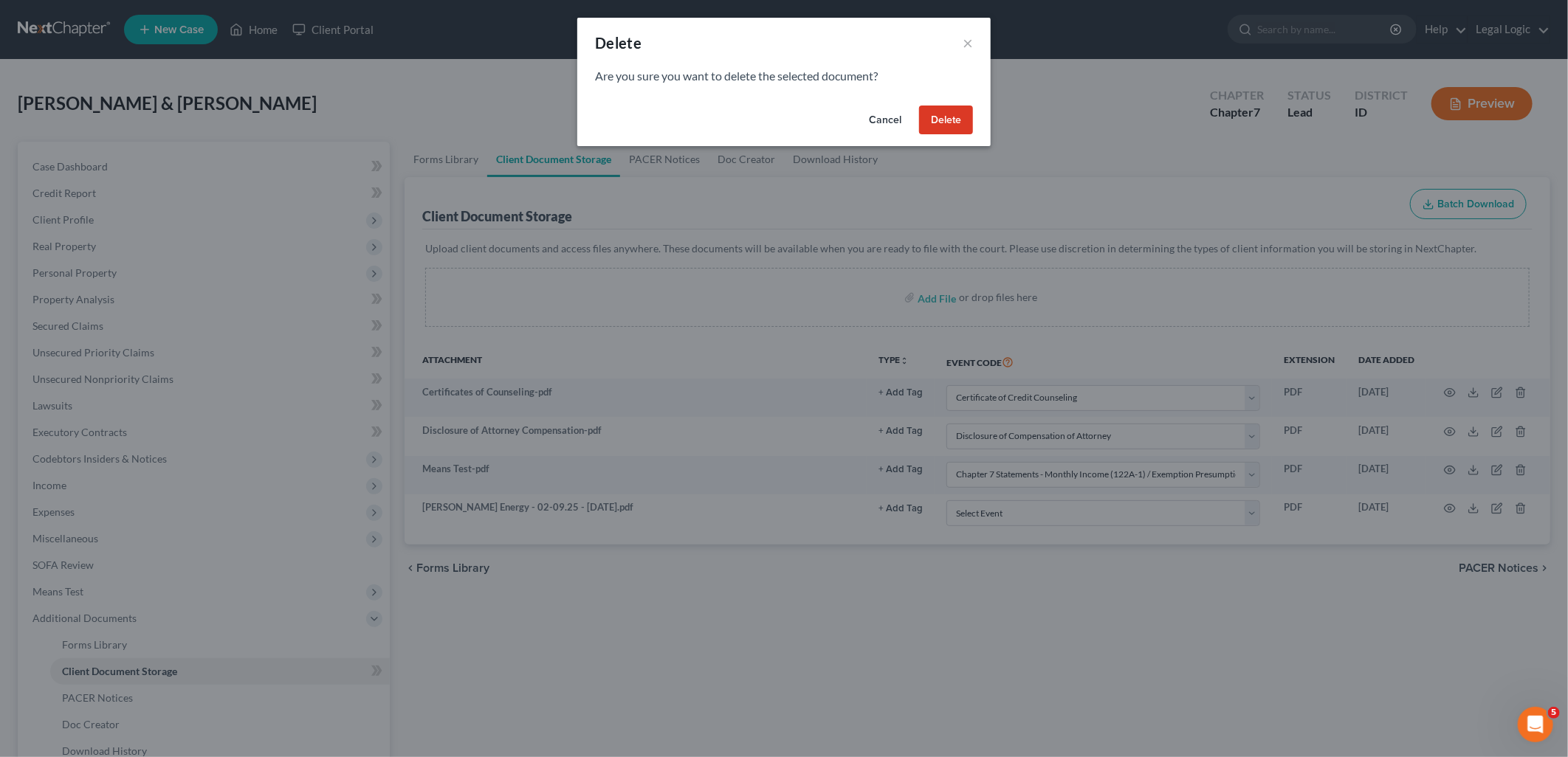
drag, startPoint x: 934, startPoint y: 121, endPoint x: 915, endPoint y: 135, distance: 23.6
click at [932, 121] on button "Delete" at bounding box center [946, 120] width 54 height 29
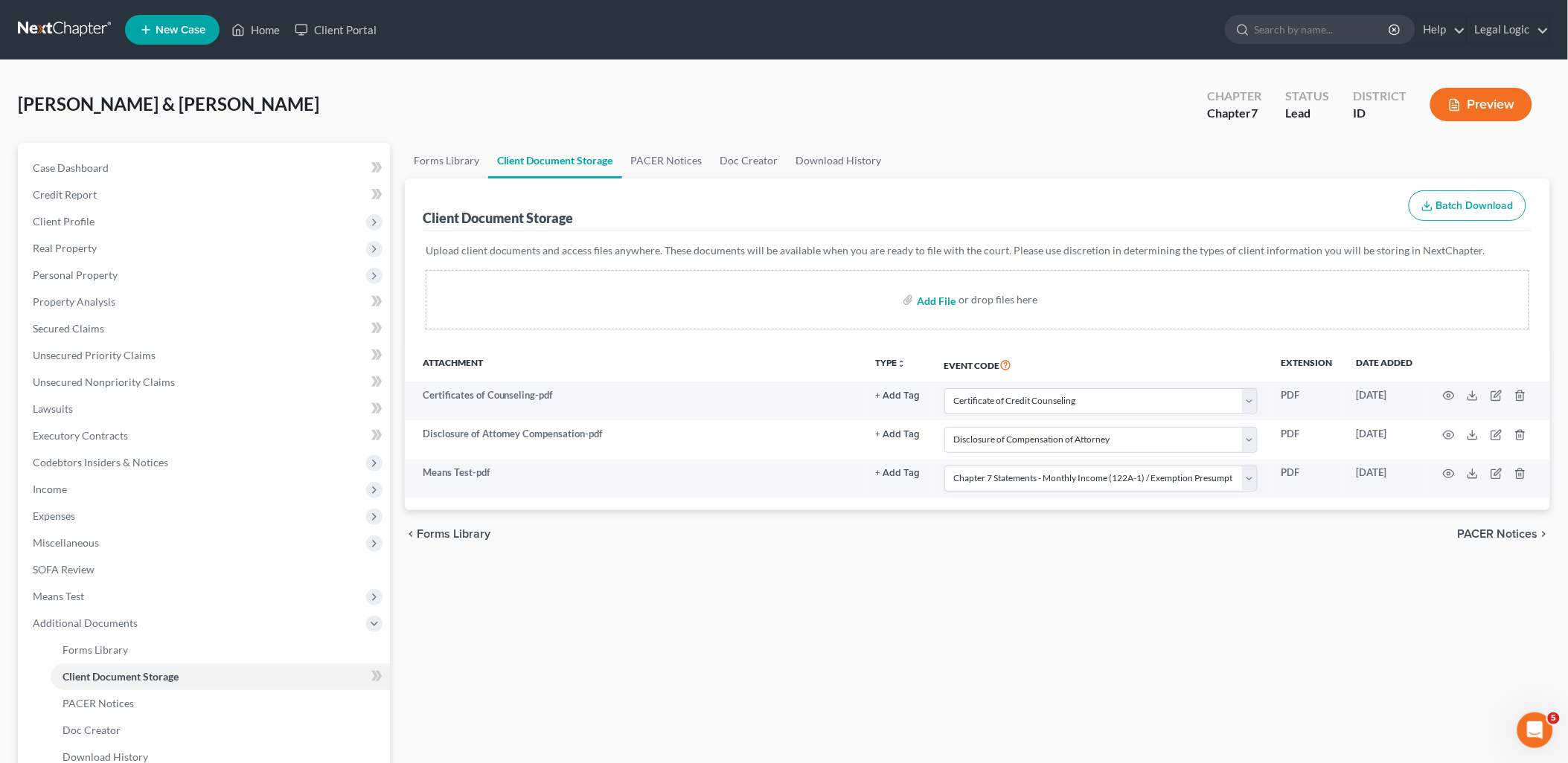
click at [935, 298] on input "file" at bounding box center [934, 299] width 36 height 27
type input "C:\fakepath\[PERSON_NAME] - [DATE] - [DATE].pdf"
select select "0"
select select "6"
select select "5"
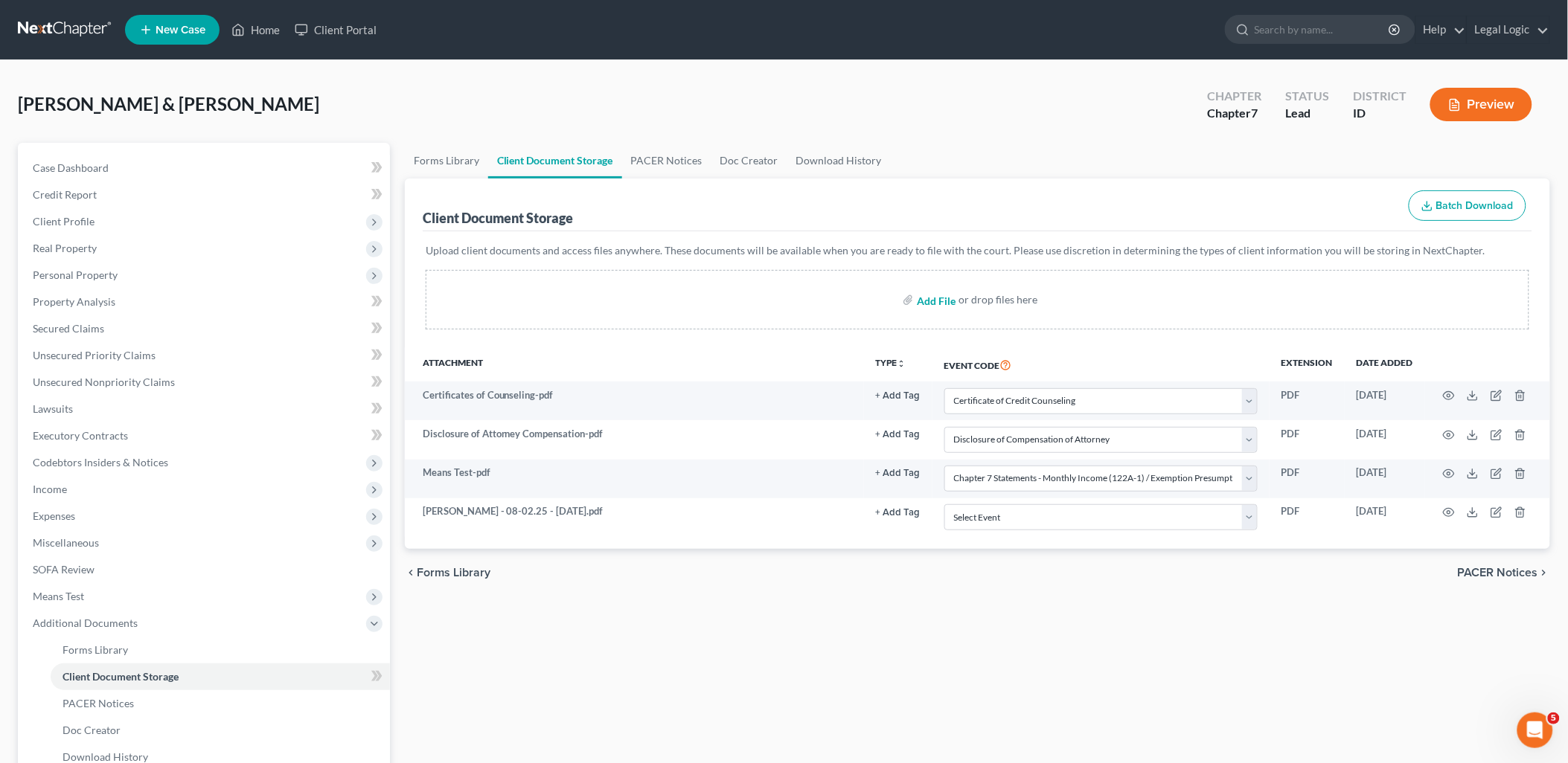
click at [942, 300] on input "file" at bounding box center [934, 299] width 36 height 27
type input "C:\fakepath\Signature Pages.pdf"
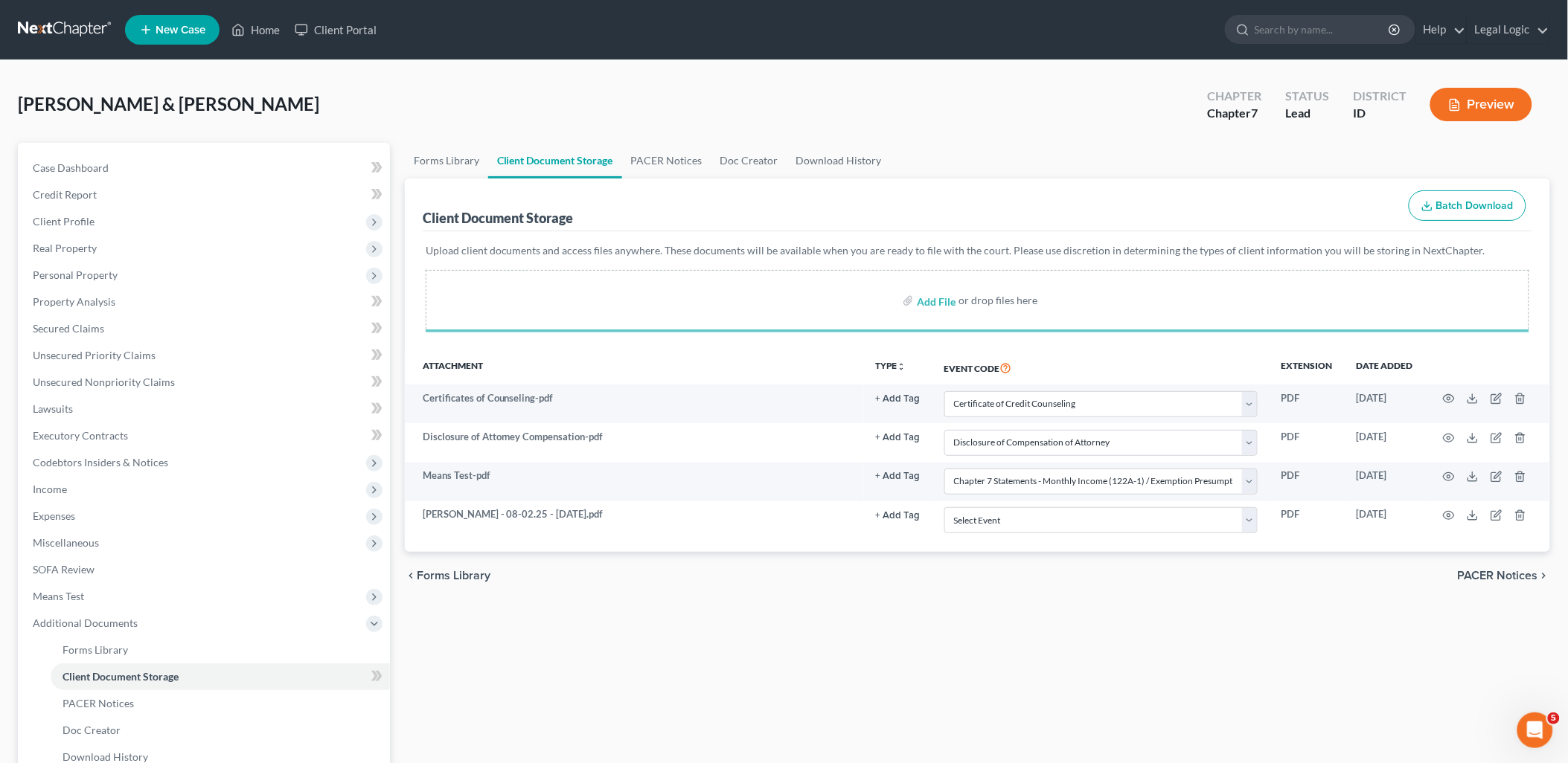
select select "0"
select select "6"
select select "5"
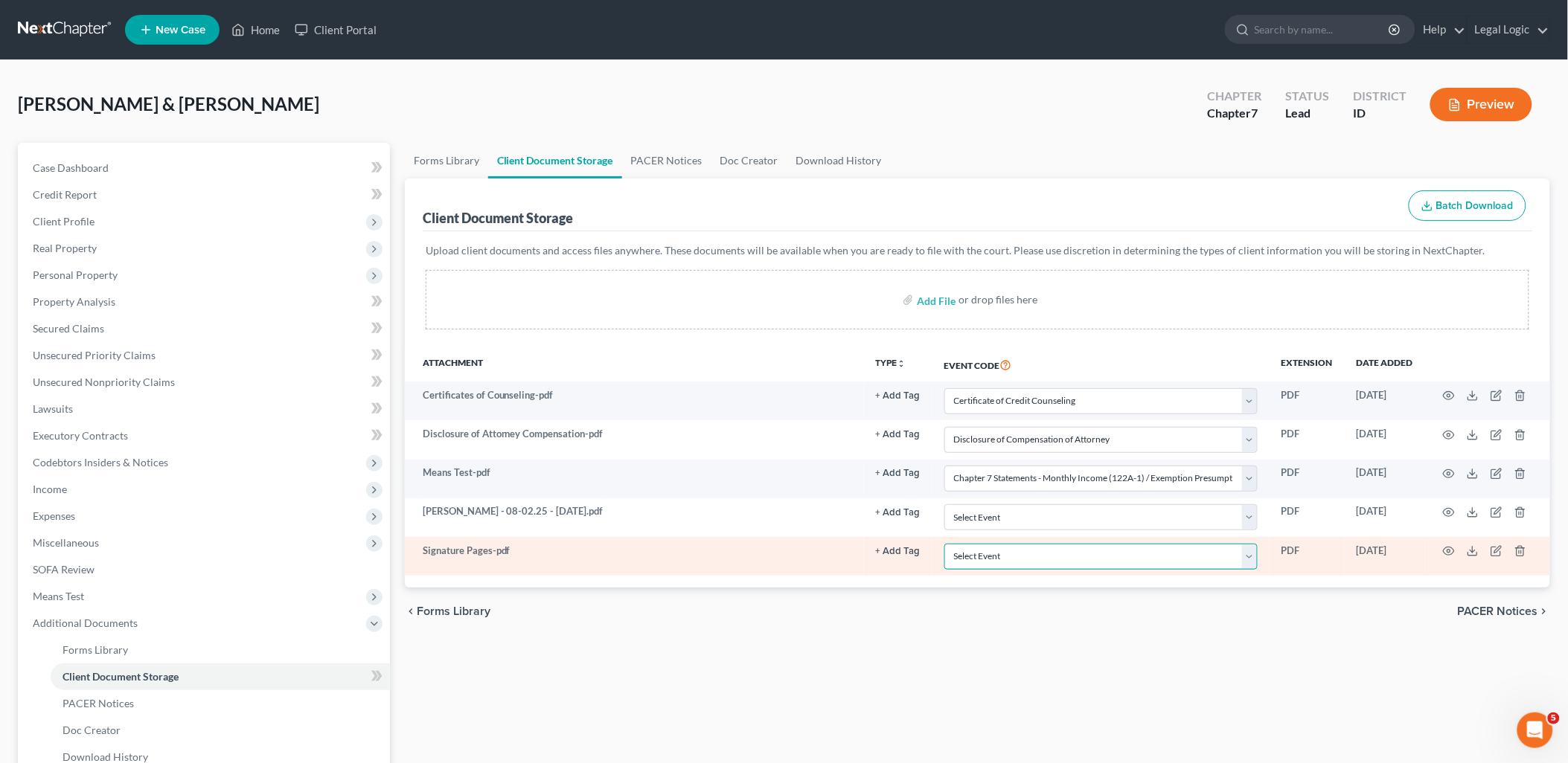
click at [1248, 555] on select "Select Event Certificate of Credit Counseling Chapter 13 Calculation of Disposa…" at bounding box center [1100, 556] width 314 height 26
select select "9"
click at [944, 544] on select "Select Event Certificate of Credit Counseling Chapter 13 Calculation of Disposa…" at bounding box center [1100, 556] width 314 height 26
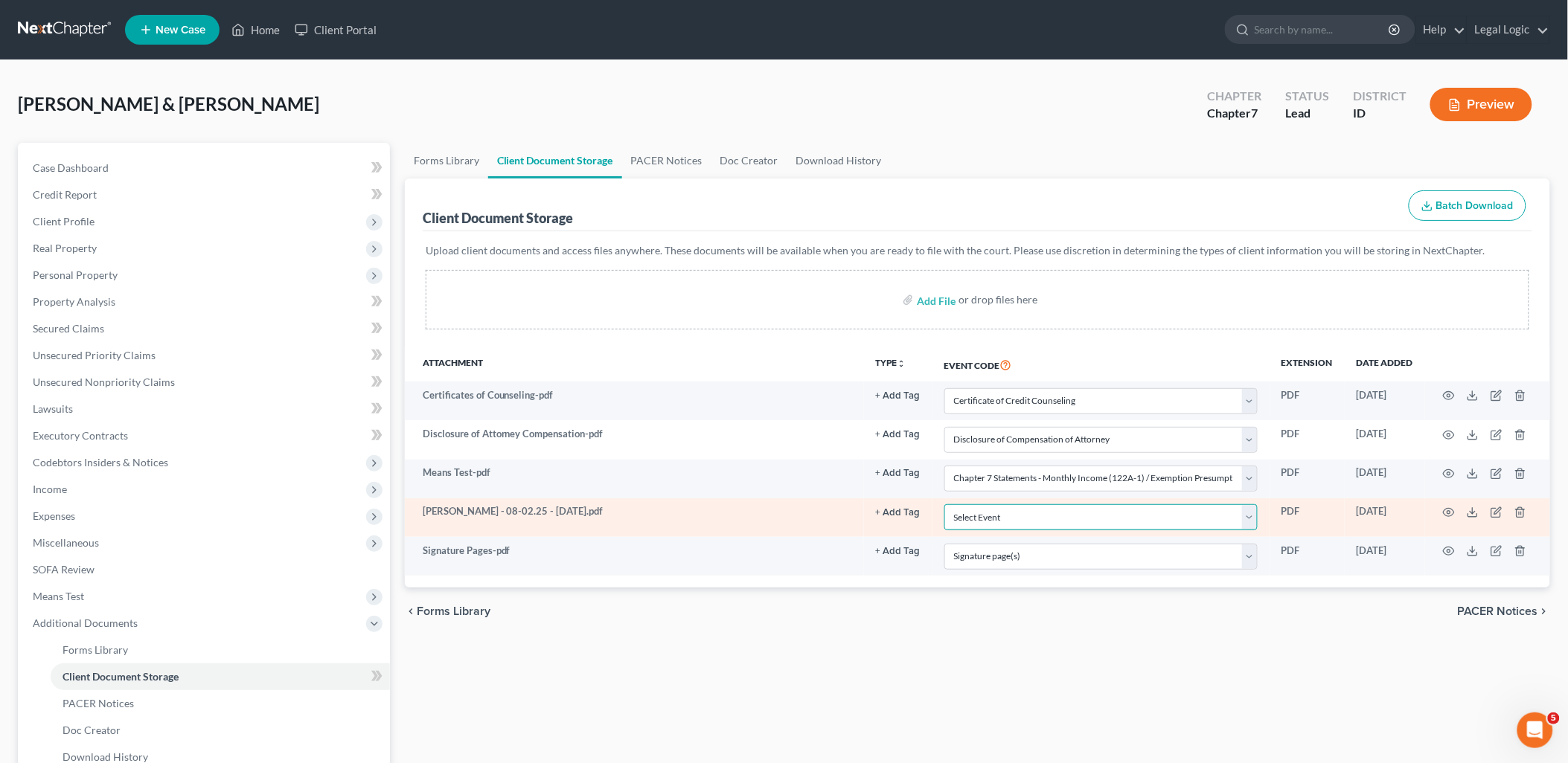
click at [1254, 522] on select "Select Event Certificate of Credit Counseling Chapter 13 Calculation of Disposa…" at bounding box center [1100, 517] width 314 height 26
select select "7"
click at [944, 504] on select "Select Event Certificate of Credit Counseling Chapter 13 Calculation of Disposa…" at bounding box center [1100, 517] width 314 height 26
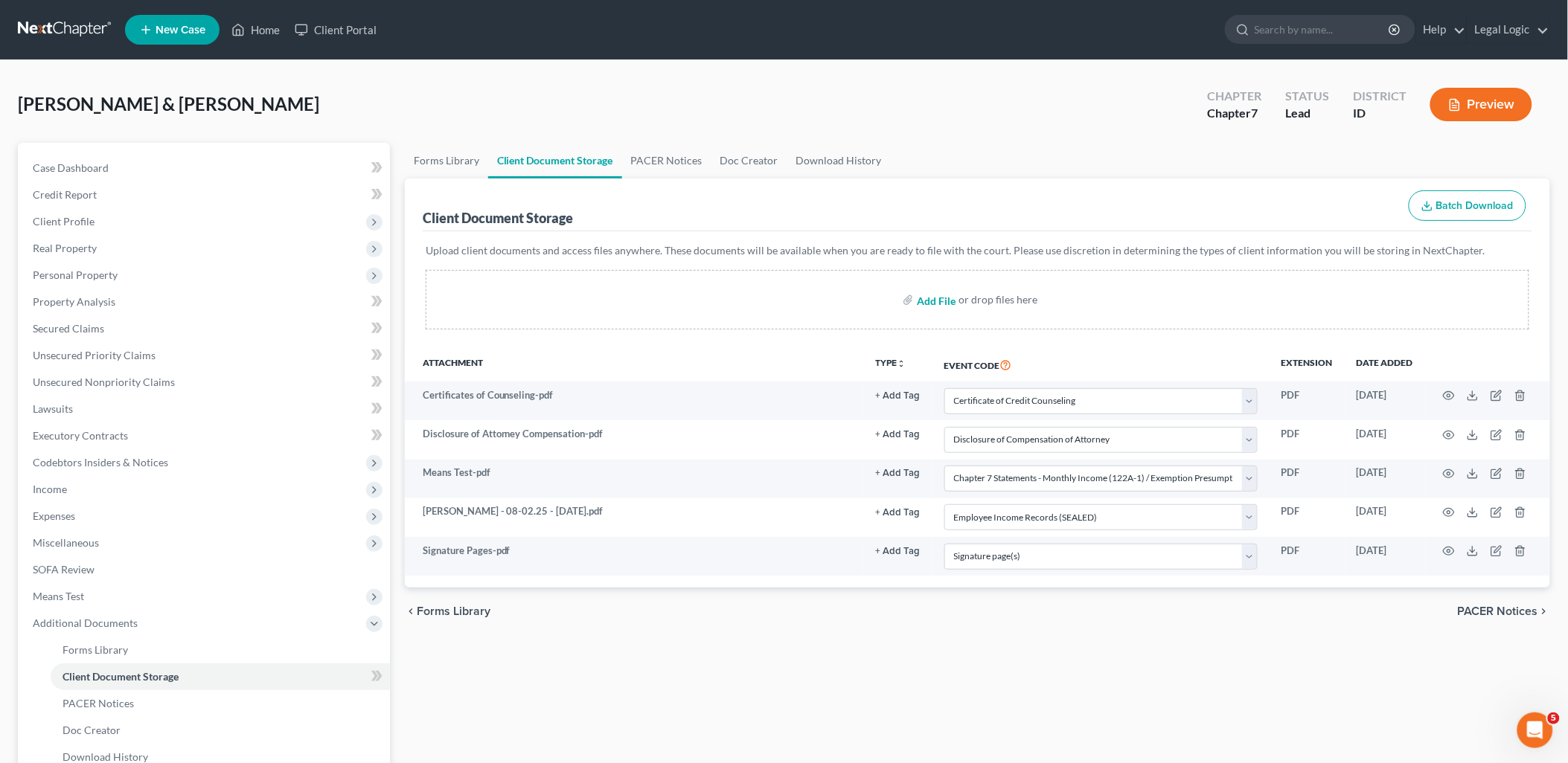
click at [929, 300] on input "file" at bounding box center [934, 299] width 36 height 27
type input "C:\fakepath\Statement of Domestic Support.pdf"
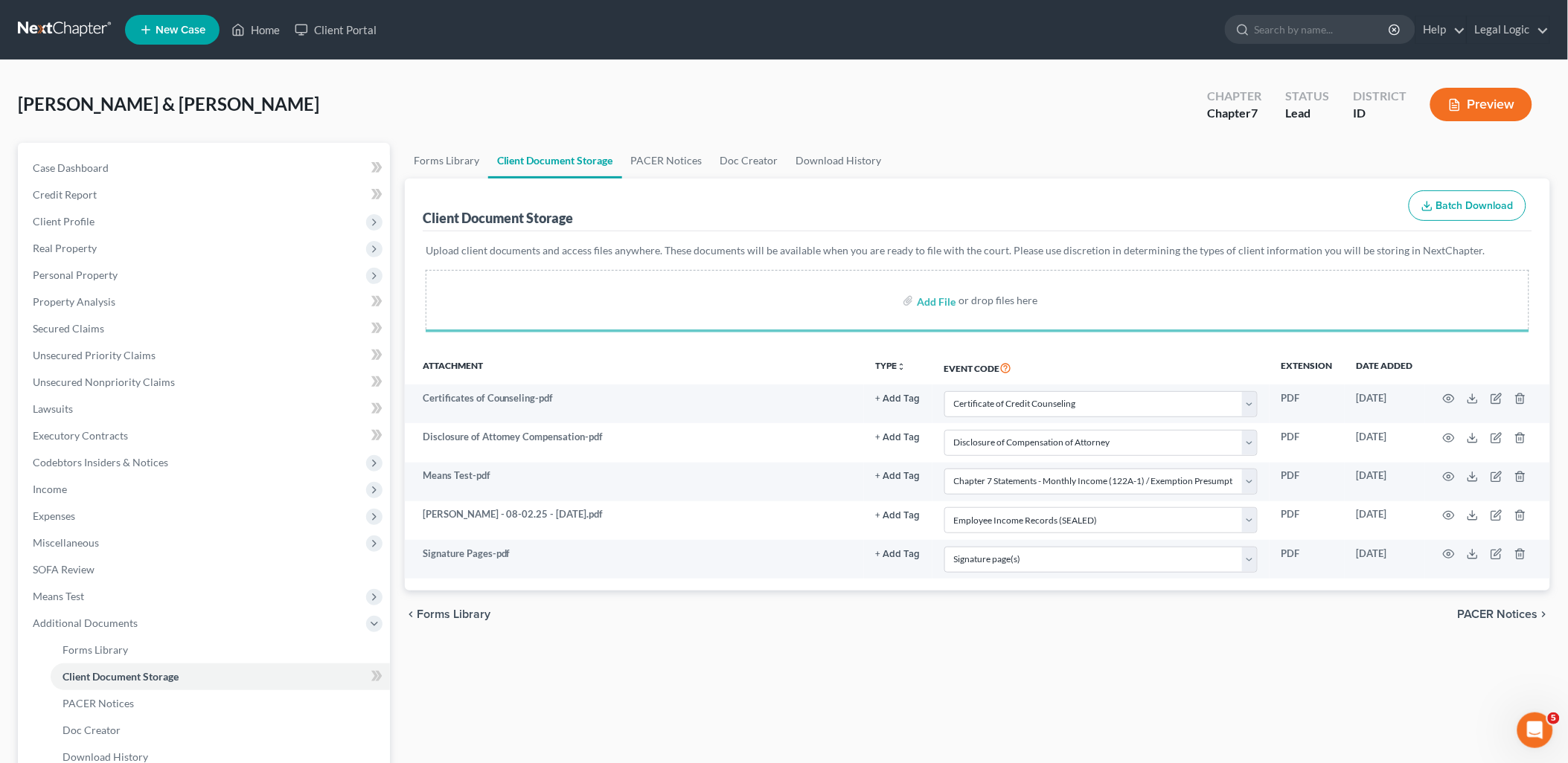
select select "0"
select select "6"
select select "5"
select select "7"
select select "9"
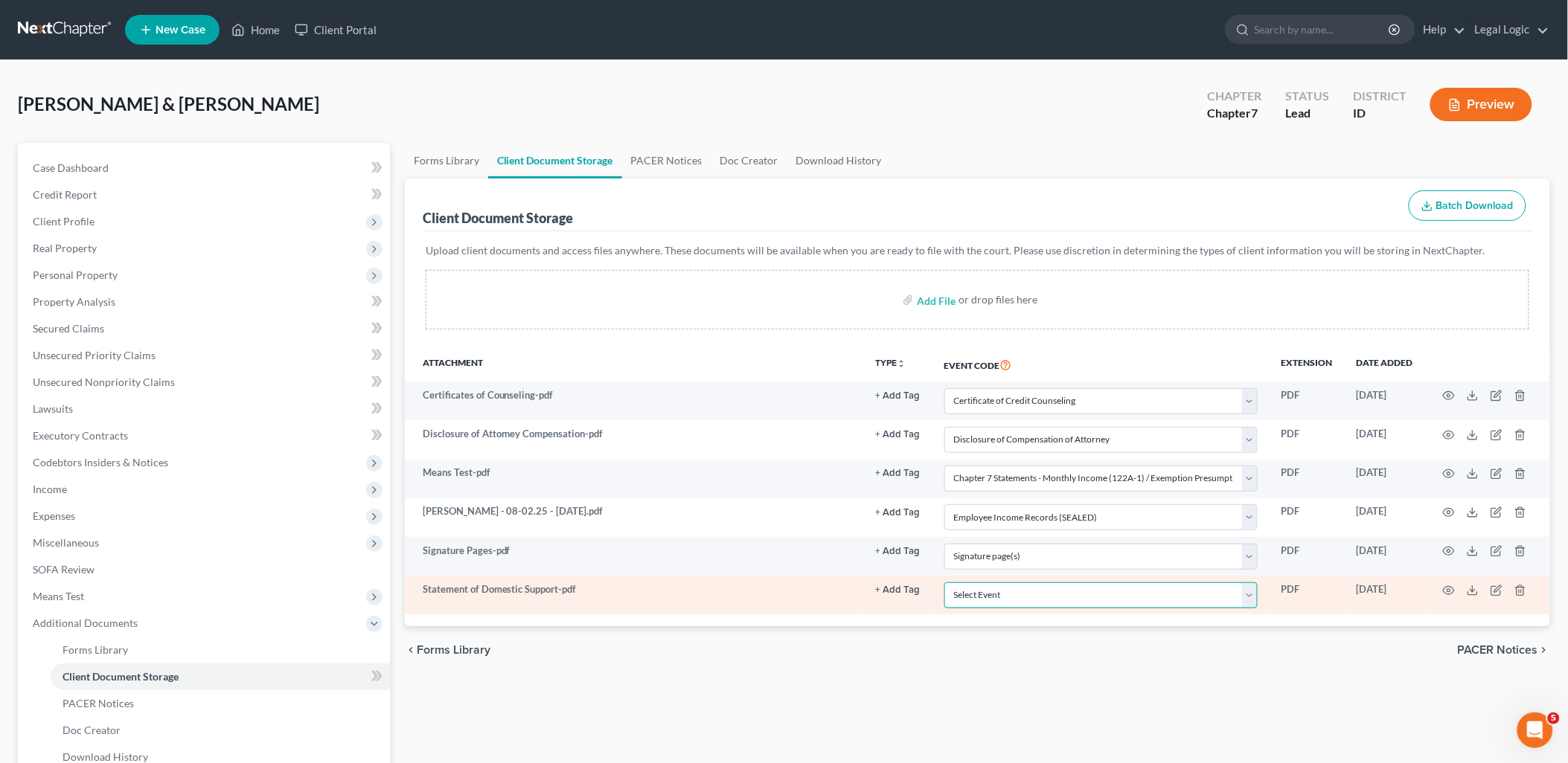
click at [1256, 601] on select "Select Event Certificate of Credit Counseling Chapter 13 Calculation of Disposa…" at bounding box center [1100, 595] width 314 height 26
select select "10"
click at [944, 582] on select "Select Event Certificate of Credit Counseling Chapter 13 Calculation of Disposa…" at bounding box center [1100, 595] width 314 height 26
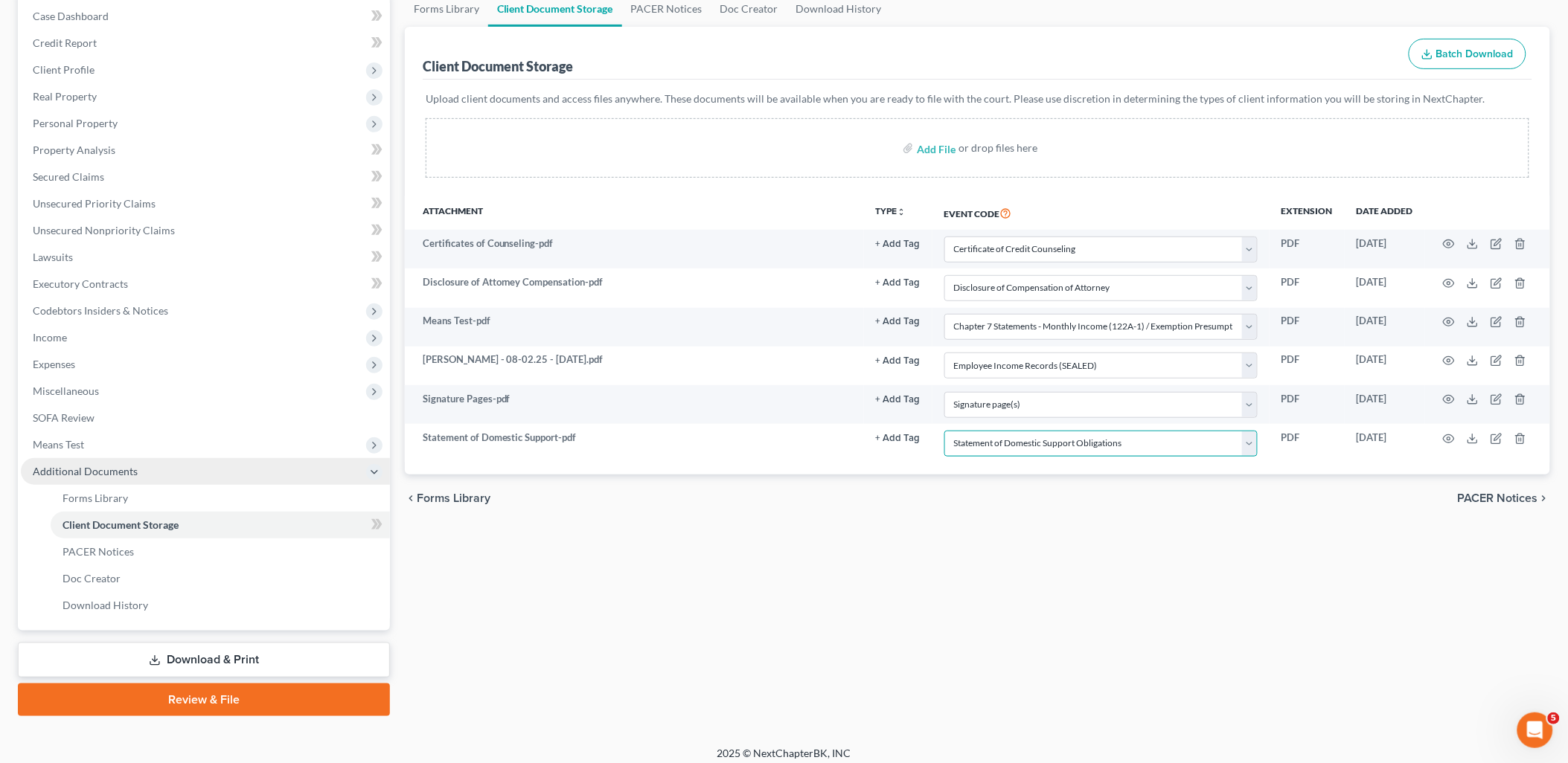
scroll to position [159, 0]
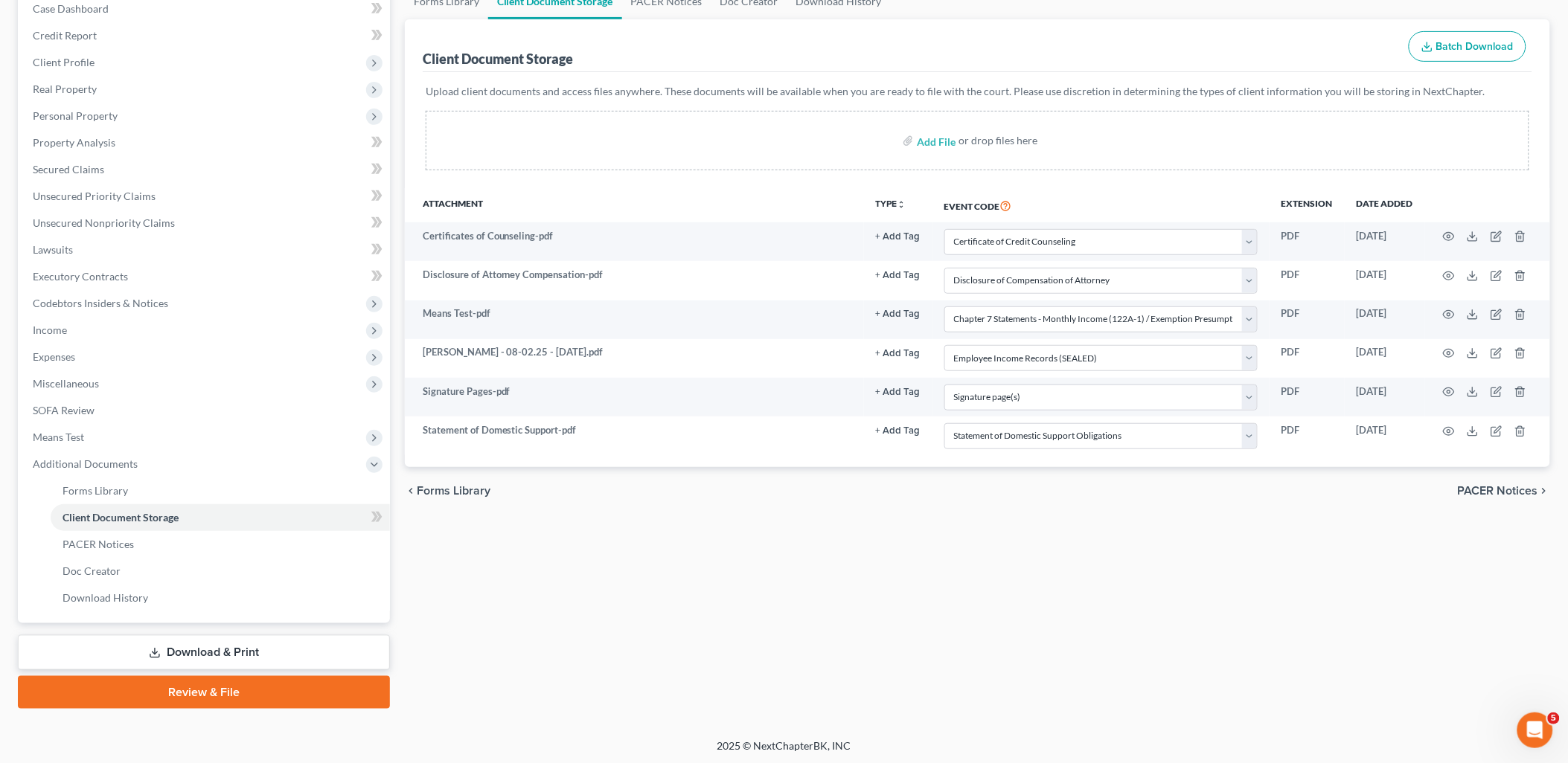
click at [229, 689] on link "Review & File" at bounding box center [204, 692] width 372 height 33
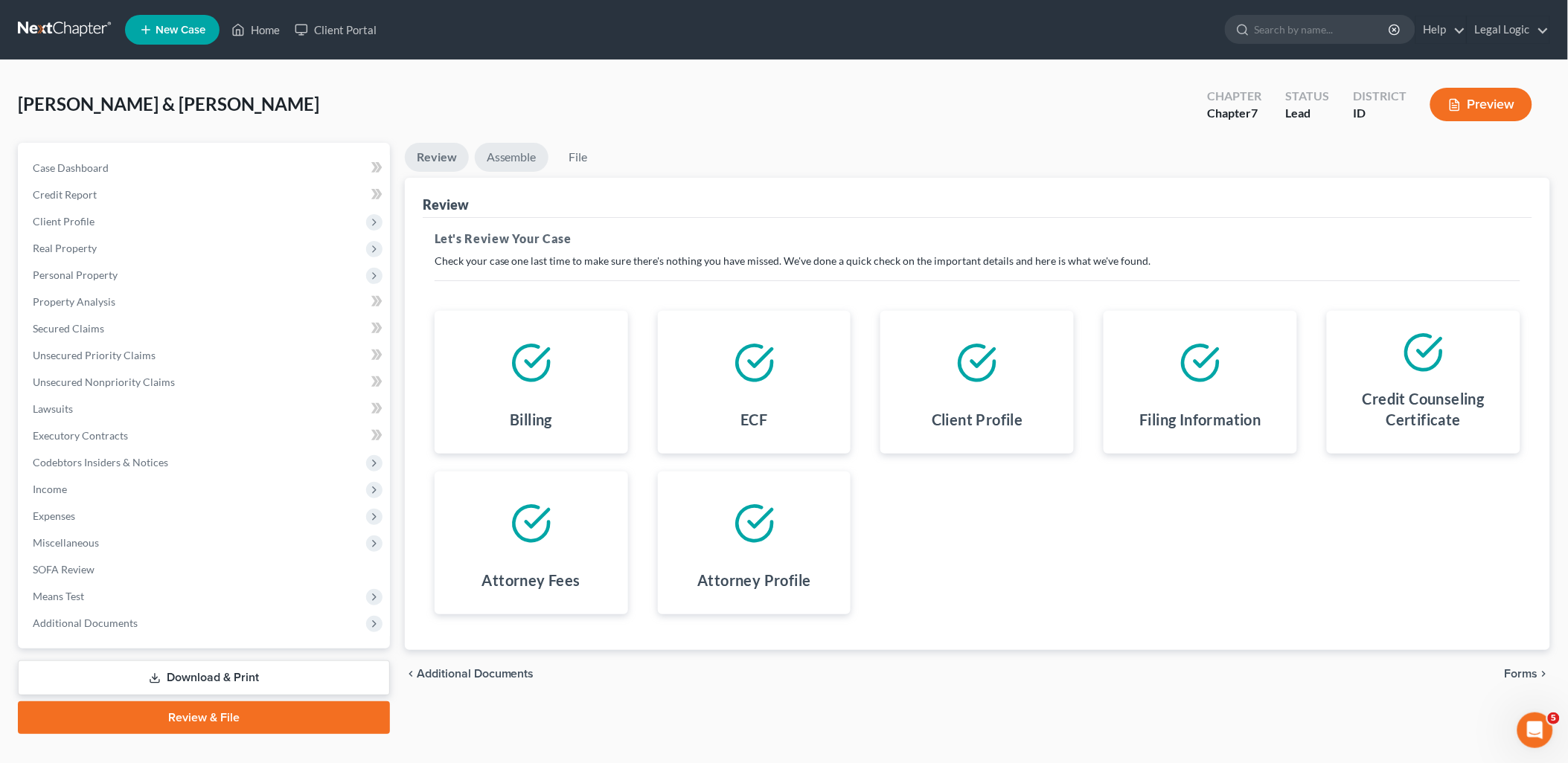
click at [510, 150] on link "Assemble" at bounding box center [511, 157] width 74 height 29
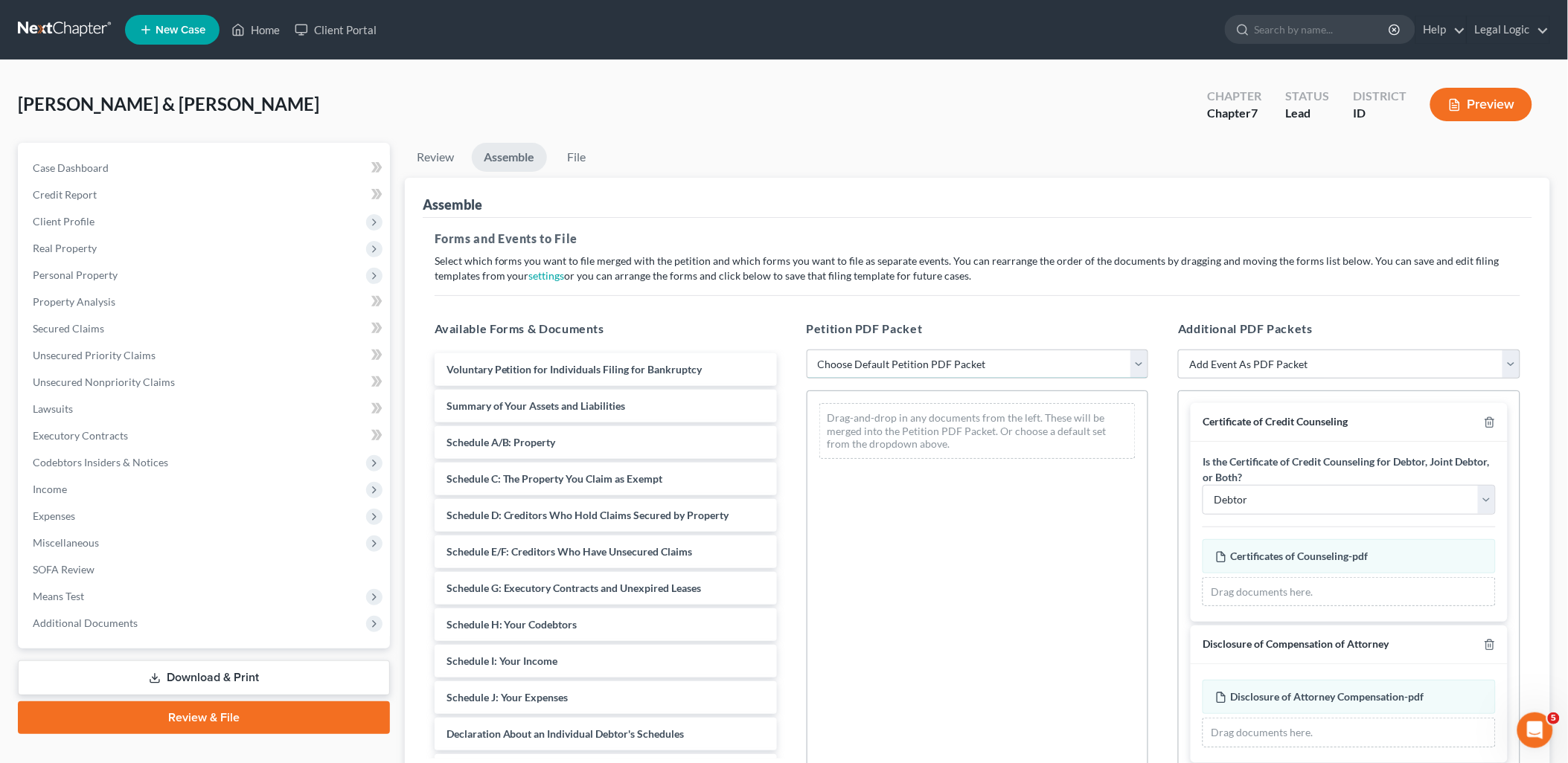
click at [1142, 367] on select "Choose Default Petition PDF Packet Emergency Filing (Voluntary Petition and Cre…" at bounding box center [977, 364] width 342 height 30
click at [806, 350] on select "Choose Default Petition PDF Packet Emergency Filing (Voluntary Petition and Cre…" at bounding box center [977, 364] width 342 height 30
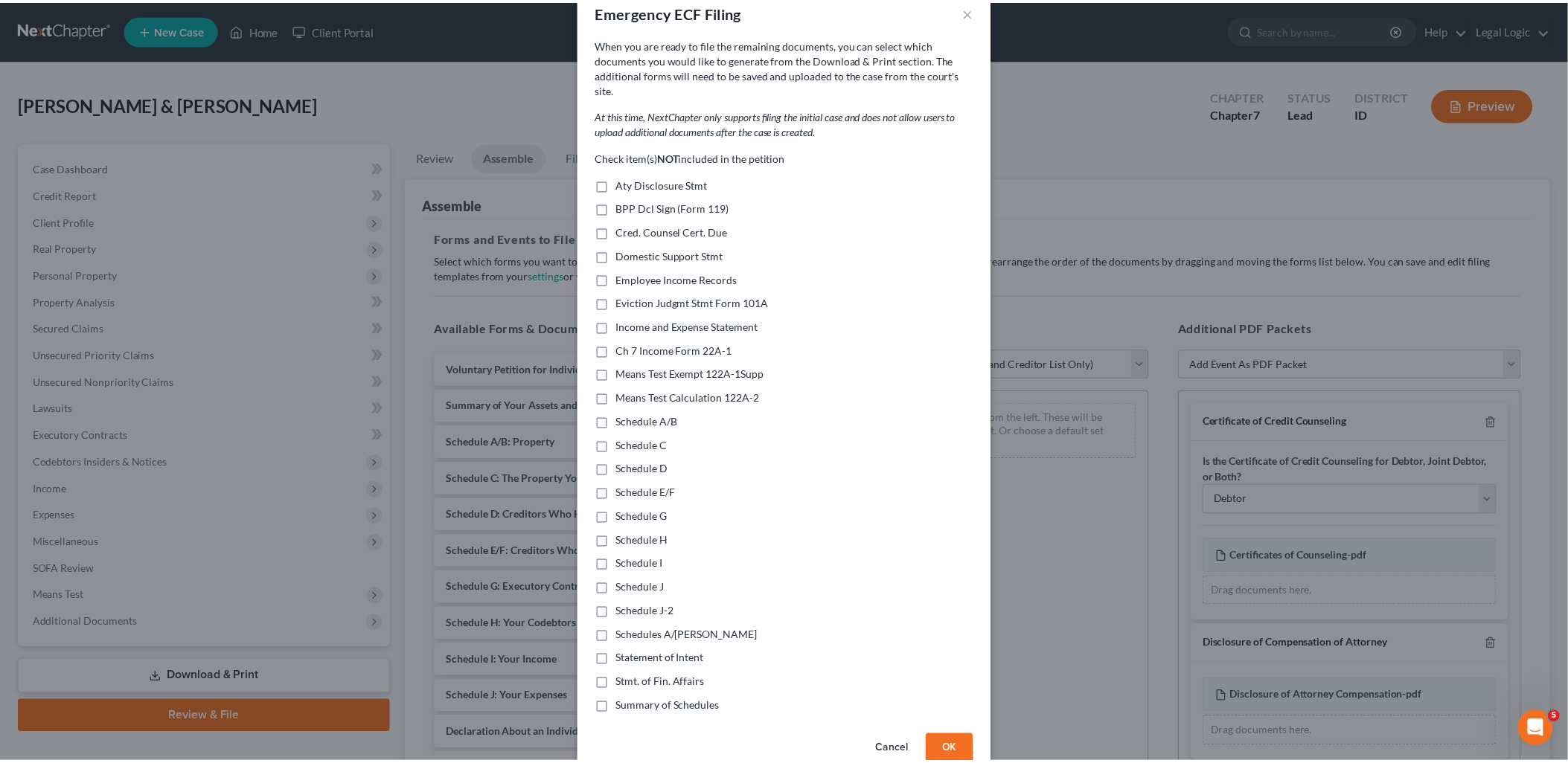
scroll to position [48, 0]
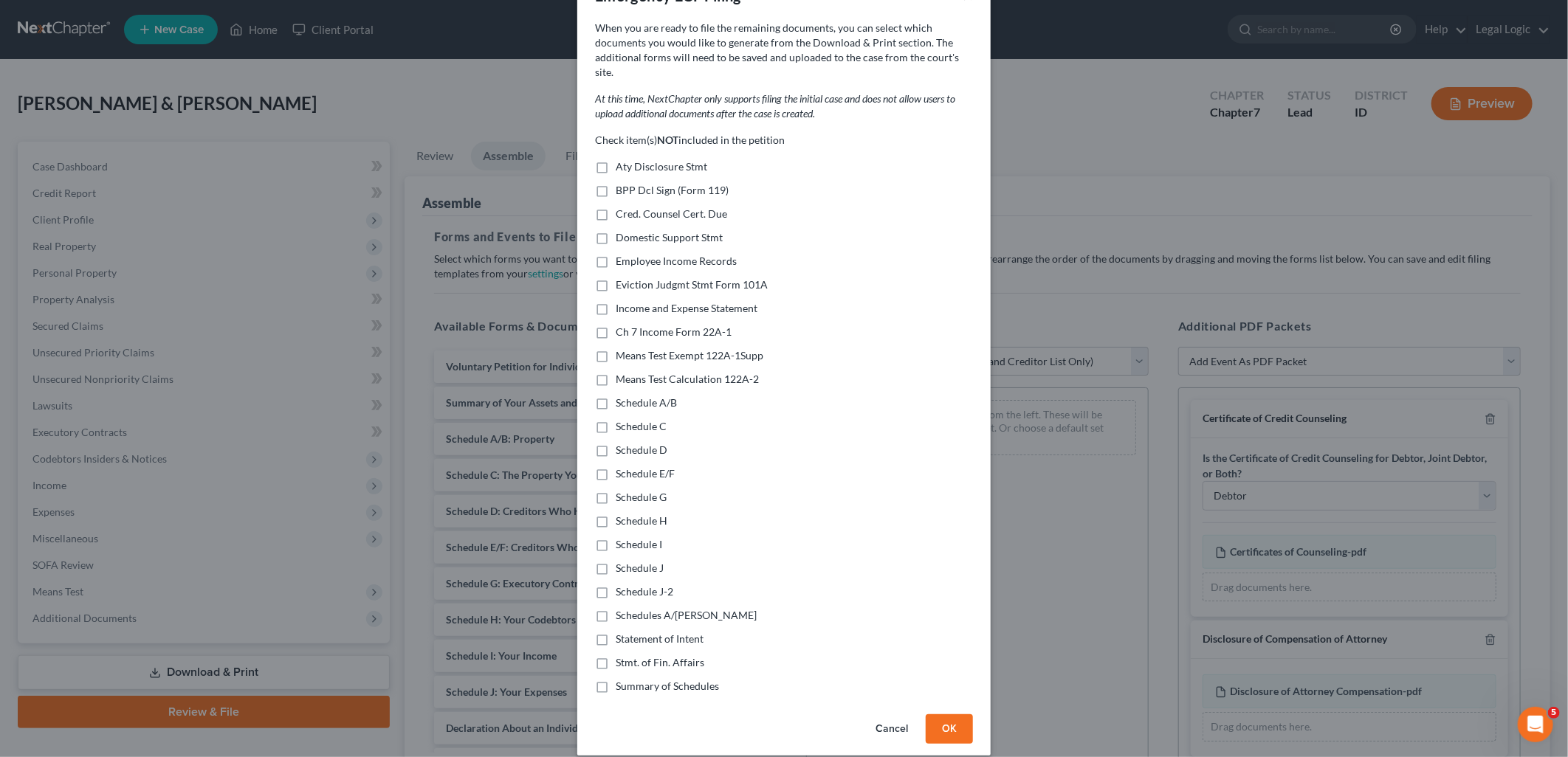
click at [946, 714] on button "OK" at bounding box center [949, 728] width 47 height 29
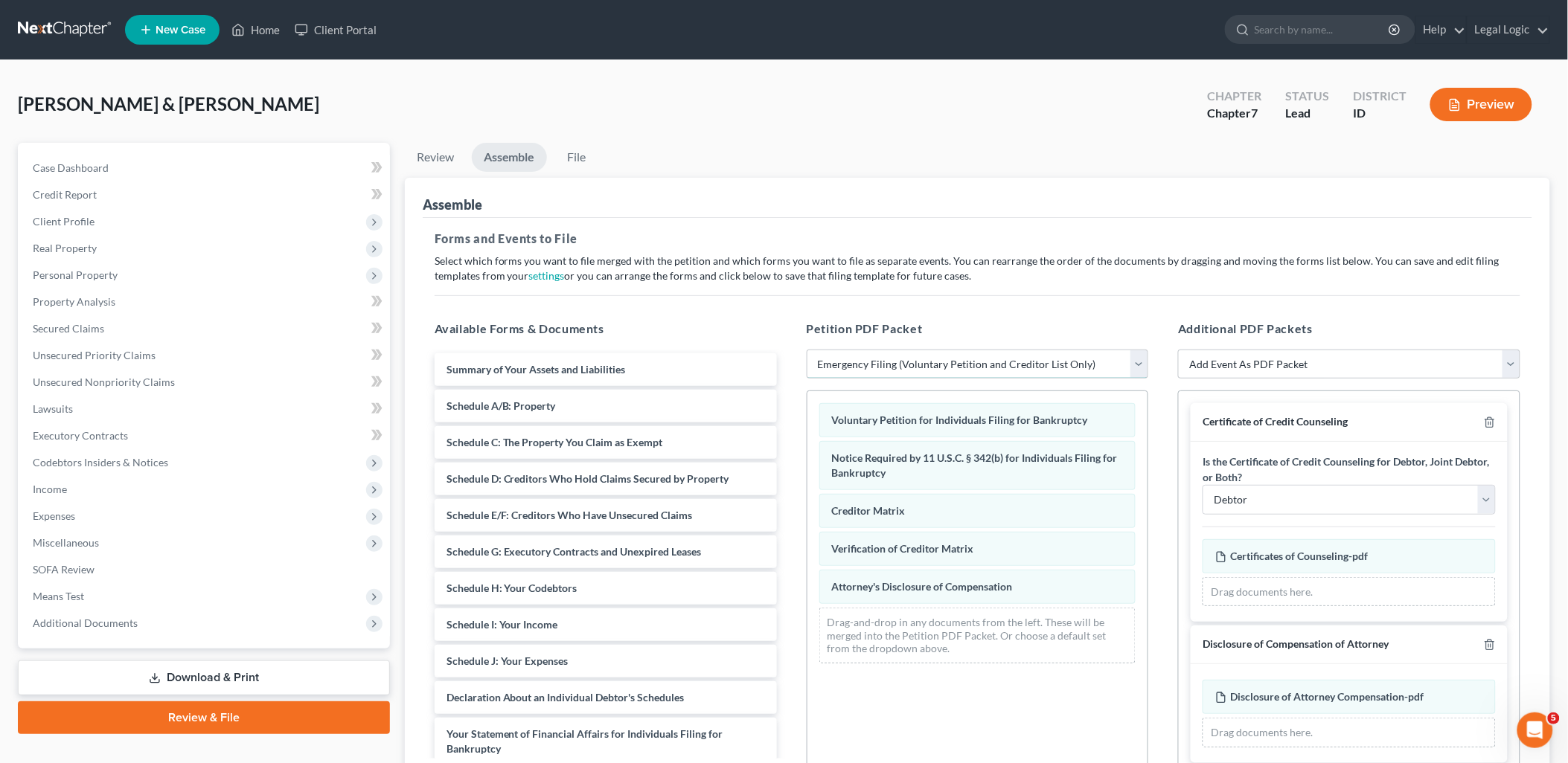
click at [1140, 353] on select "Choose Default Petition PDF Packet Emergency Filing (Voluntary Petition and Cre…" at bounding box center [977, 364] width 342 height 30
select select "3"
click at [806, 350] on select "Choose Default Petition PDF Packet Emergency Filing (Voluntary Petition and Cre…" at bounding box center [977, 364] width 342 height 30
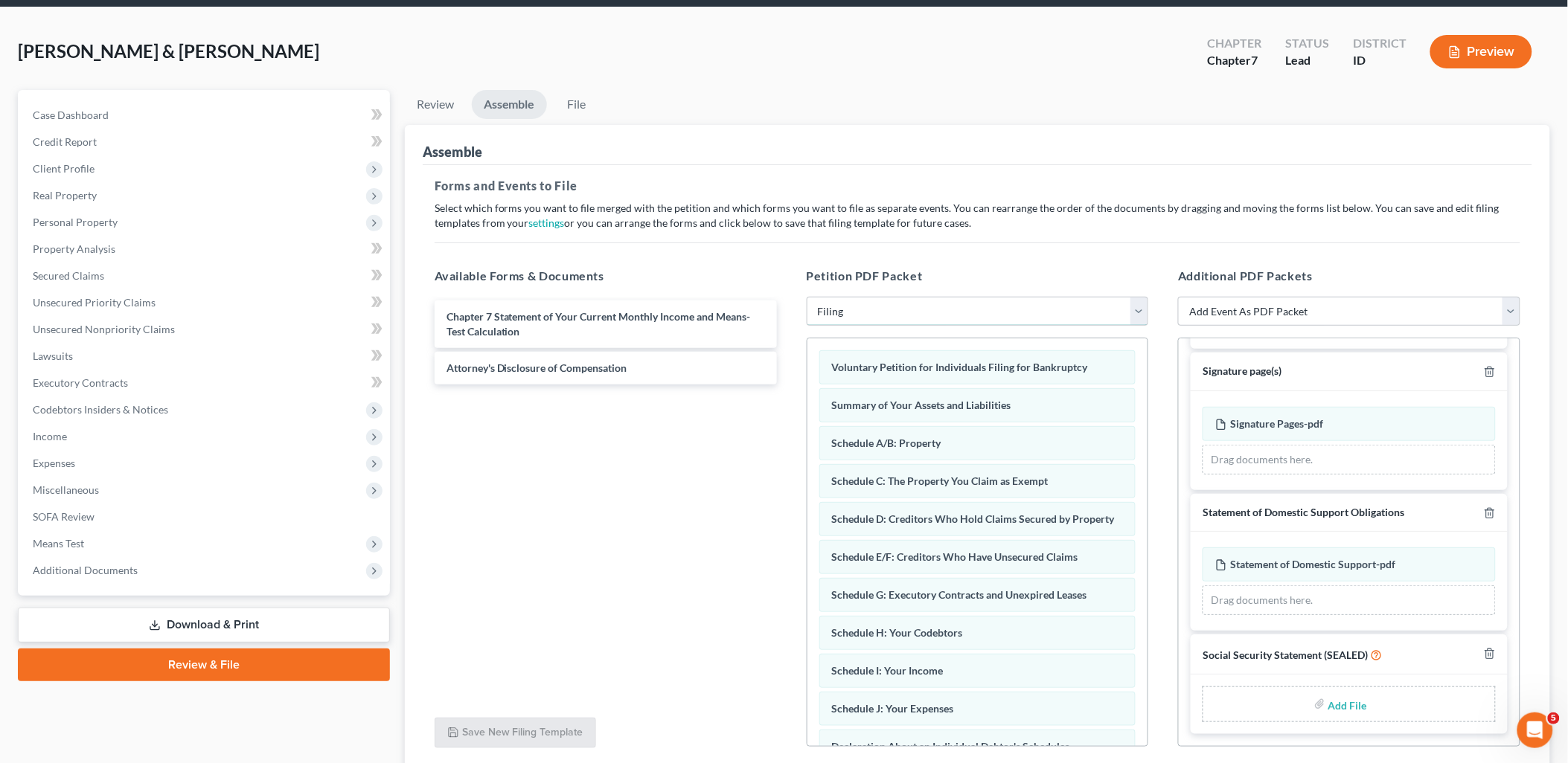
scroll to position [169, 0]
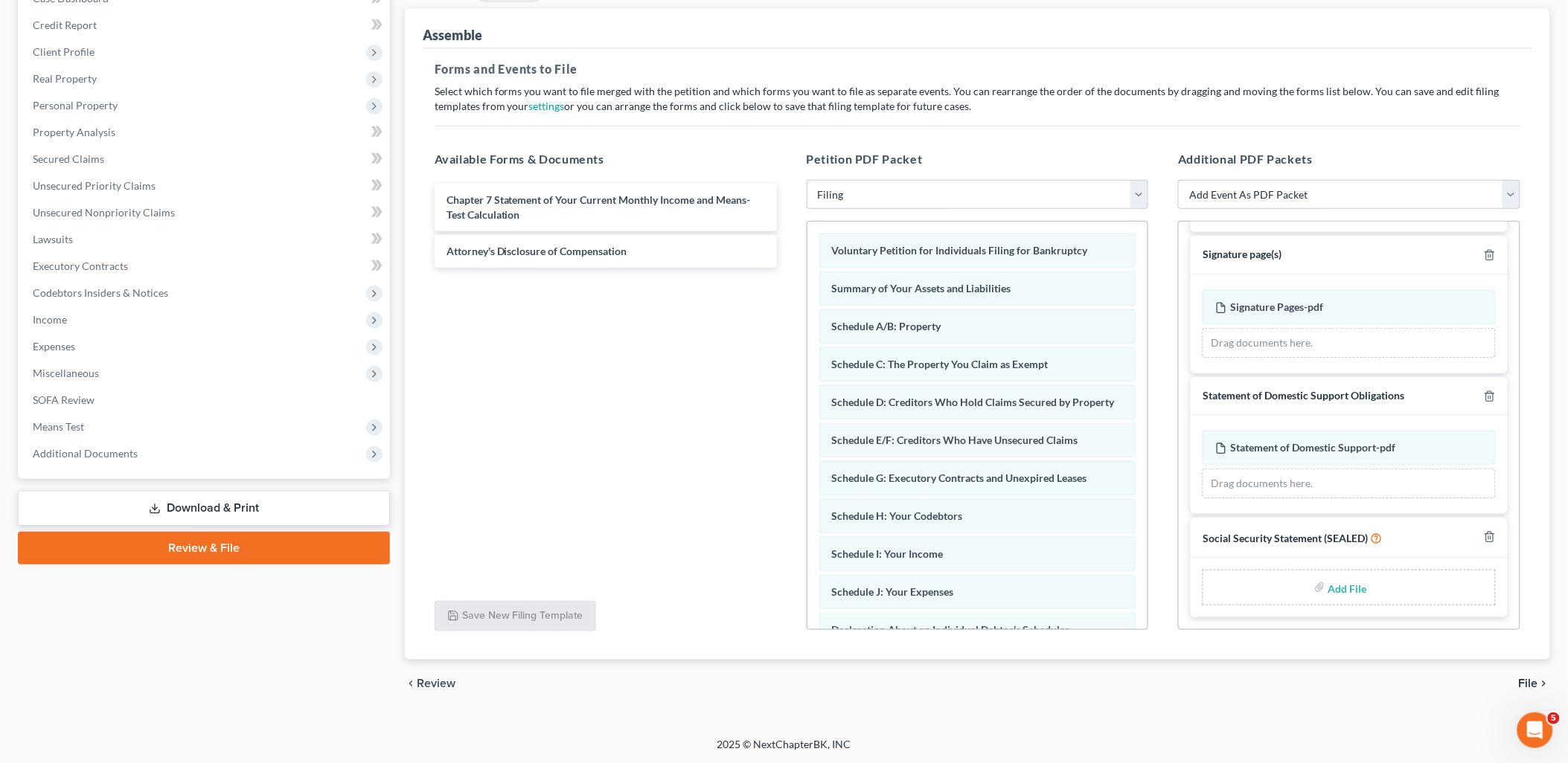
click at [1332, 586] on input "file" at bounding box center [1346, 587] width 36 height 27
type input "C:\fakepath\Statement of Social Security.pdf"
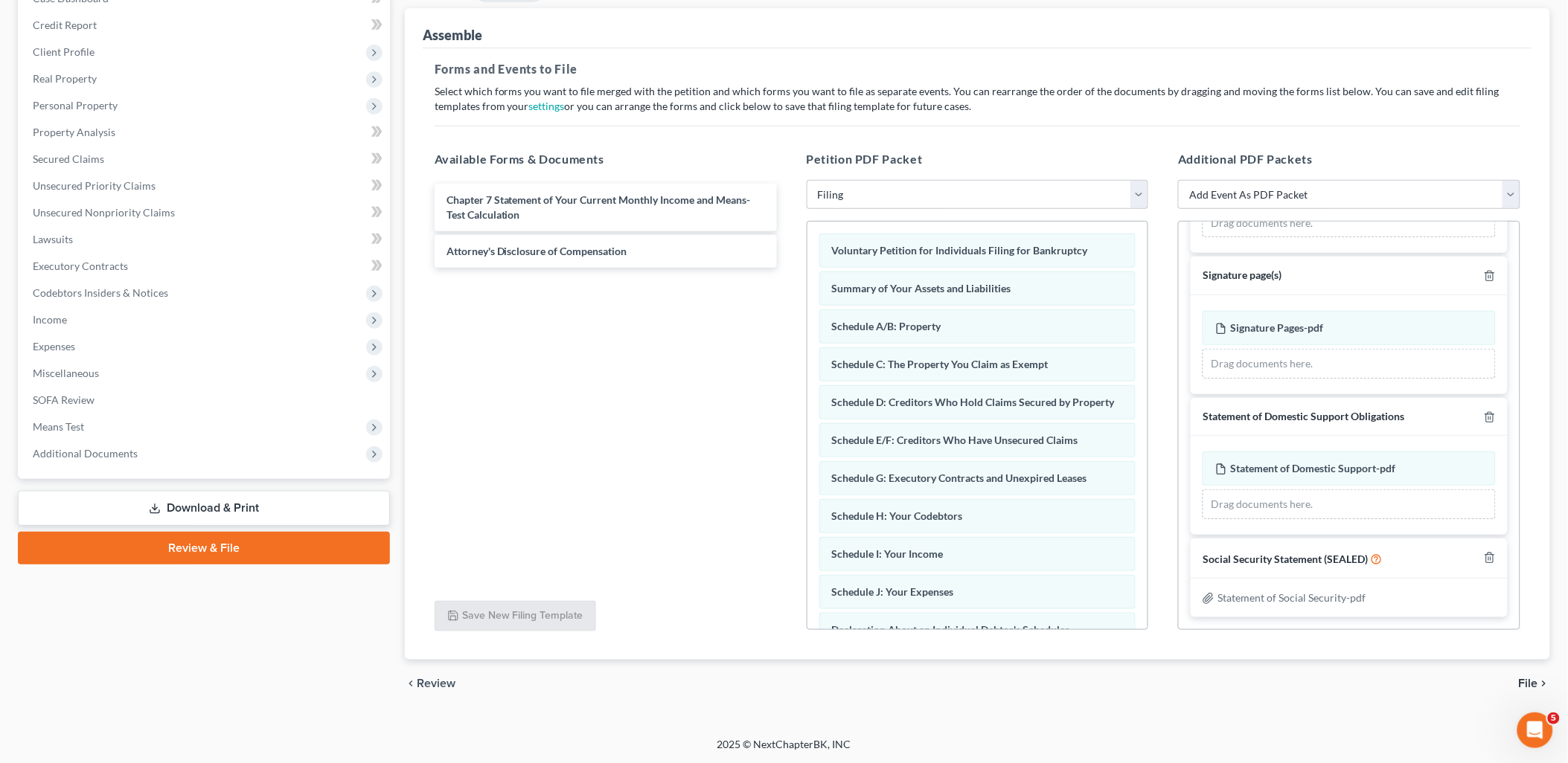
click at [1535, 683] on span "File" at bounding box center [1528, 684] width 19 height 12
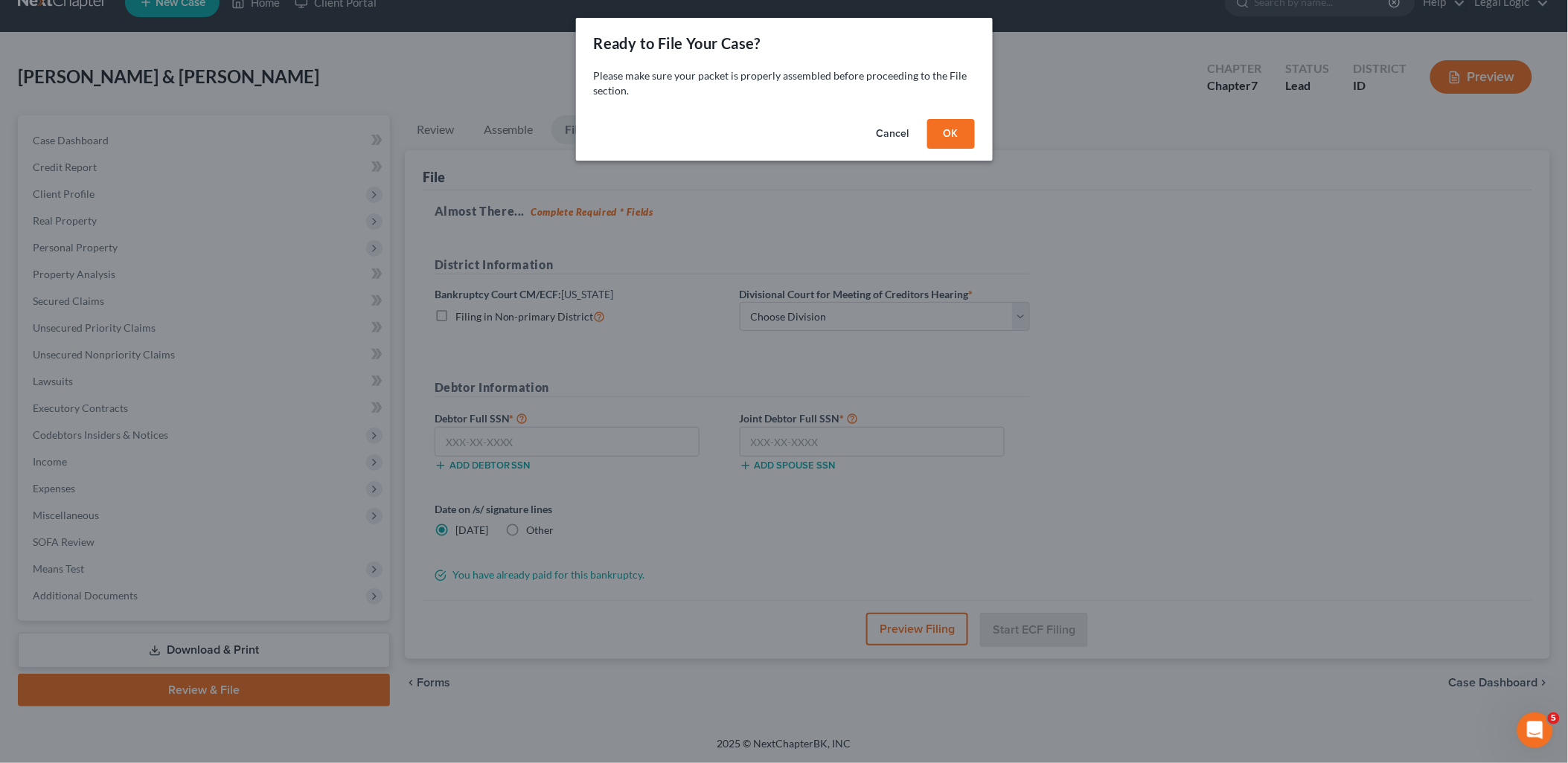
scroll to position [27, 0]
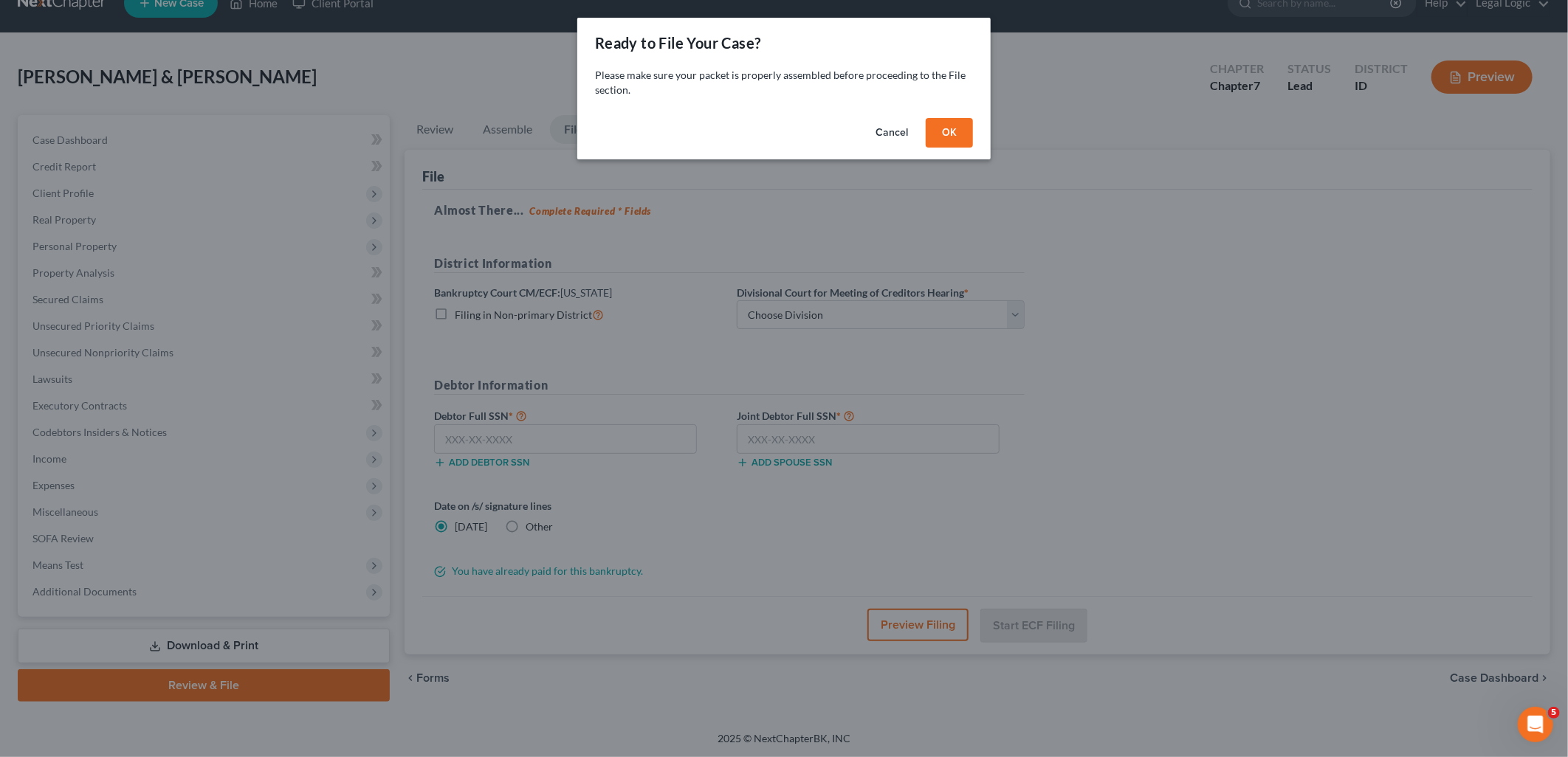
click at [936, 128] on button "OK" at bounding box center [949, 133] width 47 height 29
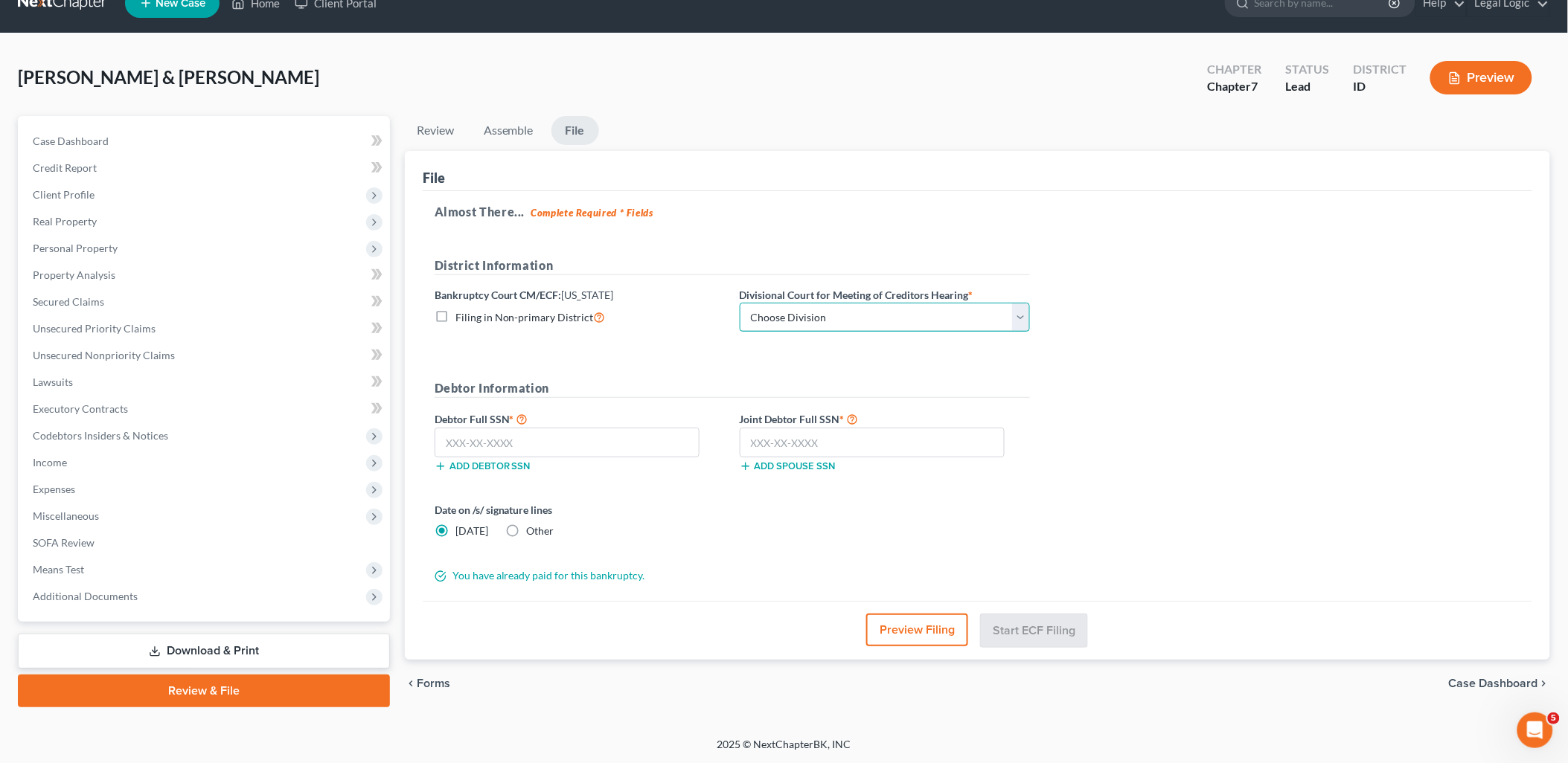
click at [1021, 317] on select "Choose Division Boise Coeur d'Alene [GEOGRAPHIC_DATA] [GEOGRAPHIC_DATA] [GEOGRA…" at bounding box center [885, 317] width 290 height 30
select select "3"
click at [740, 303] on select "Choose Division Boise Coeur d'Alene [GEOGRAPHIC_DATA] [GEOGRAPHIC_DATA] [GEOGRA…" at bounding box center [885, 317] width 290 height 30
click at [615, 448] on input "text" at bounding box center [566, 442] width 265 height 30
type input "518-96-1328"
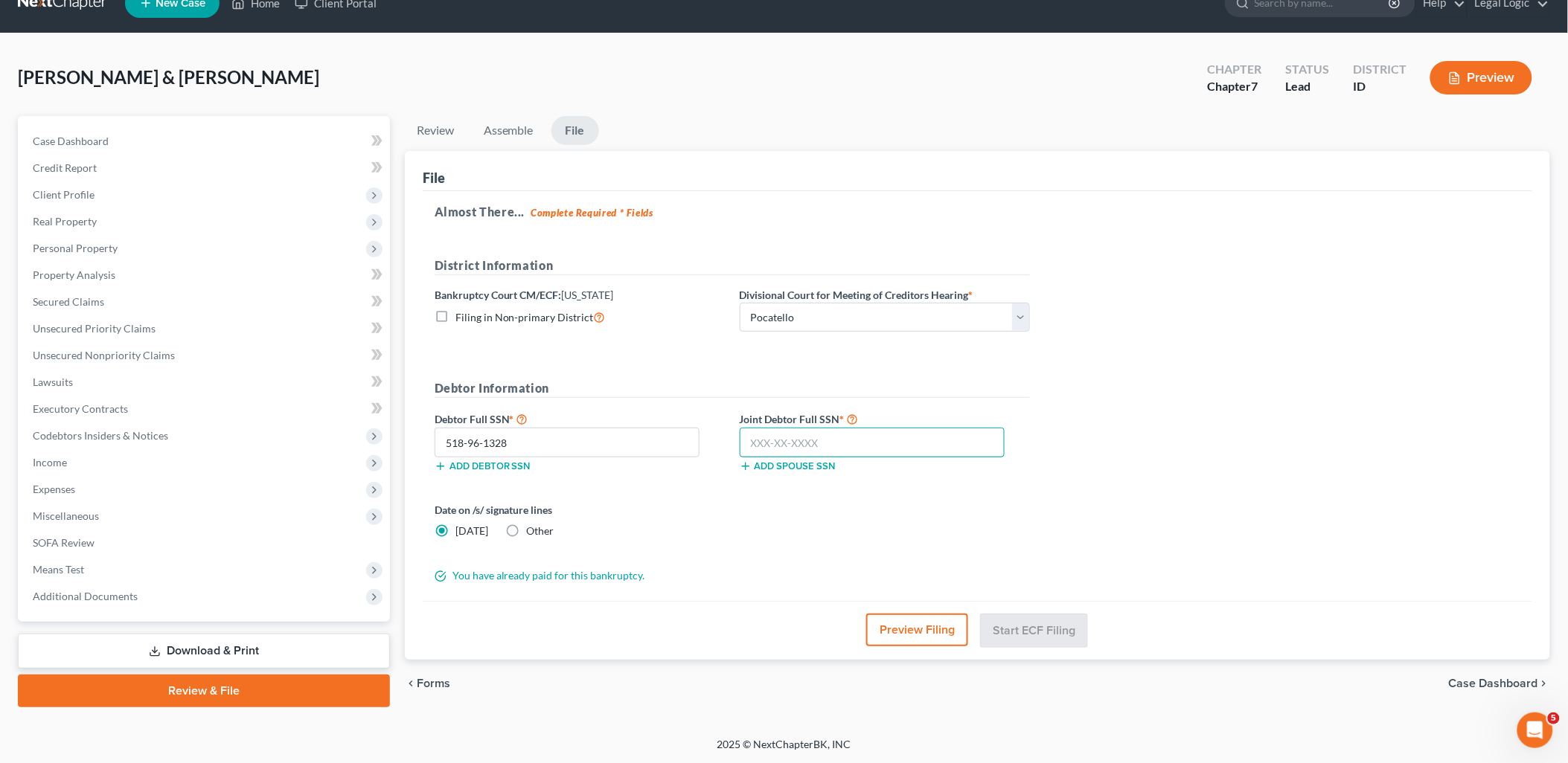
click at [752, 439] on input "text" at bounding box center [872, 442] width 265 height 30
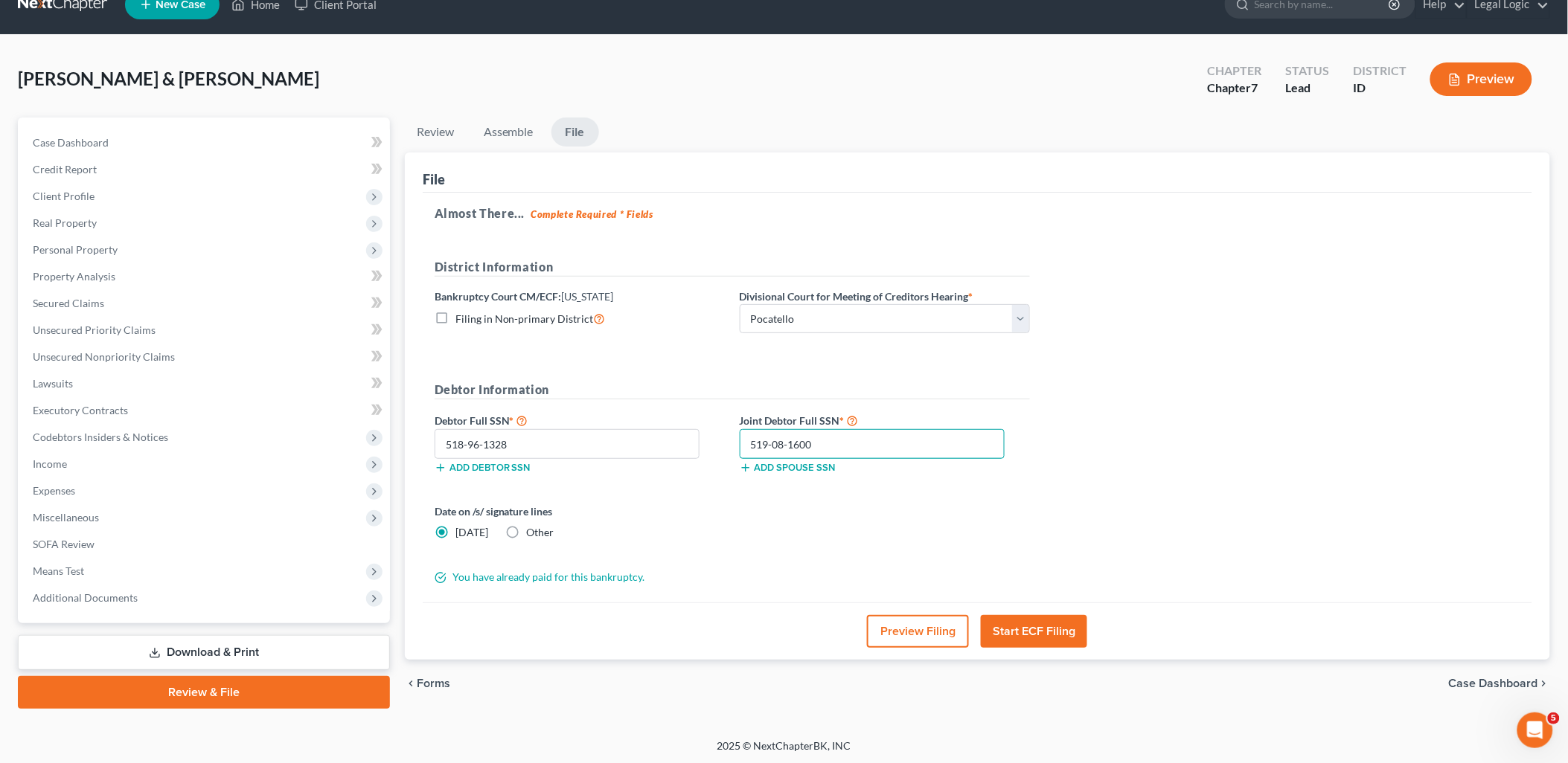
type input "519-08-1600"
click at [527, 535] on label "Other" at bounding box center [541, 533] width 27 height 15
click at [533, 535] on input "Other" at bounding box center [538, 530] width 10 height 10
radio input "true"
radio input "false"
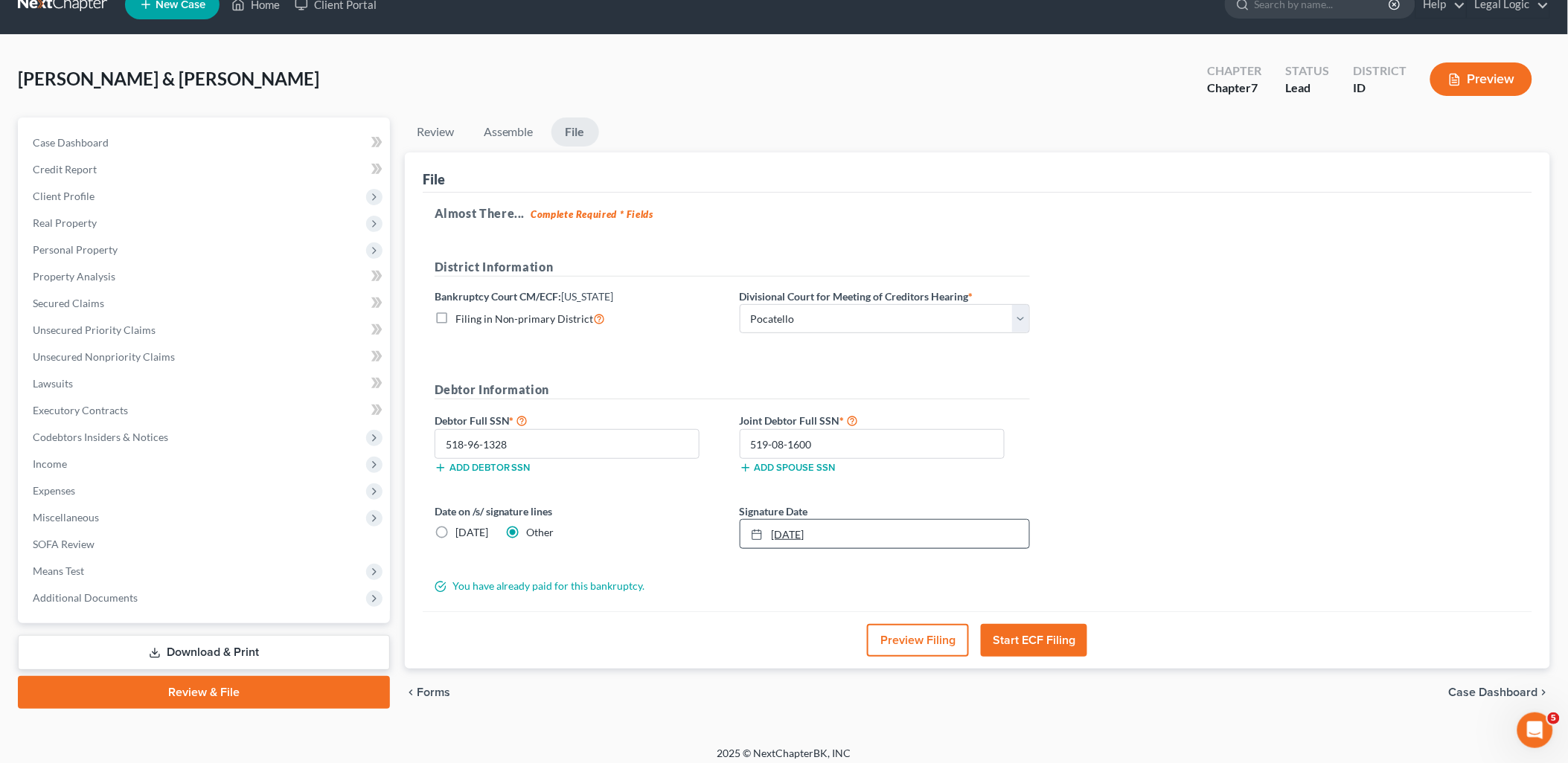
click at [790, 531] on link "[DATE]" at bounding box center [885, 534] width 289 height 28
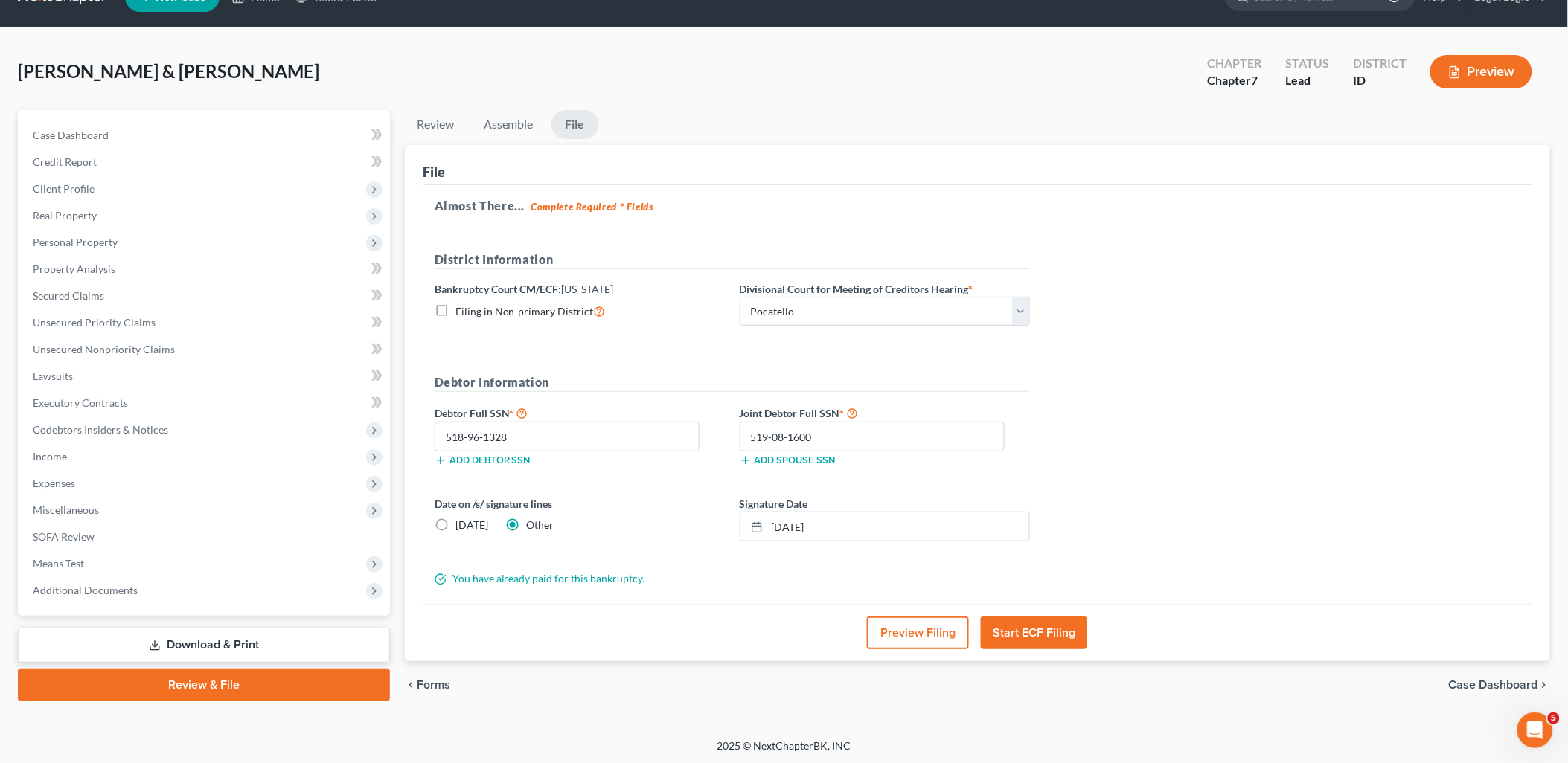
scroll to position [34, 0]
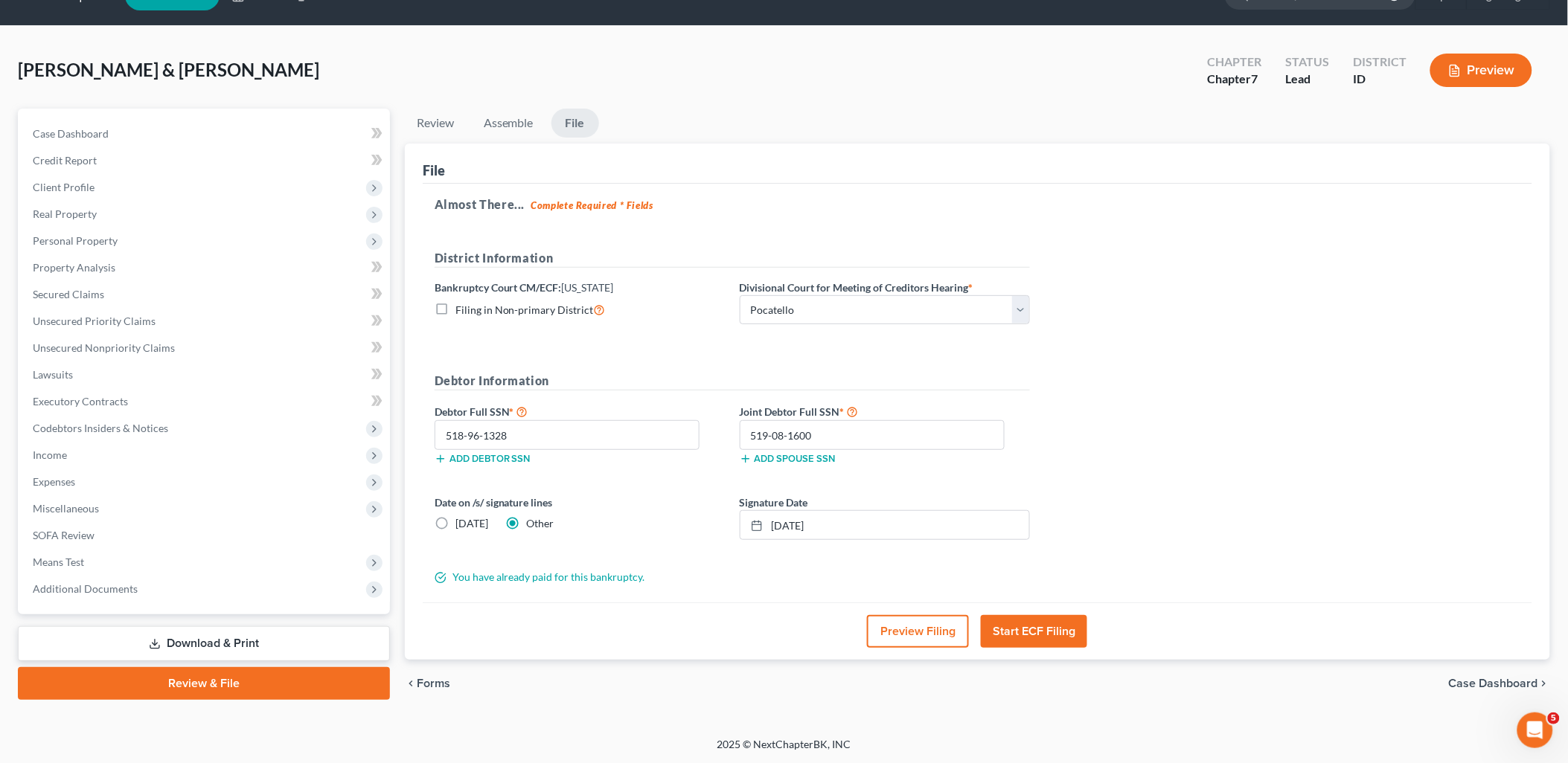
click at [1055, 627] on button "Start ECF Filing" at bounding box center [1033, 631] width 106 height 33
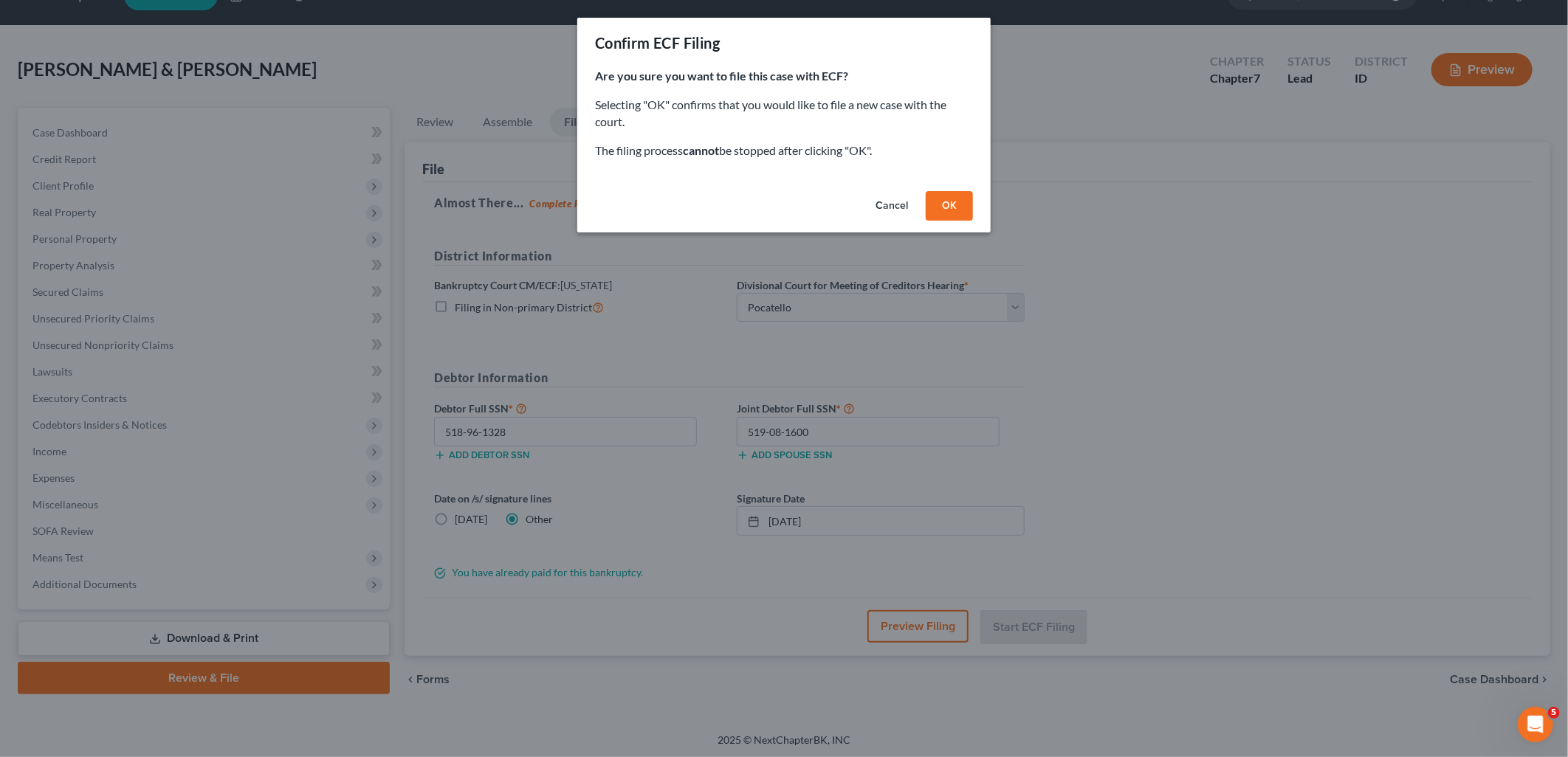
click at [945, 209] on button "OK" at bounding box center [949, 206] width 47 height 29
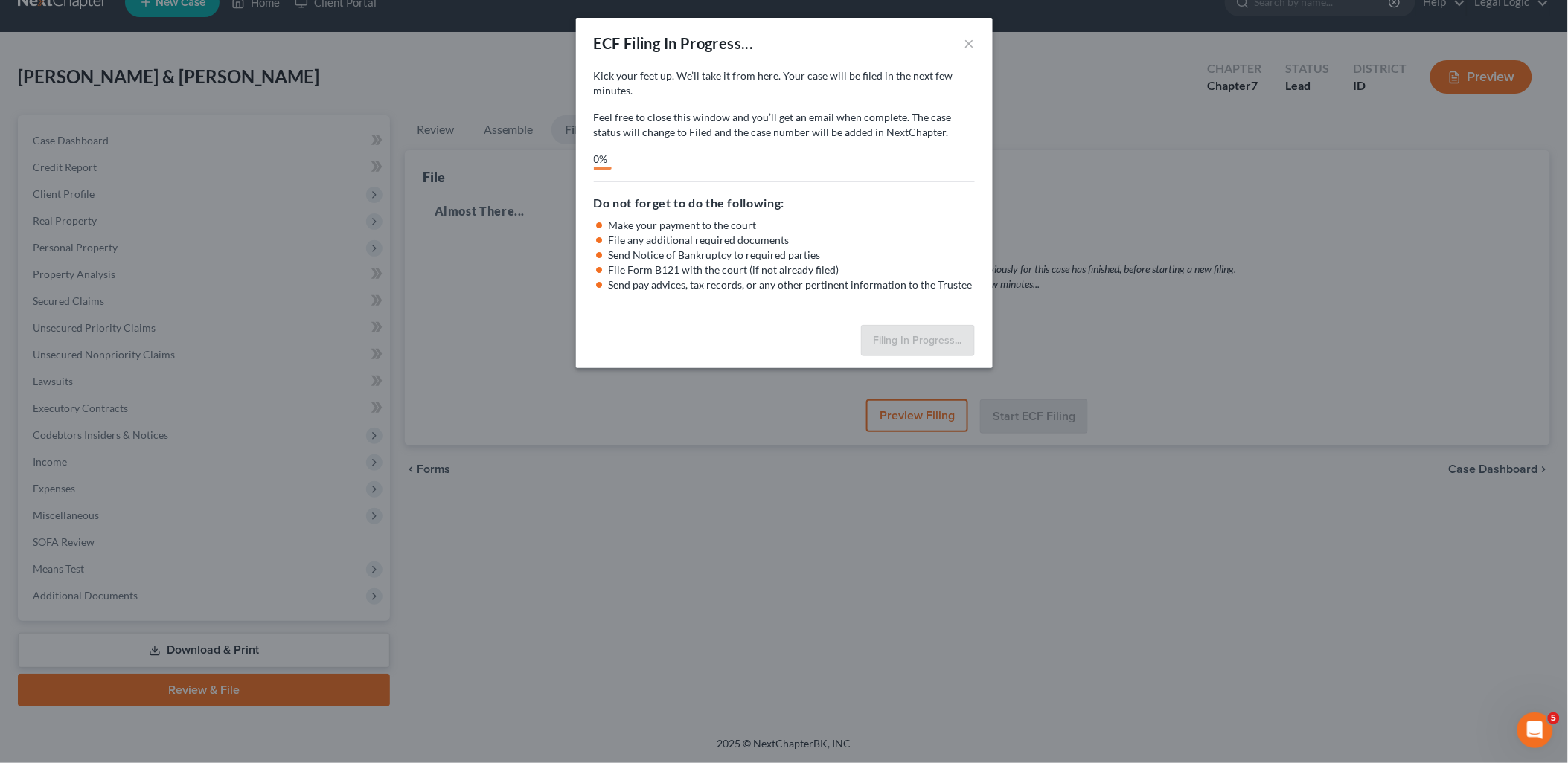
scroll to position [25, 0]
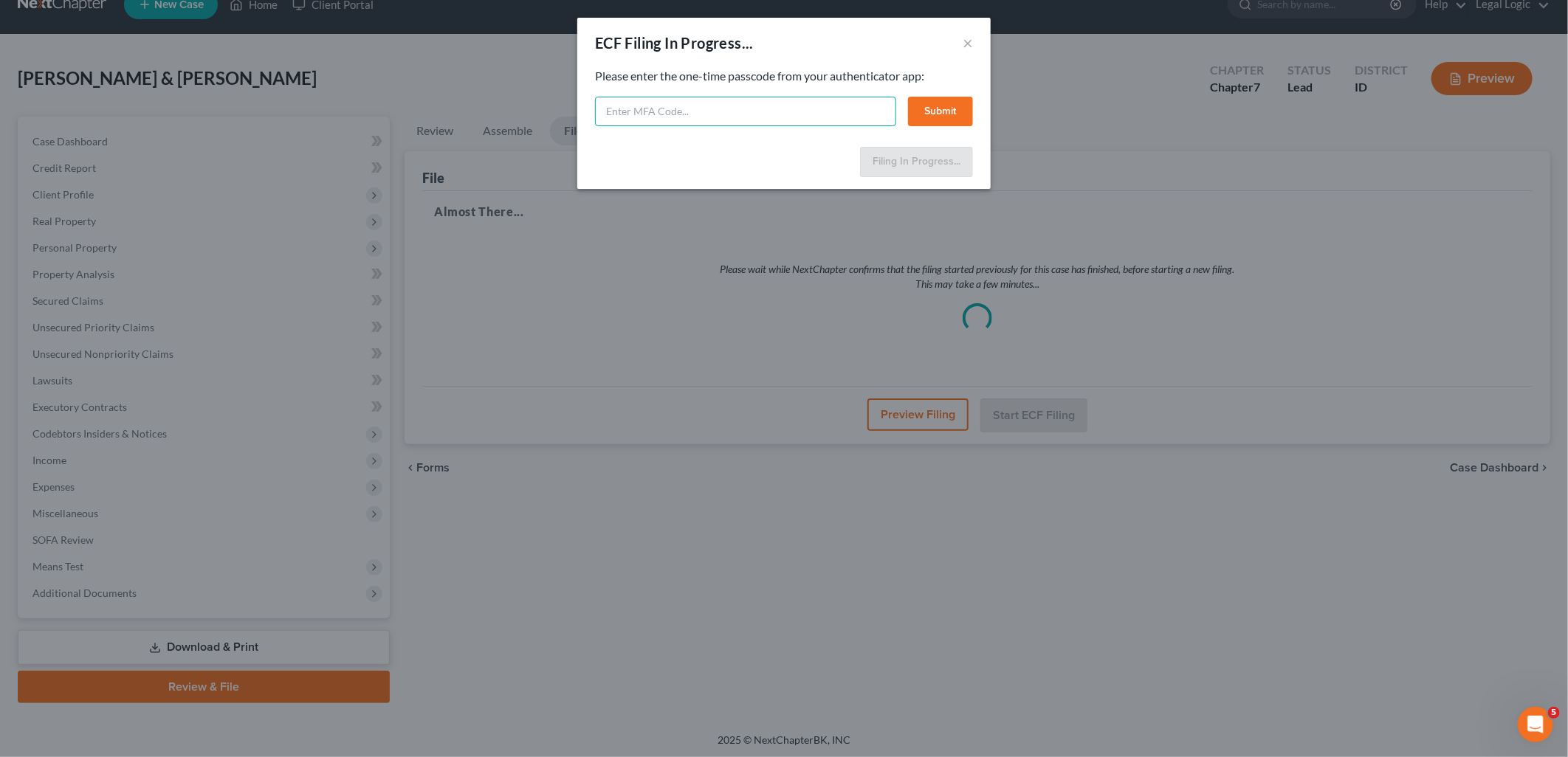
click at [763, 101] on input "text" at bounding box center [746, 111] width 301 height 29
type input "410358"
click at [932, 105] on button "Submit" at bounding box center [940, 111] width 65 height 29
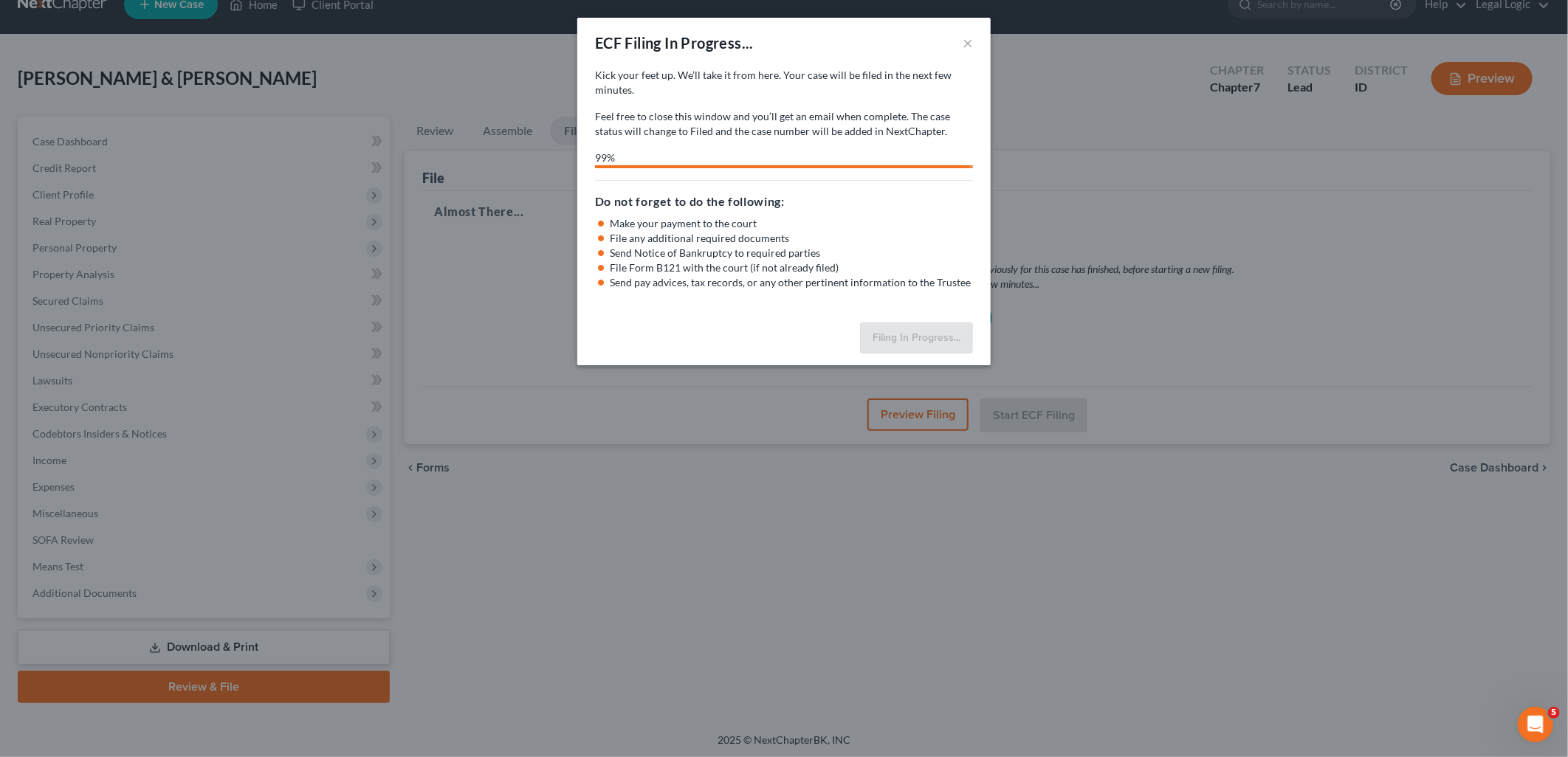
select select "3"
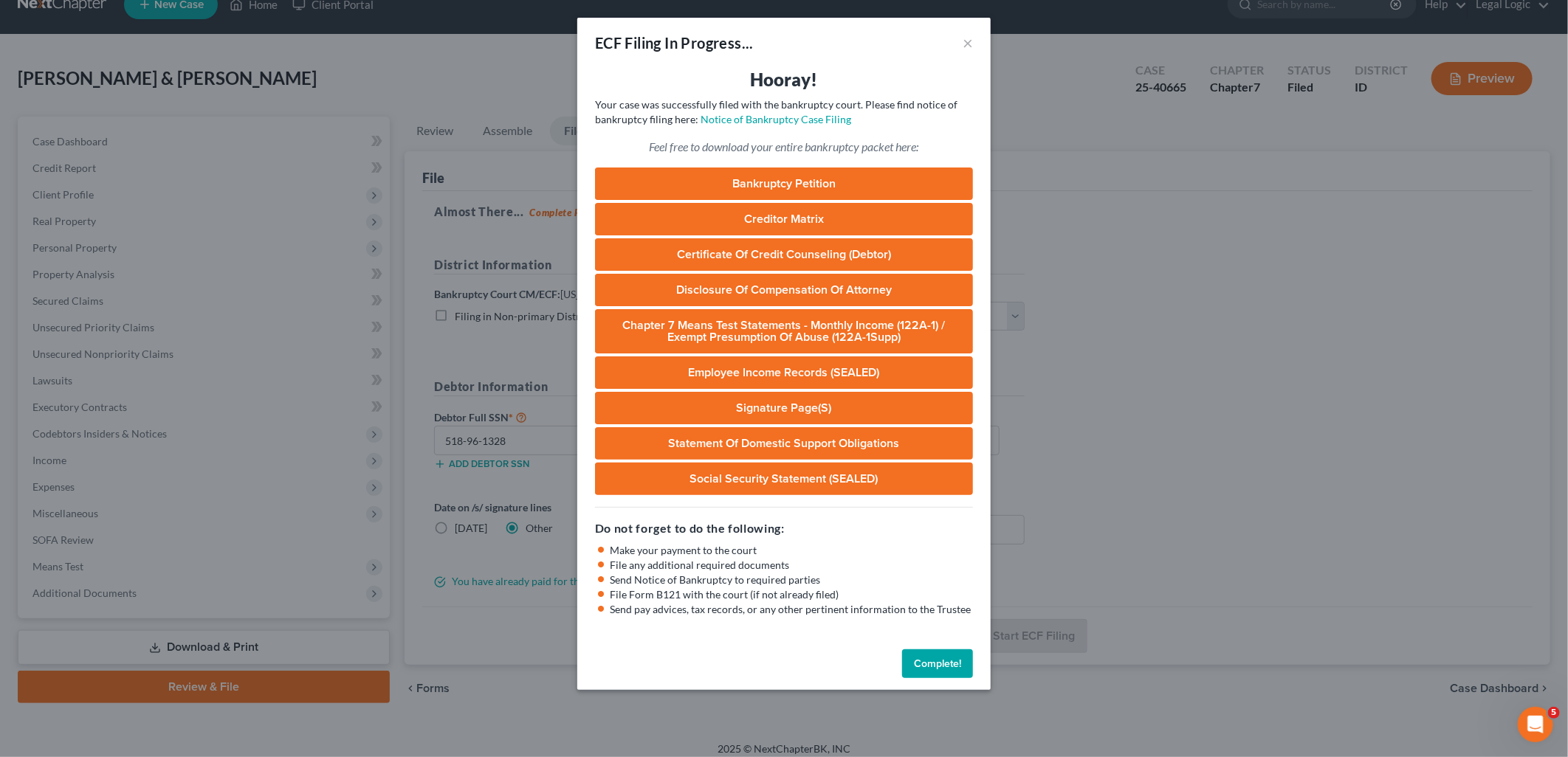
click at [945, 660] on button "Complete!" at bounding box center [937, 664] width 71 height 29
